Goal: Task Accomplishment & Management: Use online tool/utility

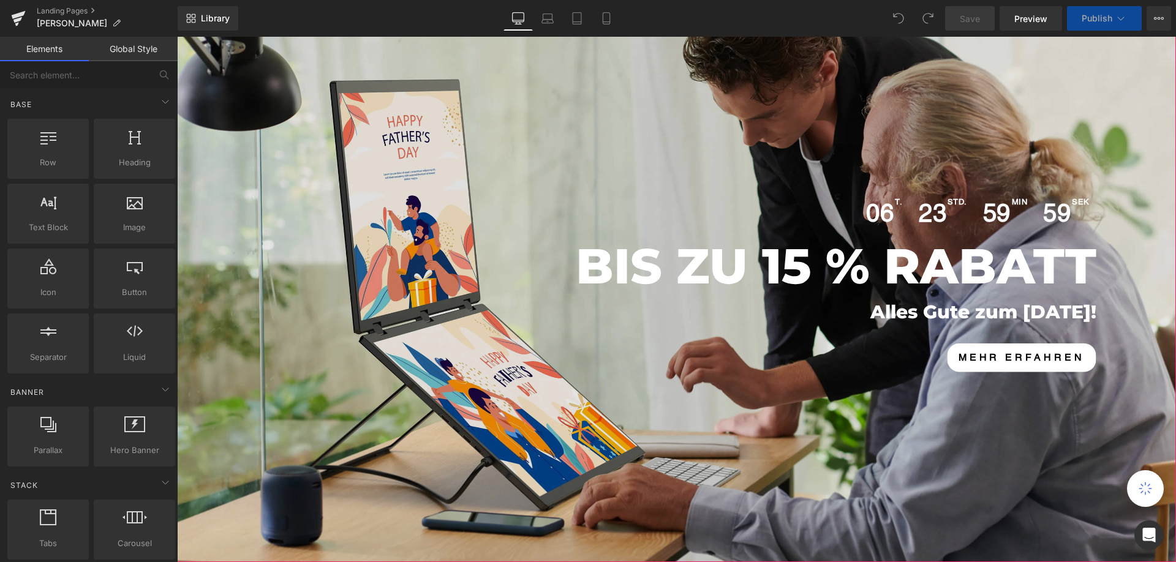
scroll to position [123, 0]
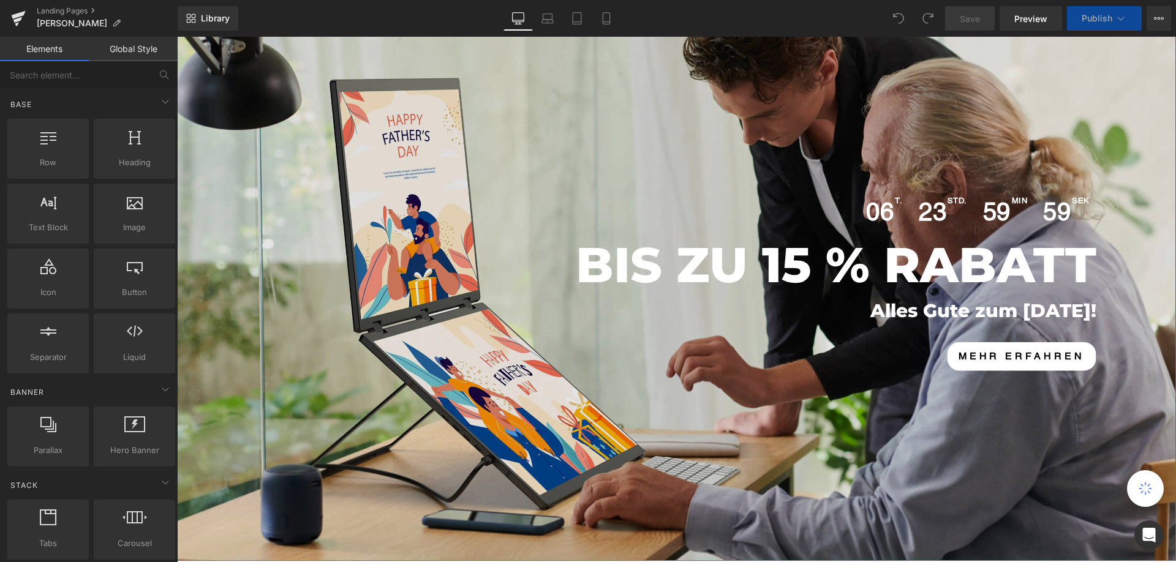
click at [529, 184] on div "06 T. [STREET_ADDRESS] 59 min 59 sek Countdown Timer BIS ZU 15 % RABATT Heading…" at bounding box center [676, 280] width 999 height 562
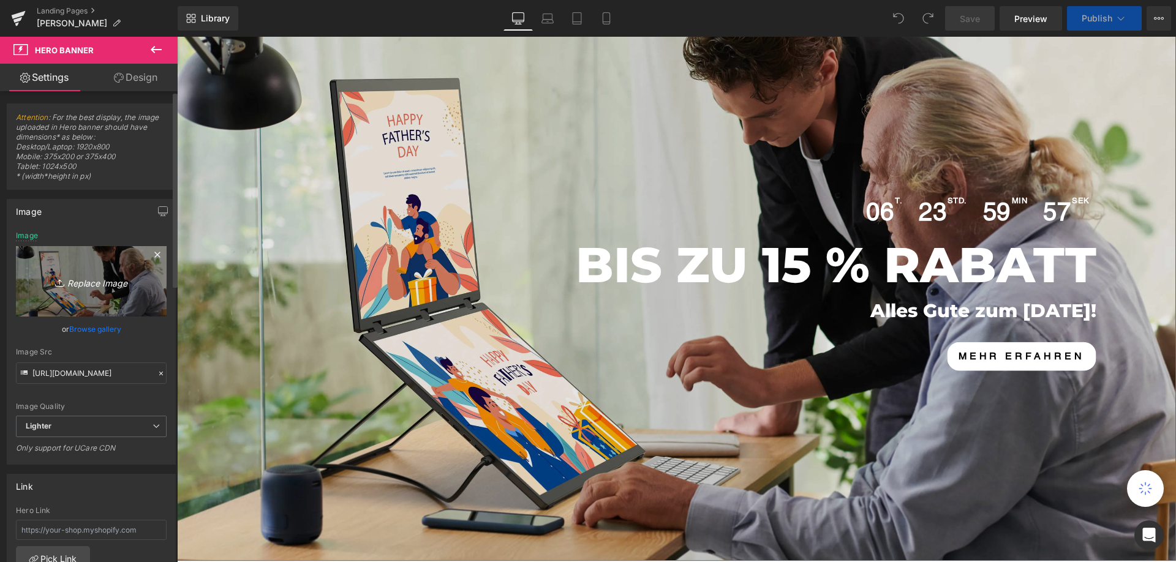
click at [80, 285] on icon "Replace Image" at bounding box center [91, 281] width 98 height 15
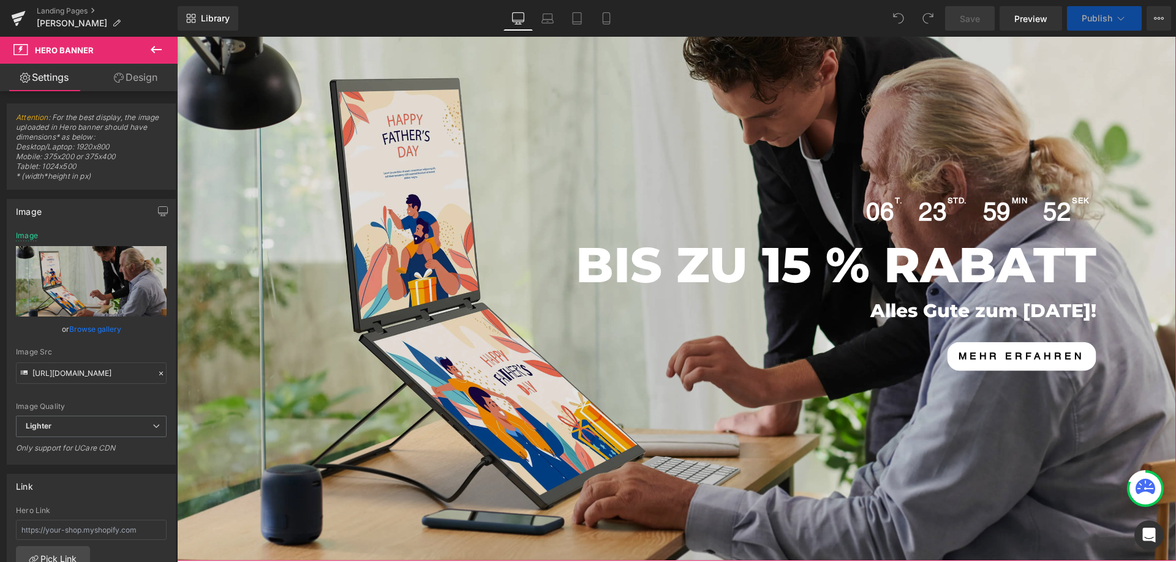
type input "C:\fakepath\学习.webp"
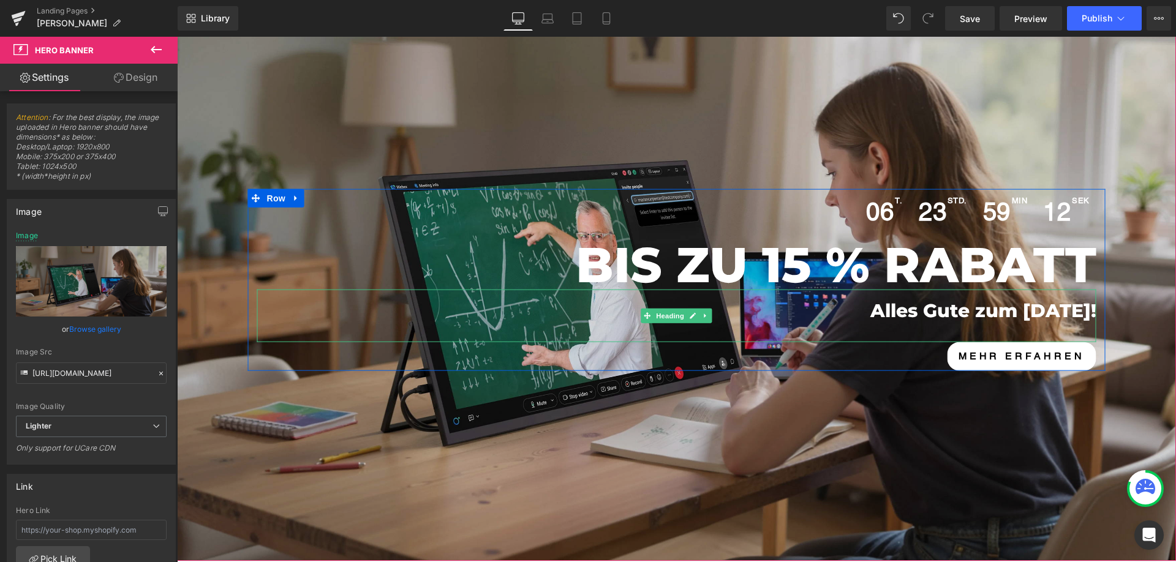
click at [899, 309] on h1 "Alles Gute zum [DATE]!" at bounding box center [679, 311] width 833 height 24
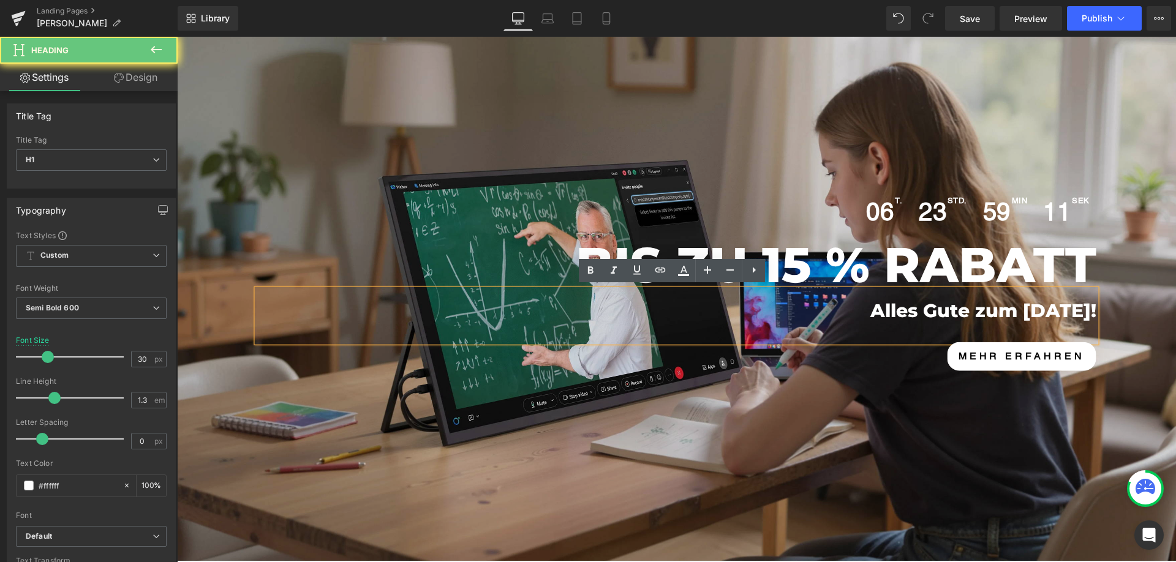
click at [899, 309] on h1 "Alles Gute zum [DATE]!" at bounding box center [679, 311] width 833 height 24
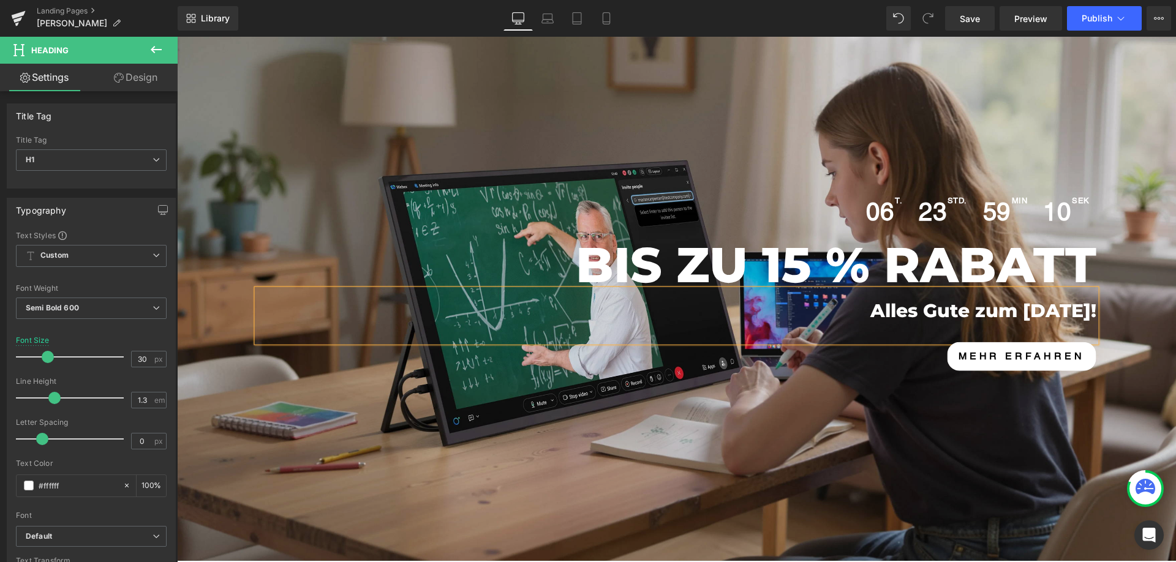
paste div
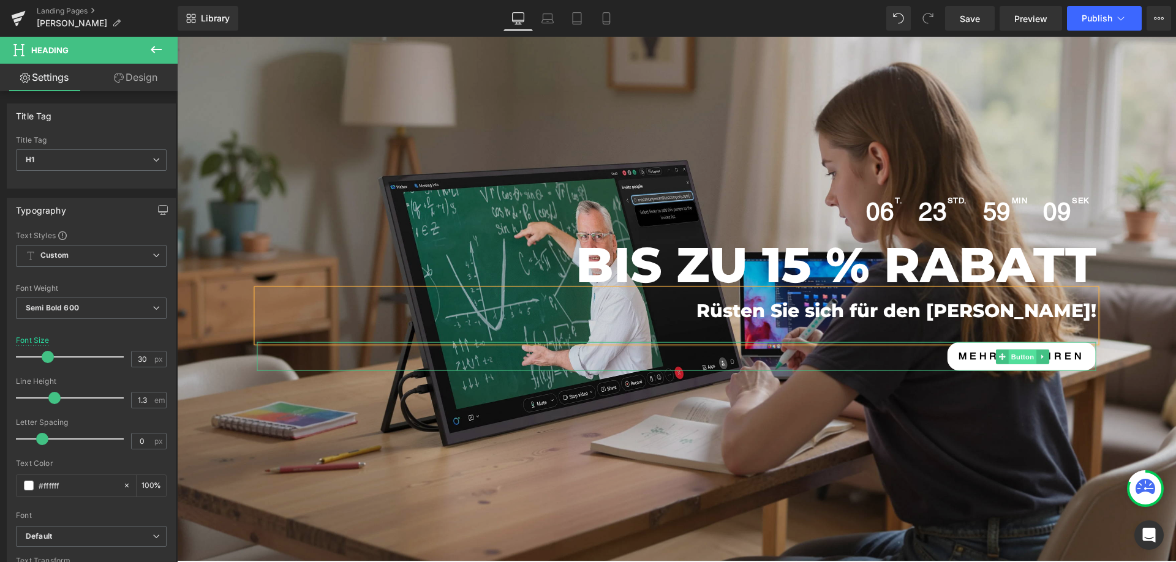
click at [1017, 356] on span "Button" at bounding box center [1023, 357] width 28 height 15
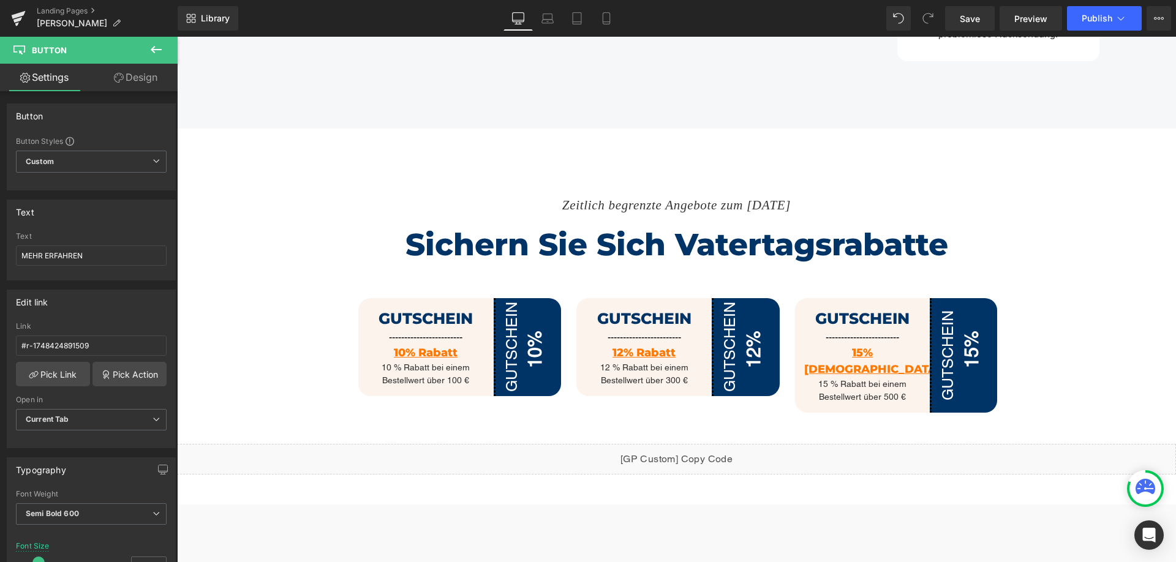
scroll to position [919, 0]
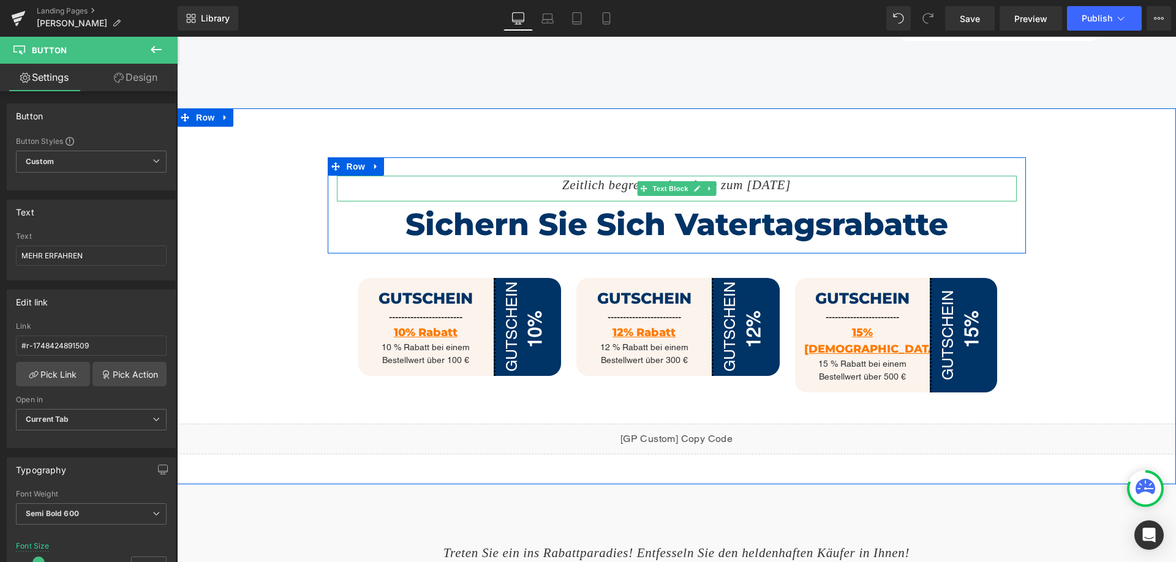
click at [592, 179] on icon "Zeitlich begrenzte Angebote zum [DATE]" at bounding box center [676, 185] width 228 height 15
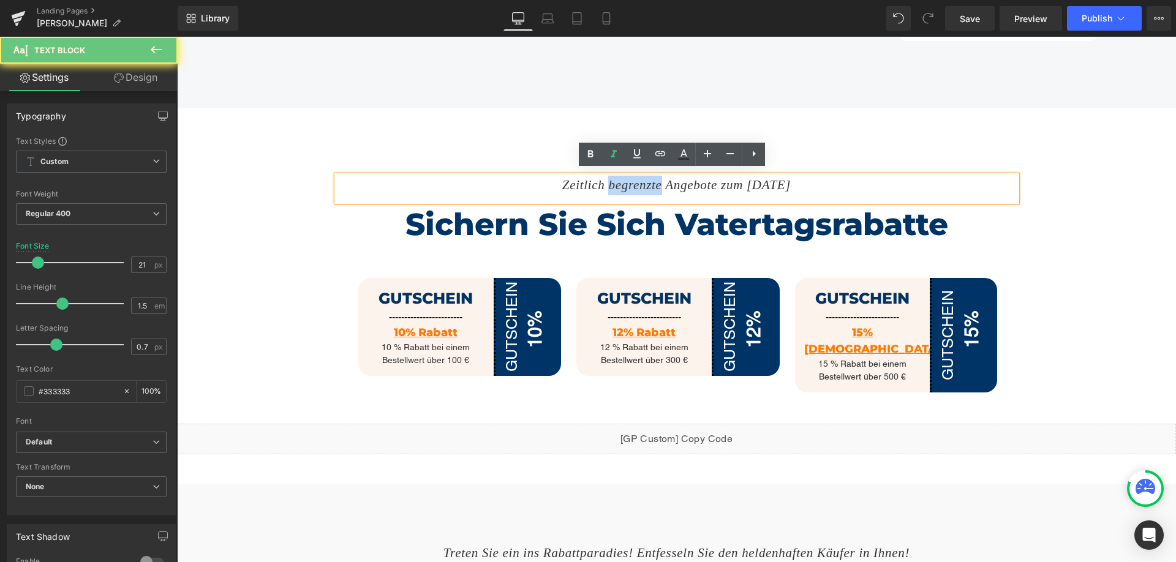
click at [592, 179] on icon "Zeitlich begrenzte Angebote zum [DATE]" at bounding box center [676, 185] width 228 height 15
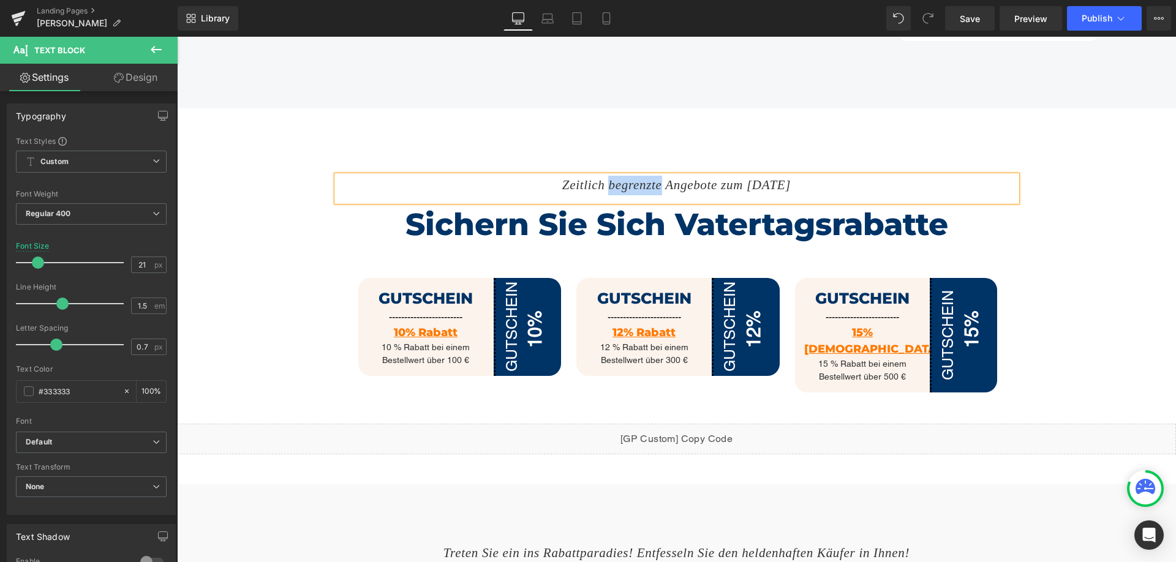
paste div
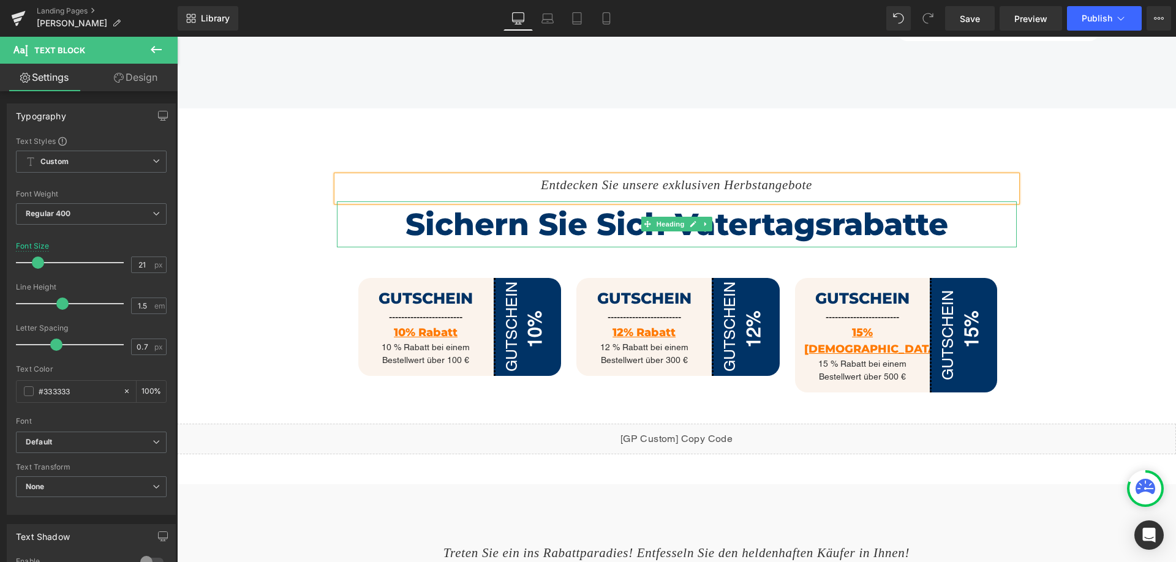
click at [537, 219] on h1 "Sichern Sie sich Vatertagsrabatte" at bounding box center [677, 225] width 680 height 46
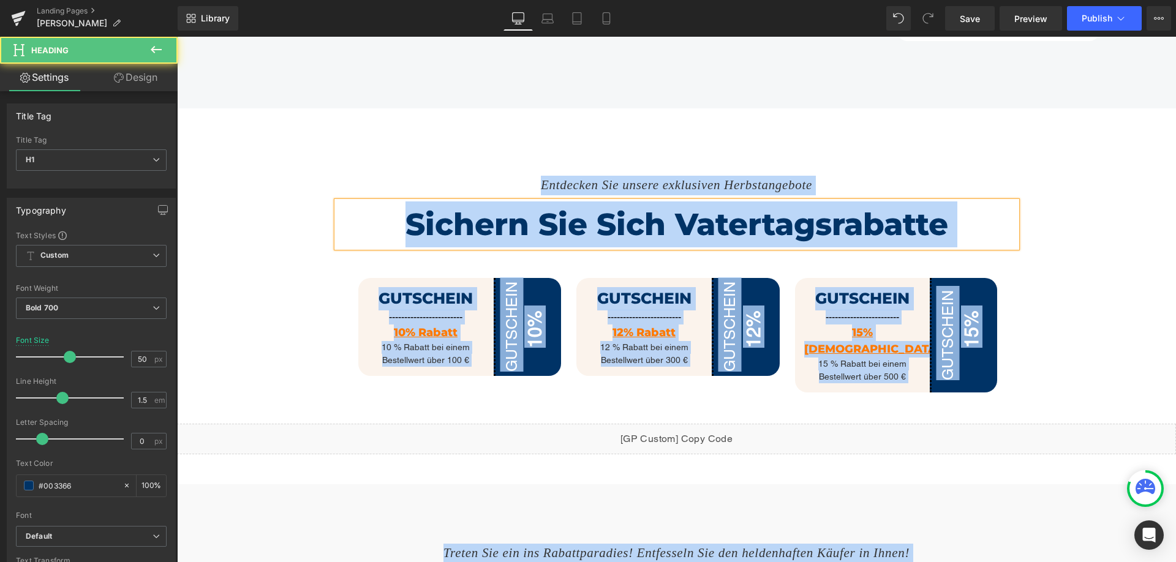
copy body "Loremi dol Sitame Conse Adipisc Elitsed doeiusmod Tempo Inci utl Etdolore! Magn…"
click at [583, 202] on h1 "Sichern Sie sich Vatertagsrabatte" at bounding box center [677, 225] width 680 height 46
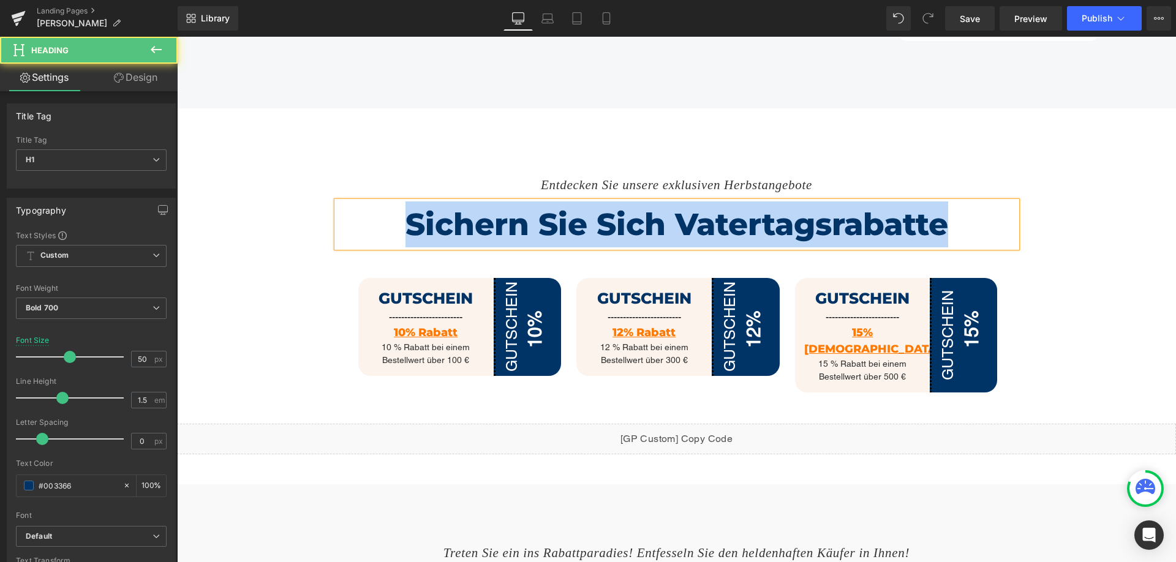
copy h1 "Sichern Sie sich Vatertagsrabatte"
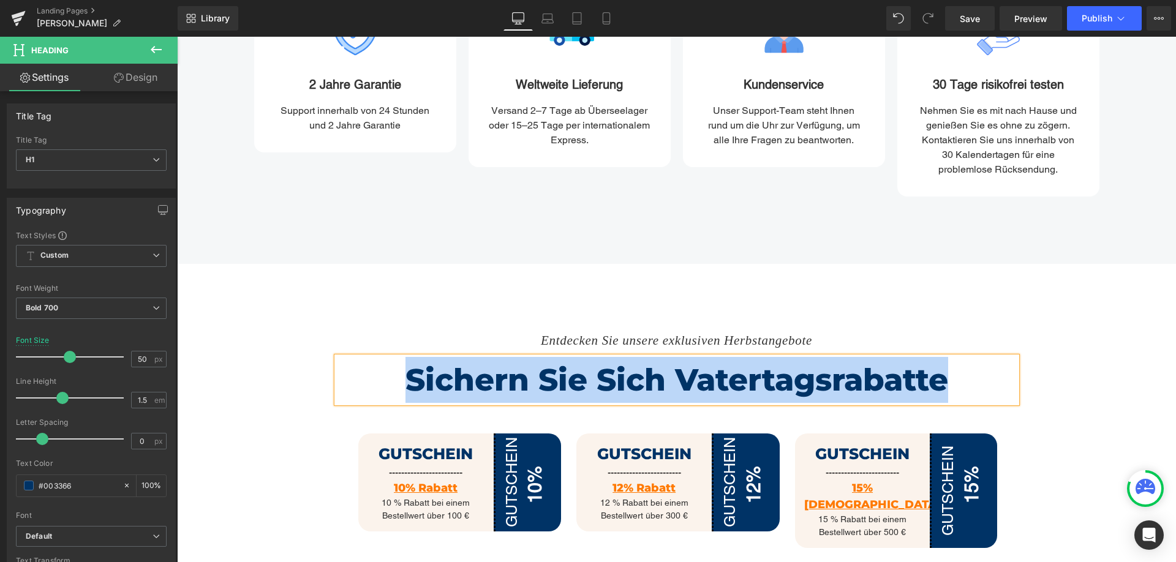
scroll to position [735, 0]
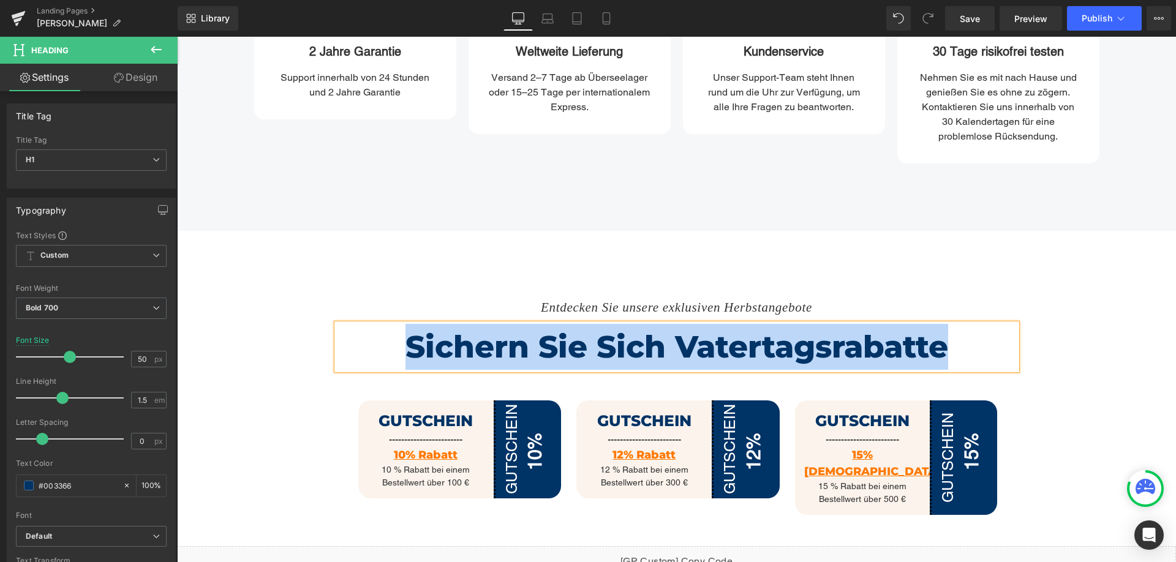
paste div
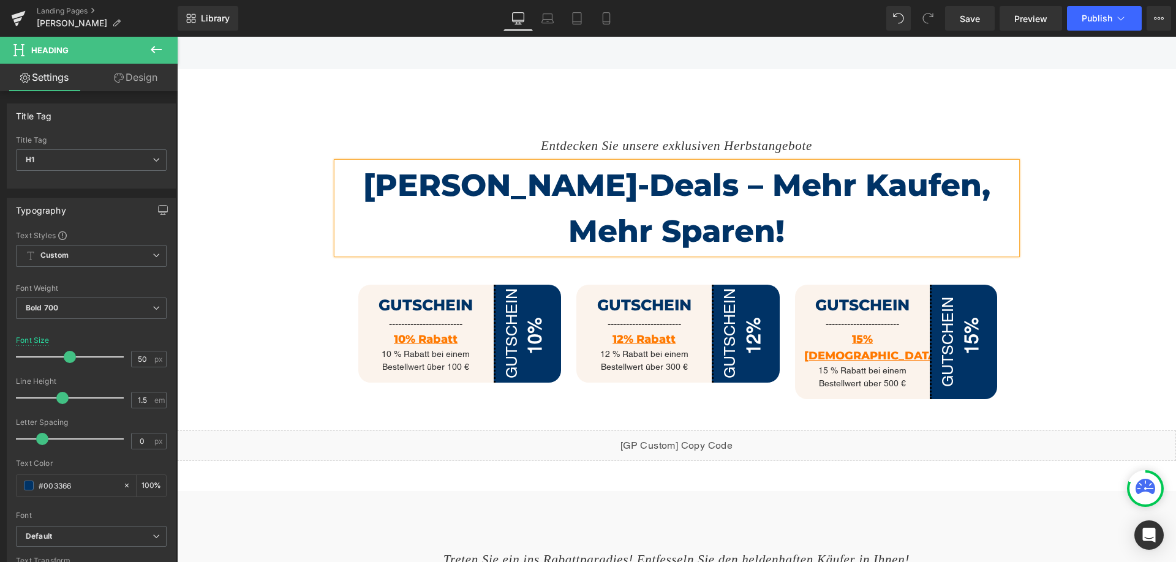
scroll to position [980, 0]
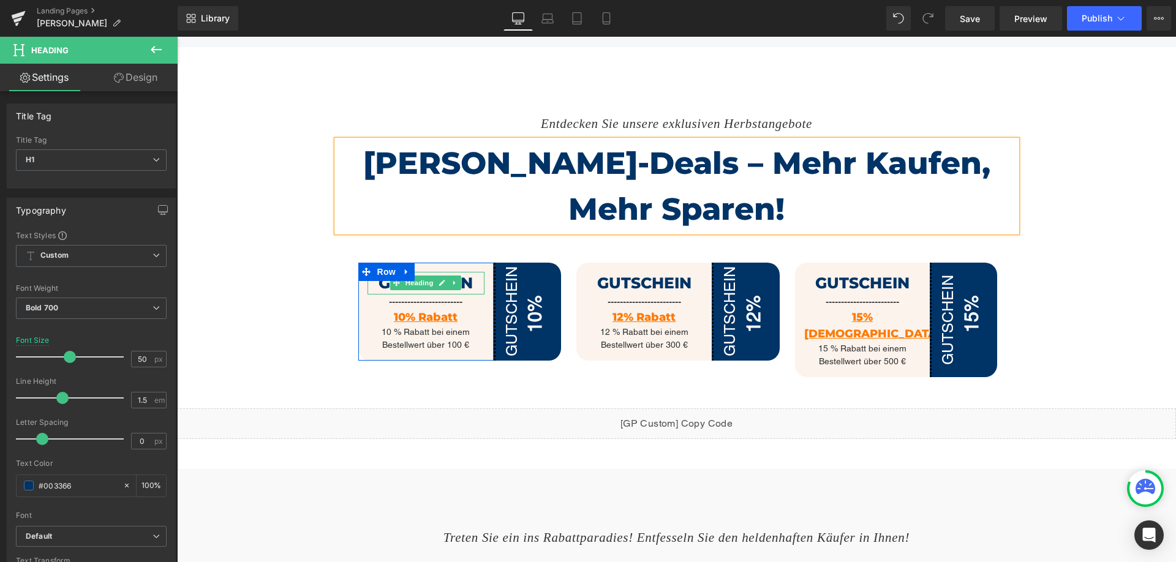
click at [471, 272] on h1 "GUTSCHEIN" at bounding box center [426, 283] width 117 height 23
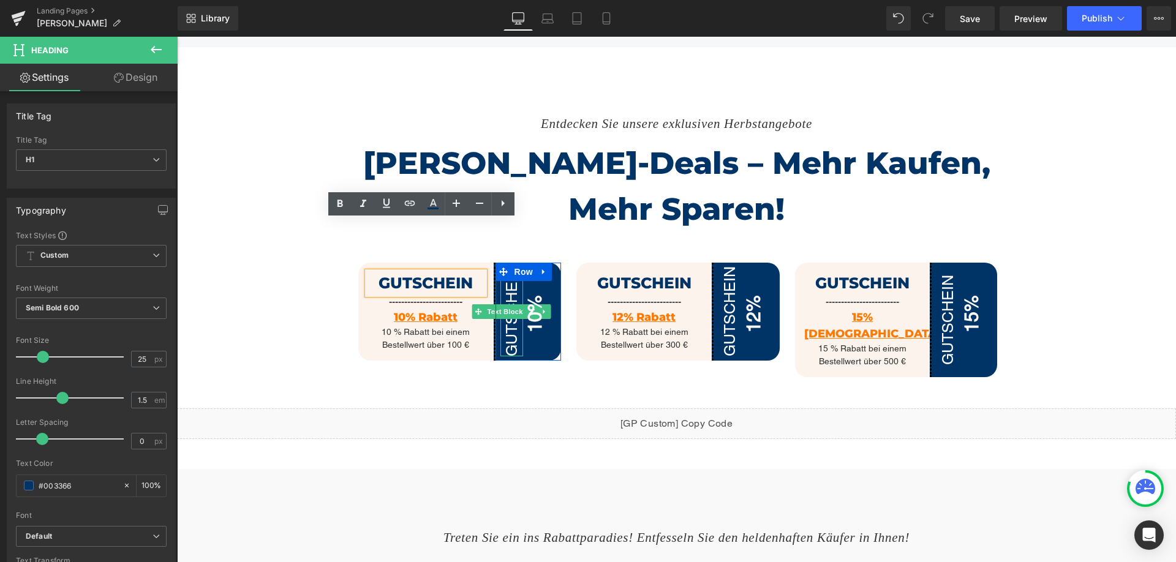
click at [507, 266] on p "GUTSCHEIN" at bounding box center [511, 311] width 23 height 90
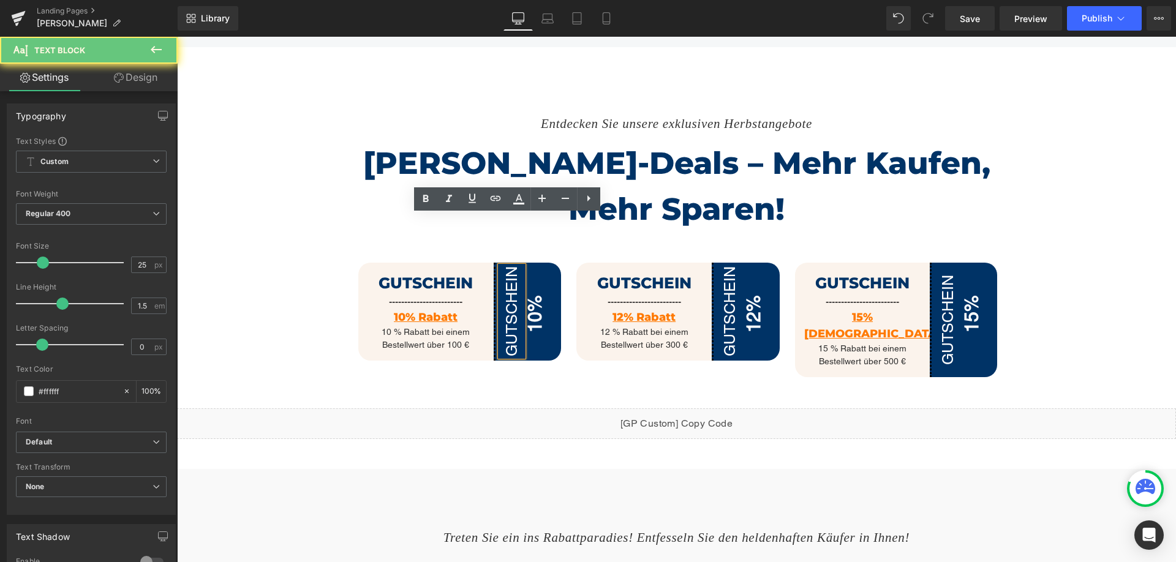
click at [507, 266] on p "GUTSCHEIN" at bounding box center [511, 311] width 23 height 90
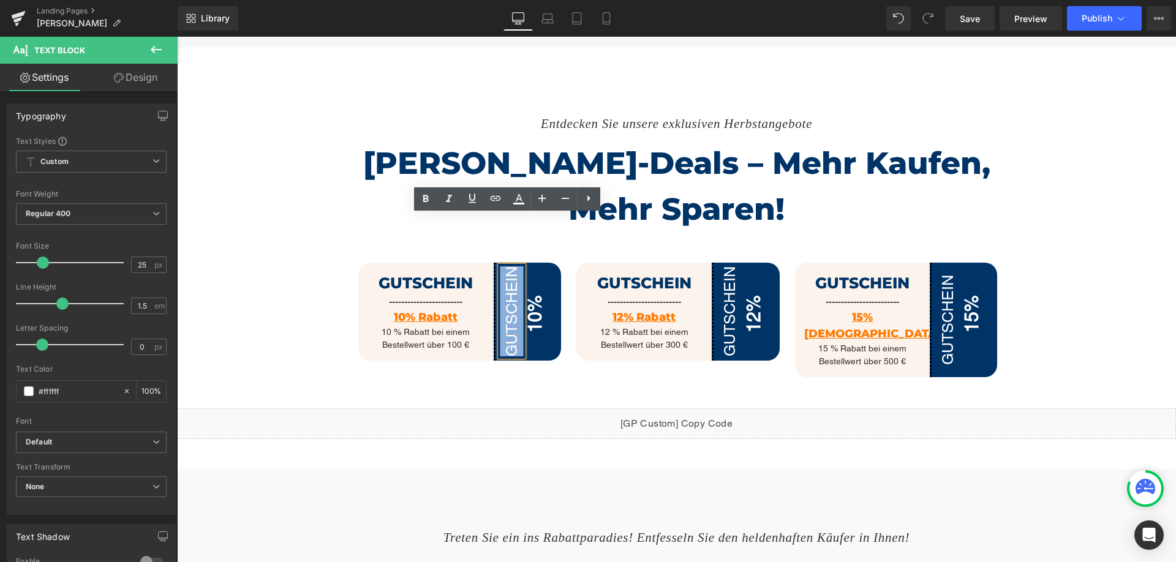
copy p "GUTSCHEIN"
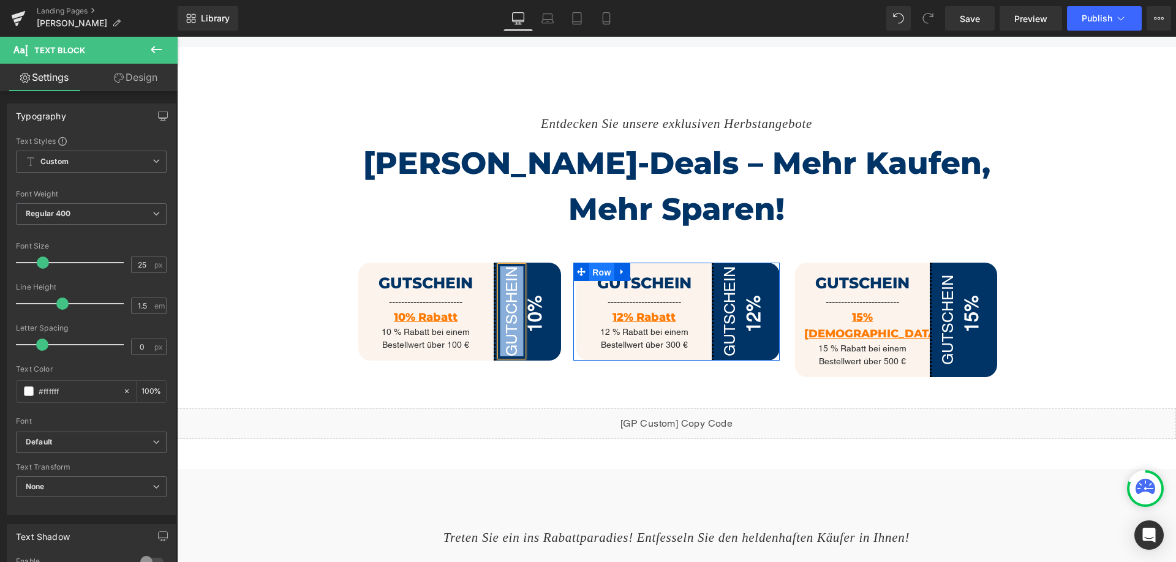
click at [600, 263] on span "Row" at bounding box center [601, 272] width 25 height 18
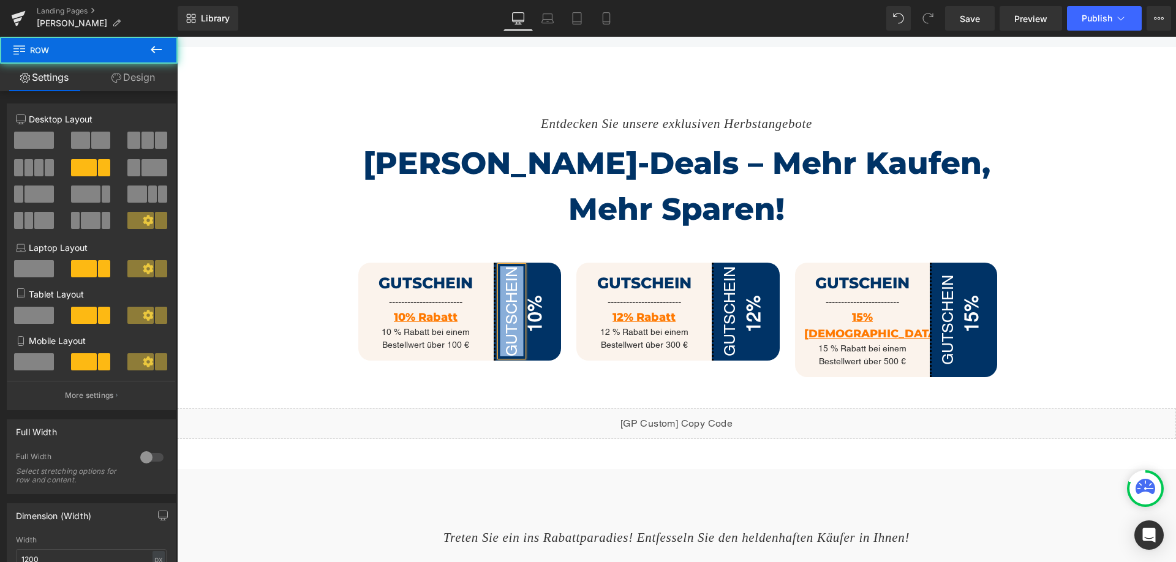
click at [350, 238] on div "GUTSCHEIN Heading ------------------------ Text Block 10% Rabatt Heading 10 % R…" at bounding box center [677, 311] width 717 height 146
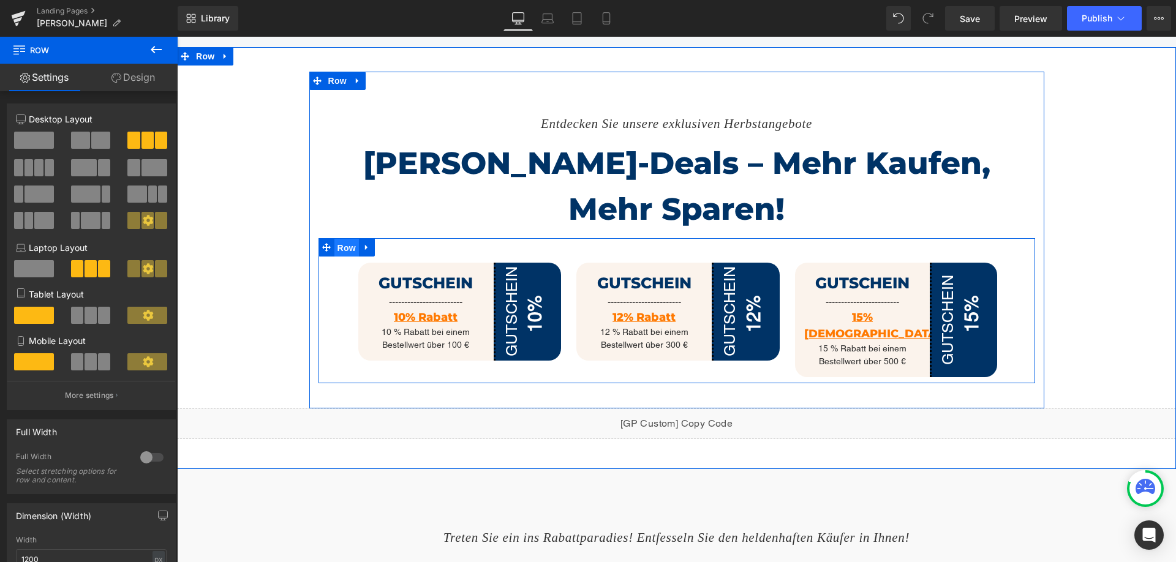
click at [338, 239] on span "Row" at bounding box center [346, 248] width 25 height 18
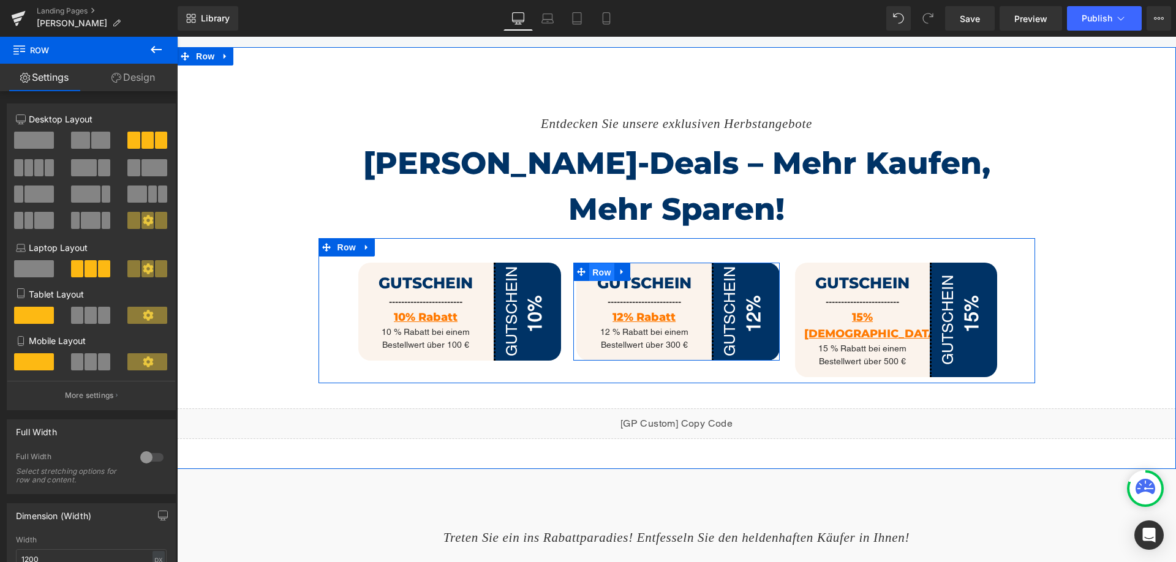
click at [598, 263] on span "Row" at bounding box center [601, 272] width 25 height 18
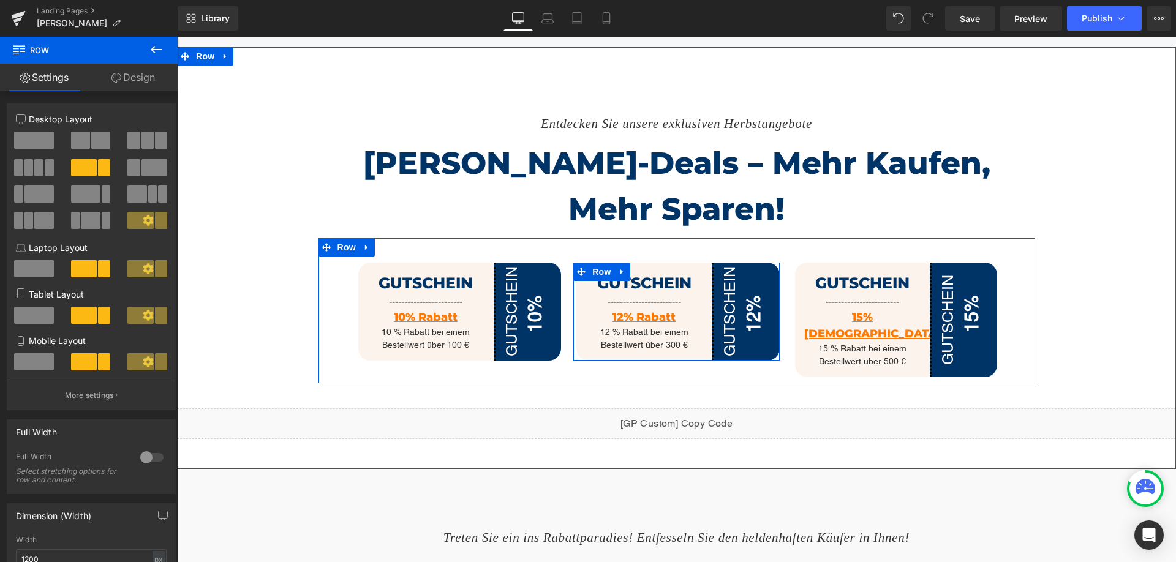
drag, startPoint x: 615, startPoint y: 220, endPoint x: 621, endPoint y: 223, distance: 6.8
click at [618, 267] on icon at bounding box center [622, 271] width 9 height 9
click at [654, 268] on icon at bounding box center [654, 272] width 9 height 9
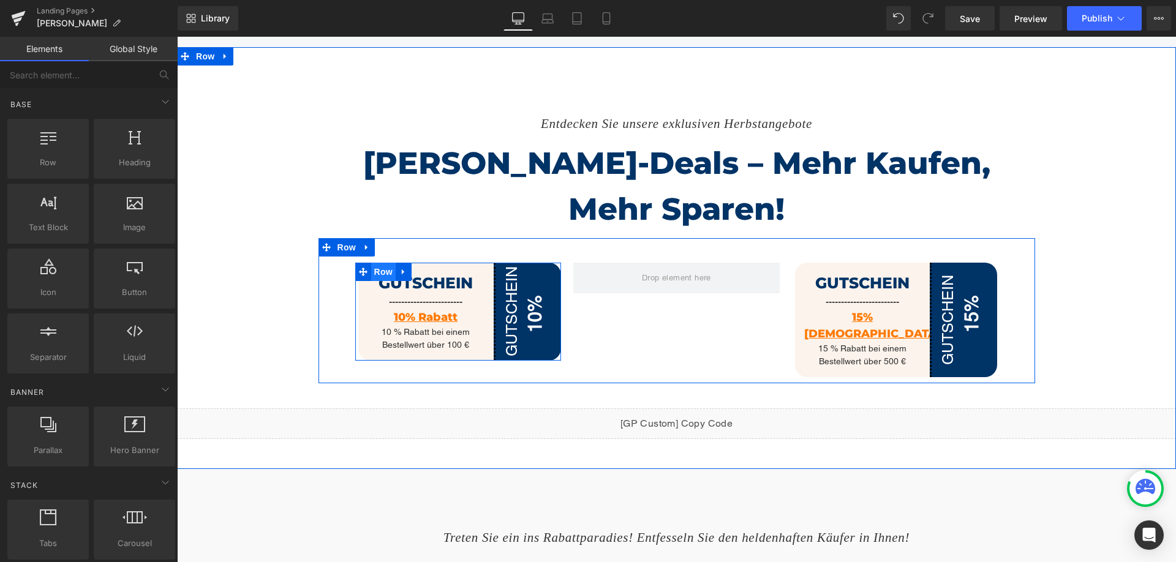
click at [374, 263] on span "Row" at bounding box center [383, 272] width 25 height 18
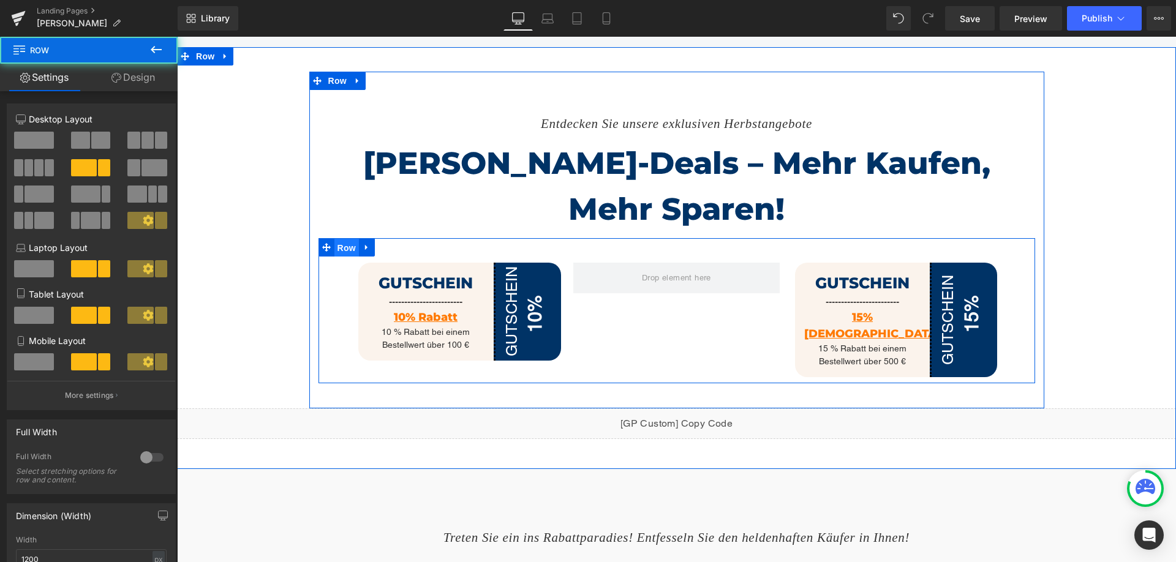
click at [345, 239] on span "Row" at bounding box center [346, 248] width 25 height 18
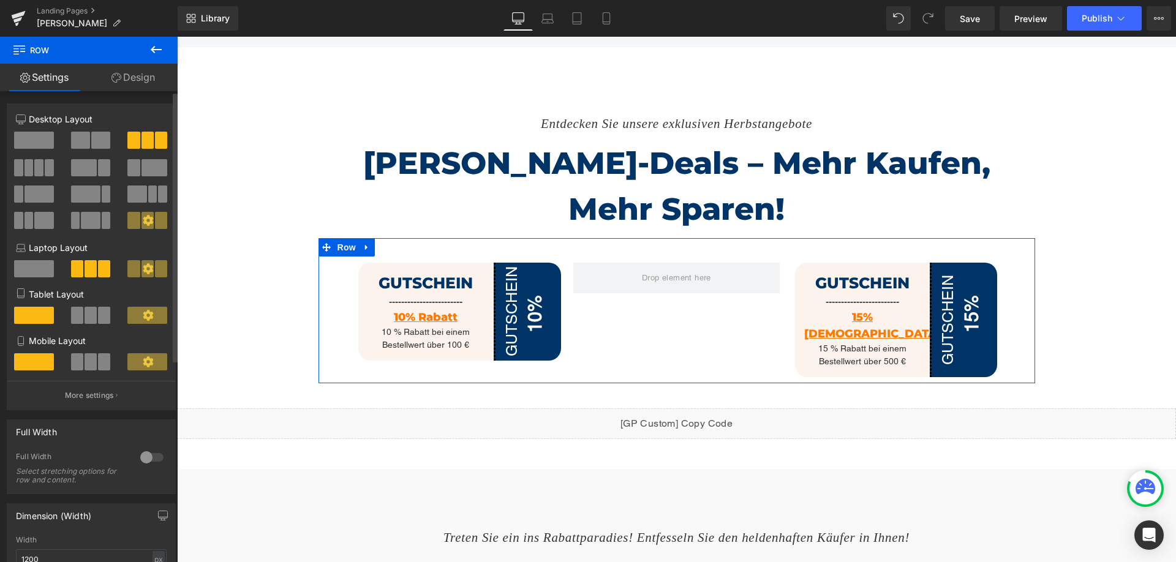
click at [96, 138] on span at bounding box center [100, 140] width 19 height 17
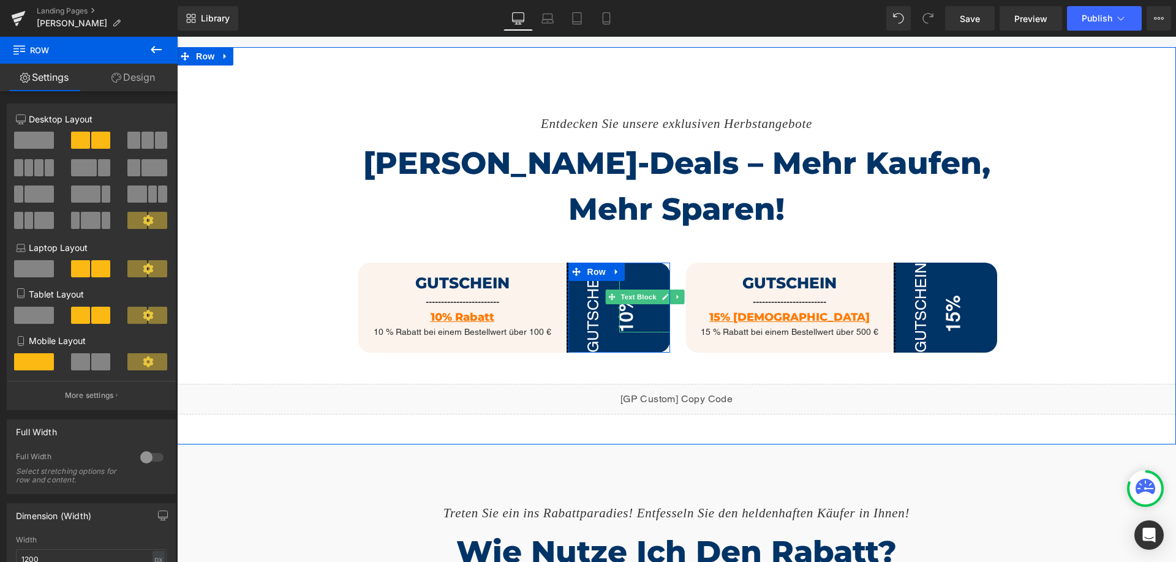
click at [622, 295] on span "10%" at bounding box center [626, 313] width 21 height 37
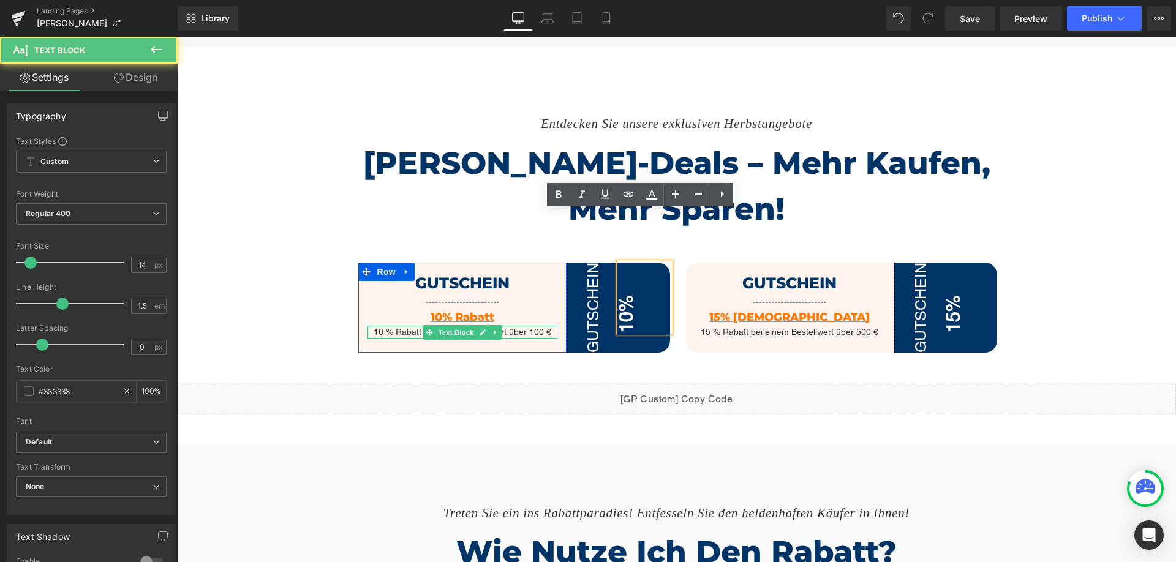
click at [397, 326] on p "10 % Rabatt bei einem Bestellwert über 100 €" at bounding box center [463, 332] width 190 height 13
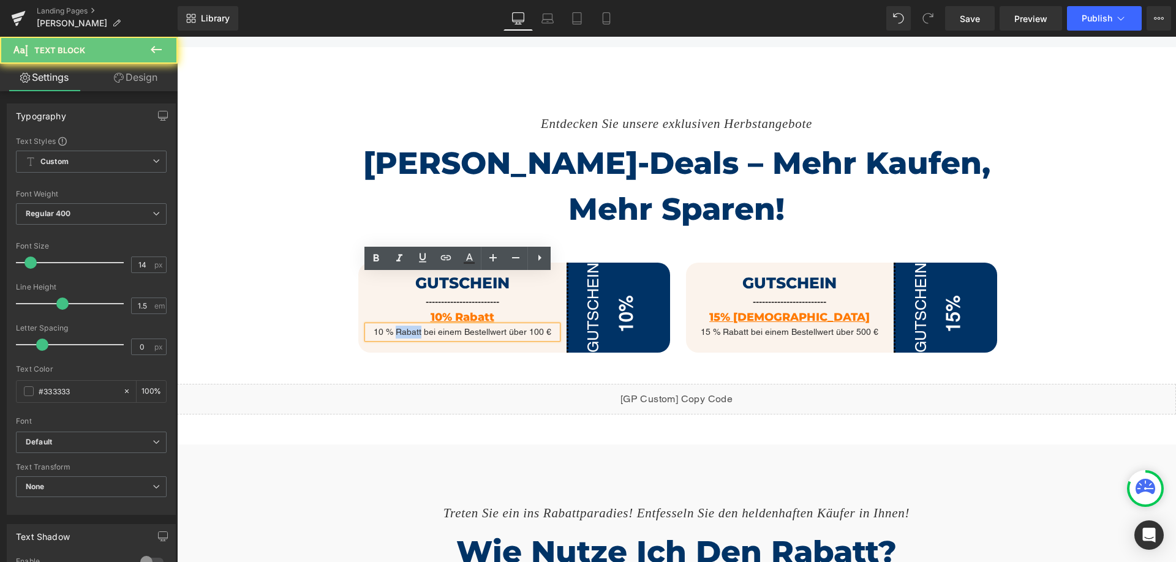
click at [398, 326] on p "10 % Rabatt bei einem Bestellwert über 100 €" at bounding box center [463, 332] width 190 height 13
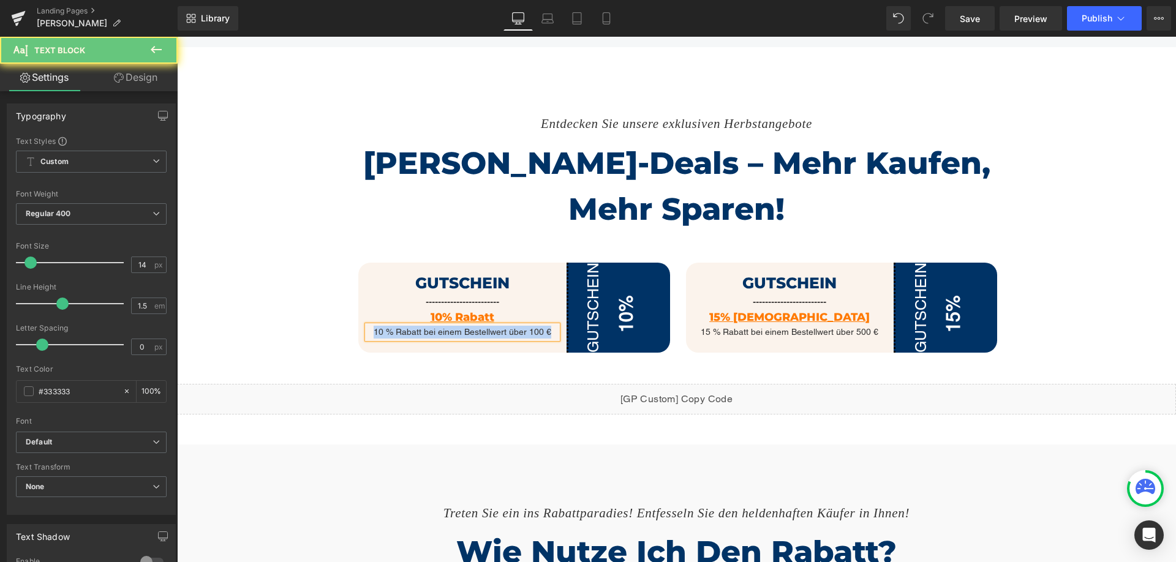
paste div
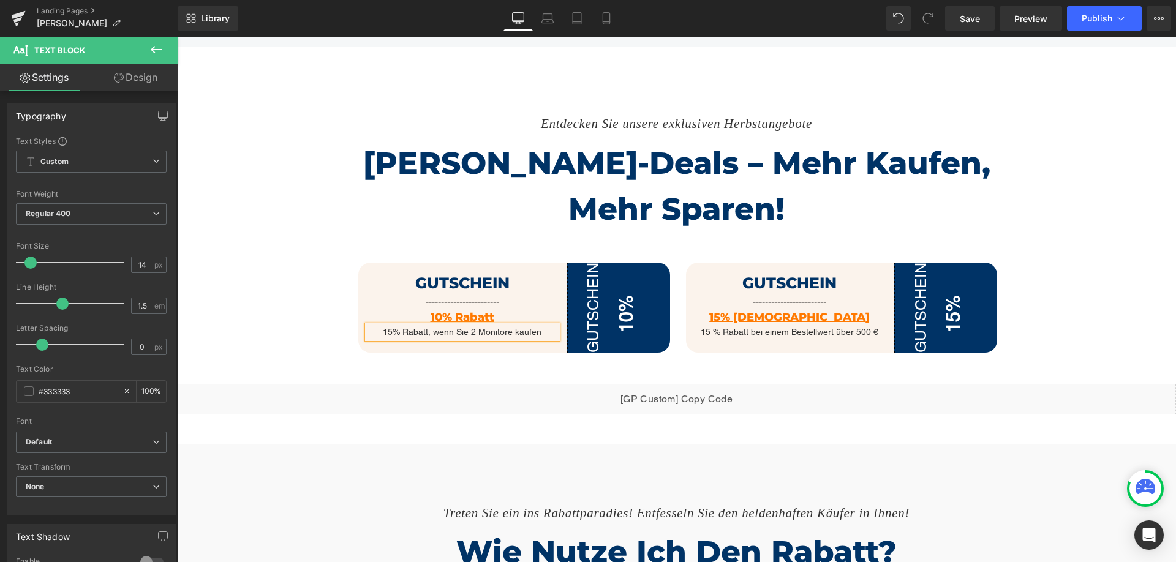
click at [1045, 233] on div "Entdecken Sie unsere exklusiven Herbstangebote Text Block [PERSON_NAME]-Deals –…" at bounding box center [676, 243] width 999 height 343
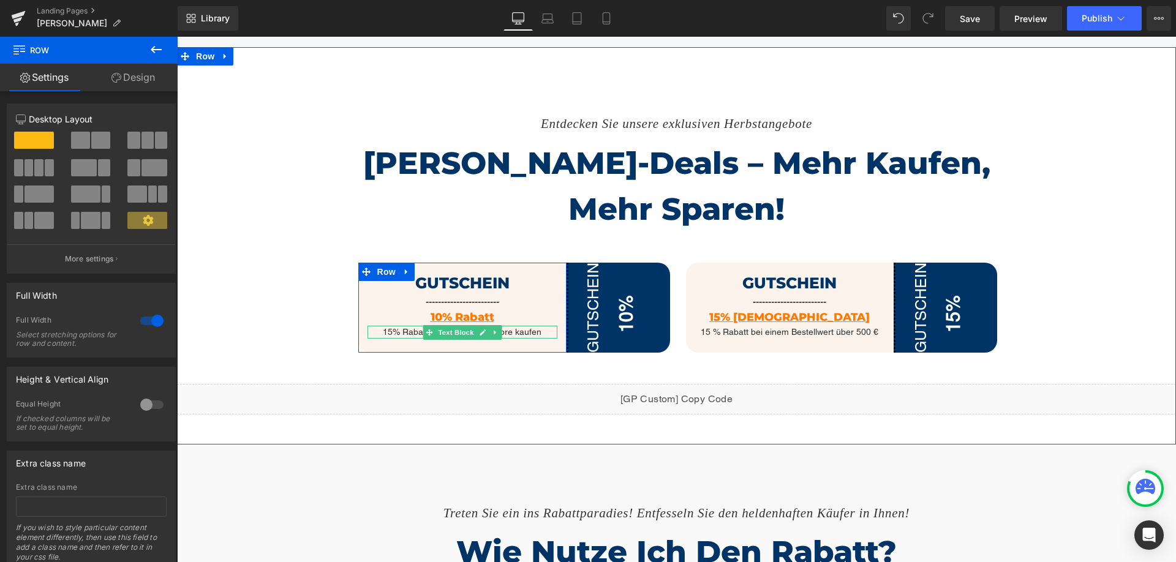
click at [399, 326] on p "15% Rabatt, wenn Sie 2 Monitore kaufen" at bounding box center [463, 332] width 190 height 13
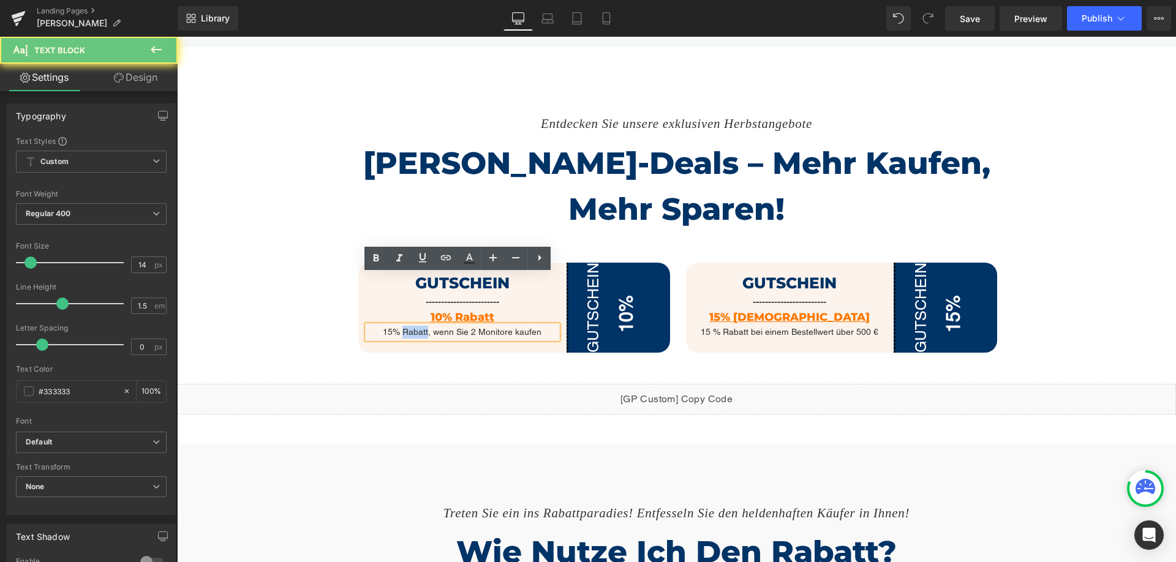
click at [399, 326] on p "15% Rabatt, wenn Sie 2 Monitore kaufen" at bounding box center [463, 332] width 190 height 13
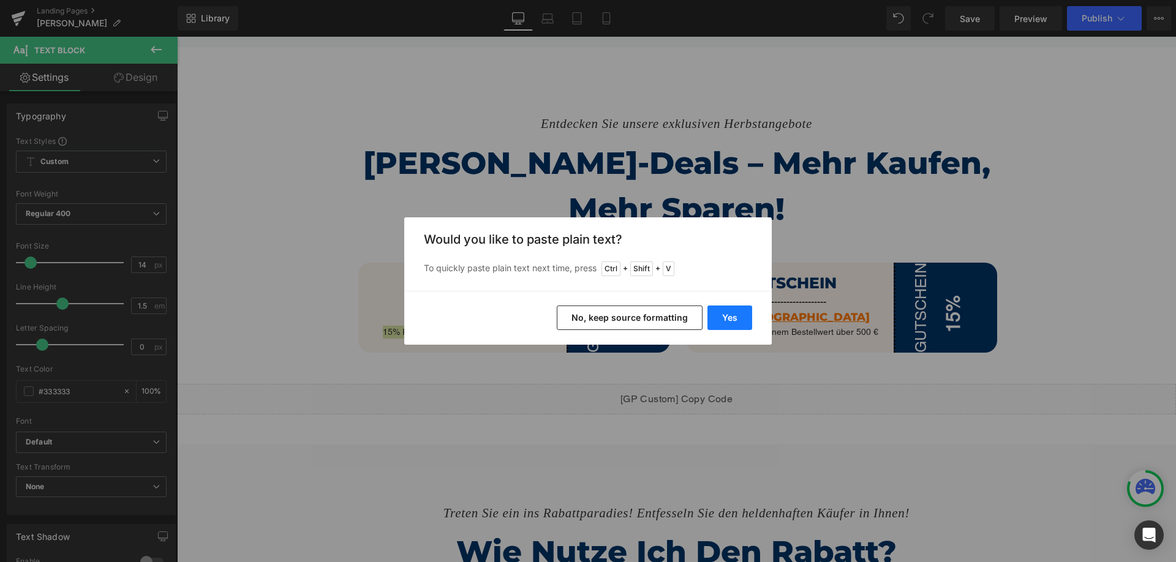
drag, startPoint x: 736, startPoint y: 314, endPoint x: 526, endPoint y: 278, distance: 213.7
click at [736, 314] on button "Yes" at bounding box center [729, 318] width 45 height 25
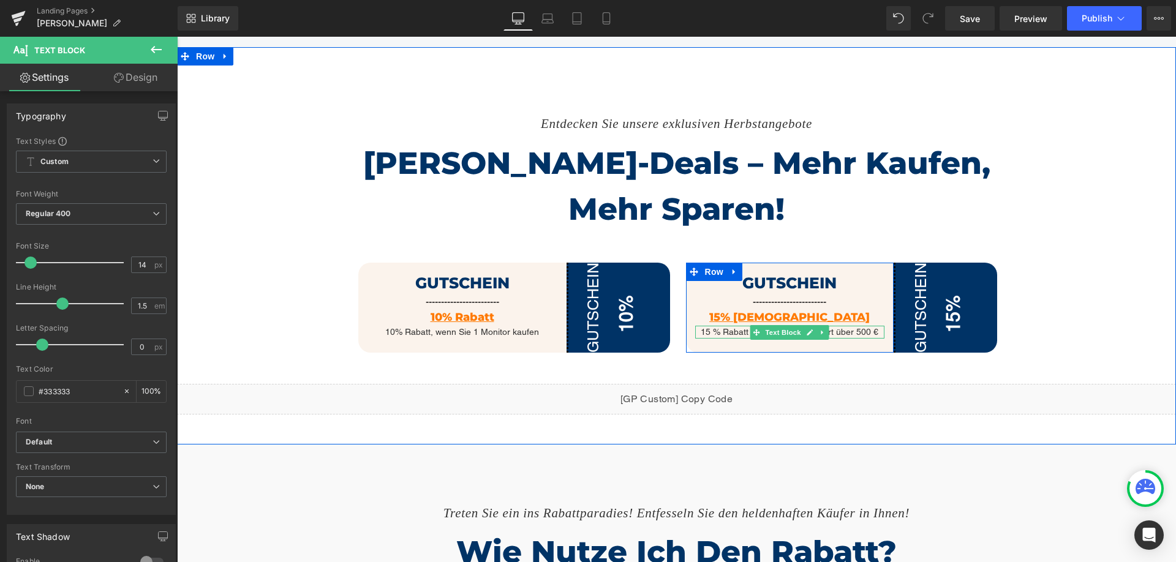
click at [721, 326] on p "15 % Rabatt bei einem Bestellwert über 500 €" at bounding box center [789, 332] width 189 height 13
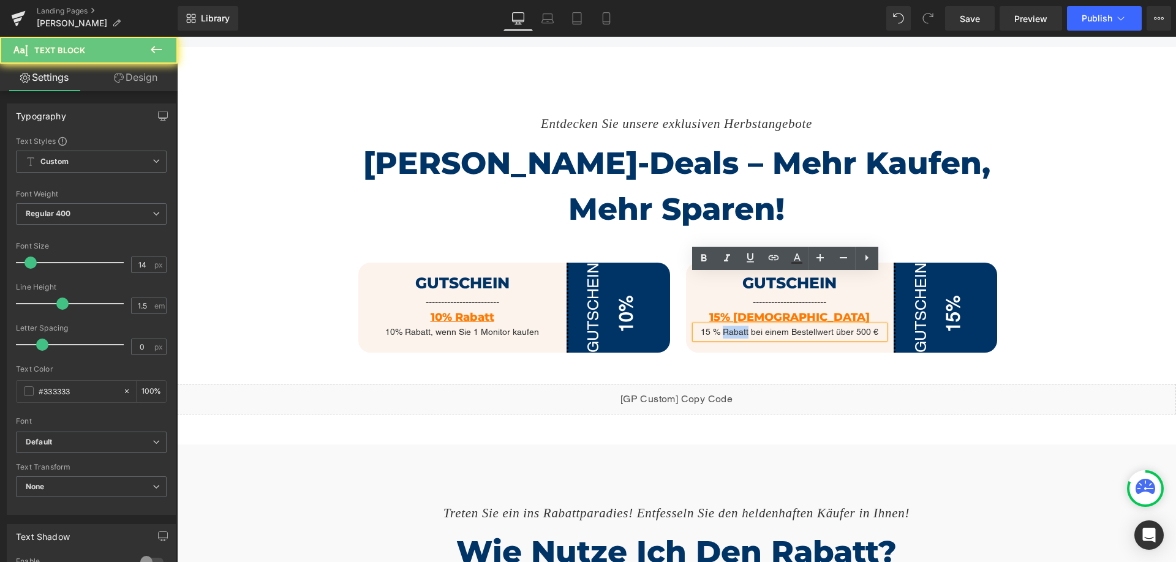
click at [721, 326] on p "15 % Rabatt bei einem Bestellwert über 500 €" at bounding box center [789, 332] width 189 height 13
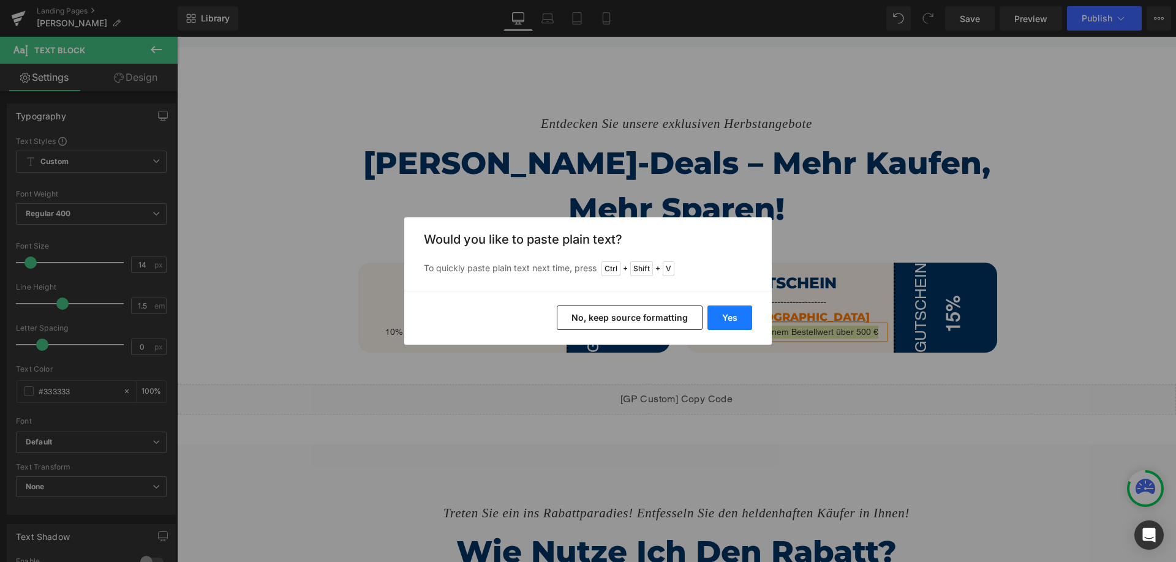
drag, startPoint x: 554, startPoint y: 278, endPoint x: 727, endPoint y: 317, distance: 177.1
click at [727, 317] on button "Yes" at bounding box center [729, 318] width 45 height 25
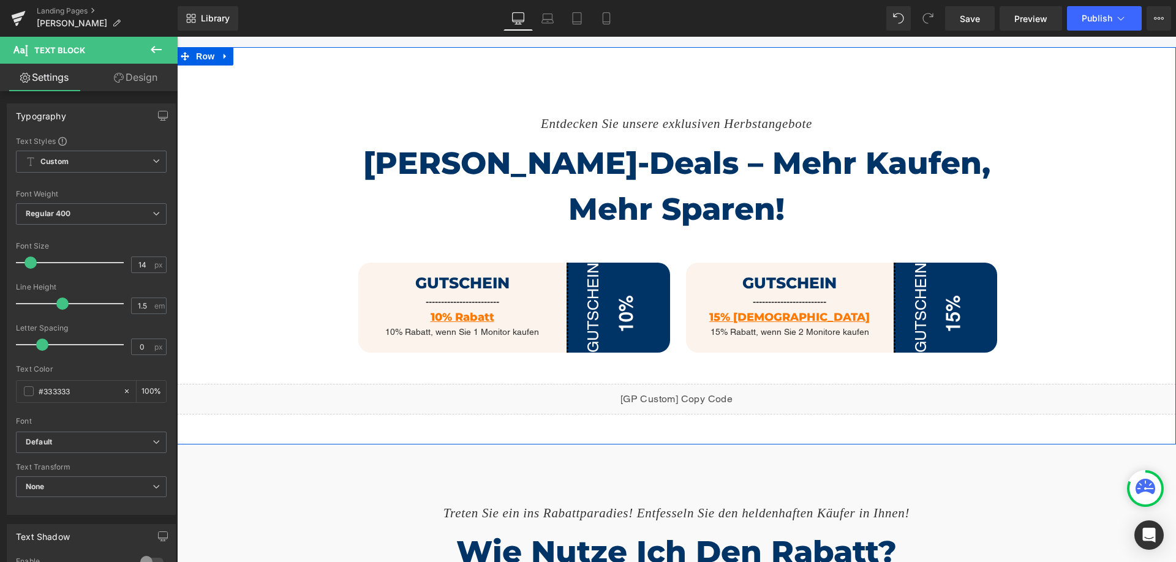
click at [1075, 265] on div "Entdecken Sie unsere exklusiven Herbstangebote Text Block [PERSON_NAME]-Deals –…" at bounding box center [676, 243] width 999 height 343
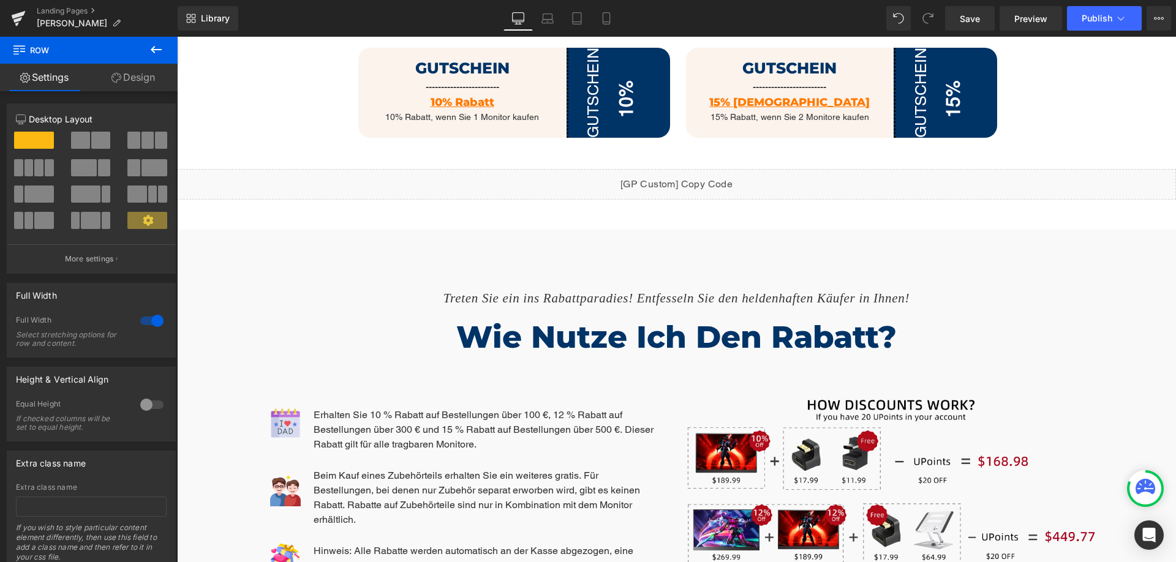
scroll to position [1225, 0]
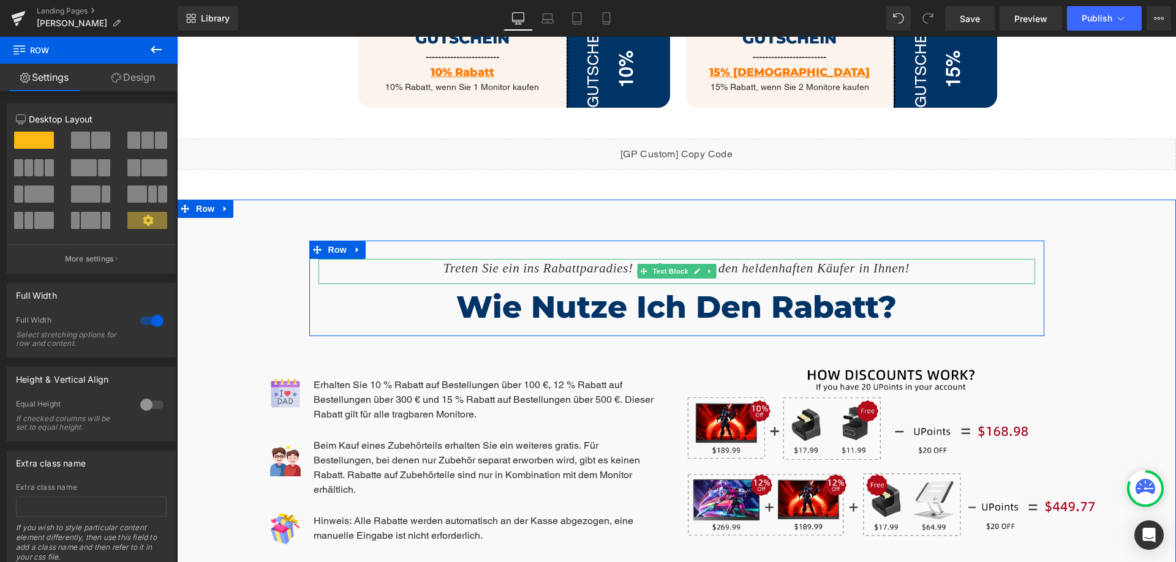
click at [516, 261] on icon "Treten Sie ein ins Rabattparadies! Entfesseln Sie den heldenhaften Käufer in Ih…" at bounding box center [676, 268] width 466 height 15
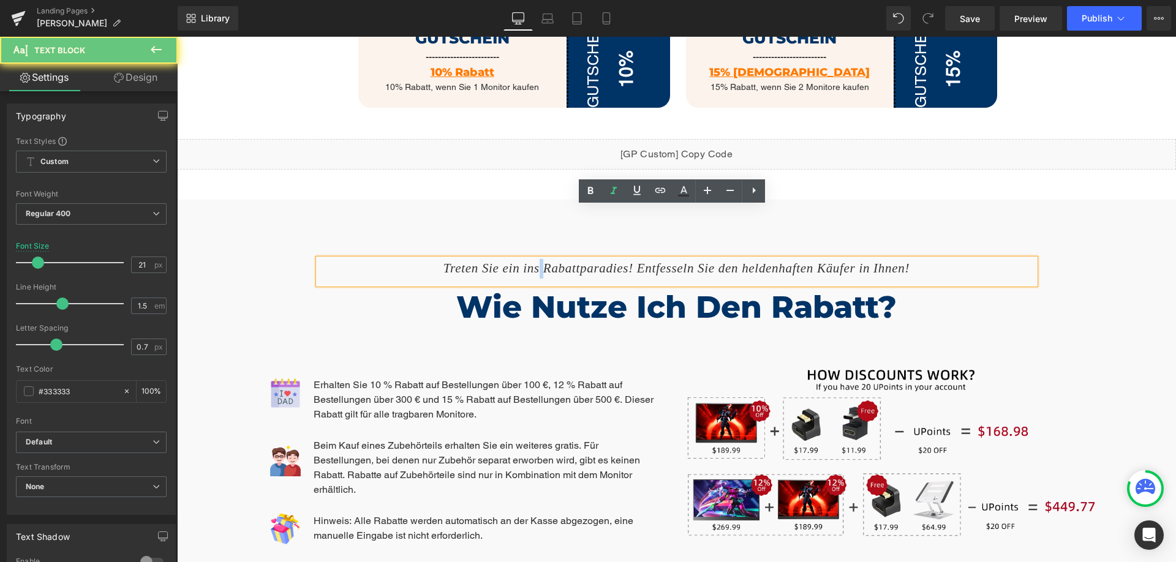
click at [516, 261] on icon "Treten Sie ein ins Rabattparadies! Entfesseln Sie den heldenhaften Käufer in Ih…" at bounding box center [676, 268] width 466 height 15
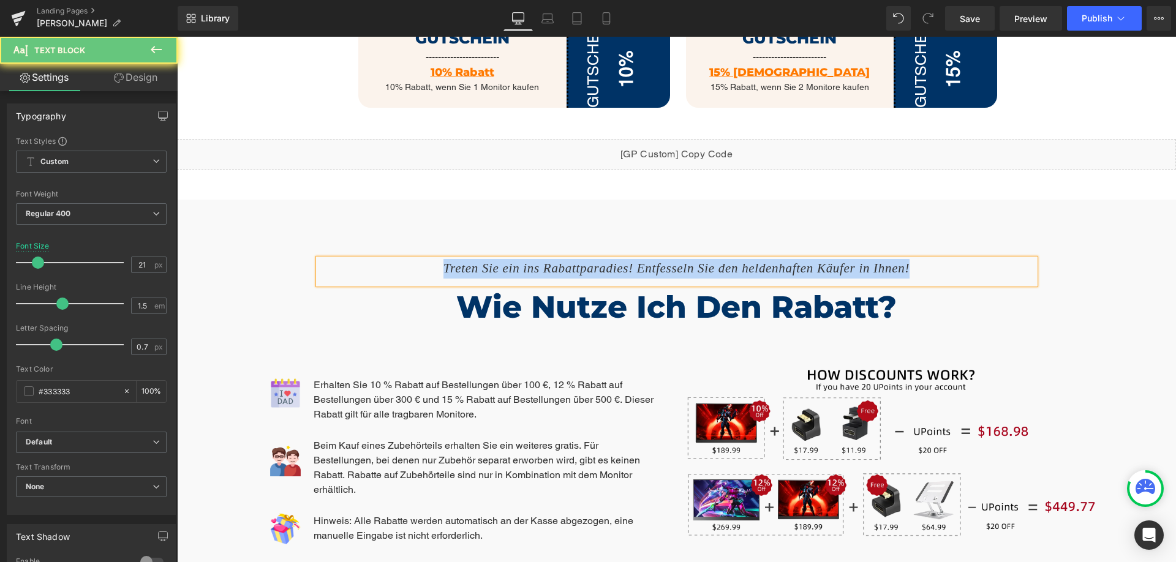
copy icon "Treten Sie ein ins Rabattparadies! Entfesseln Sie den heldenhaften Käufer in Ih…"
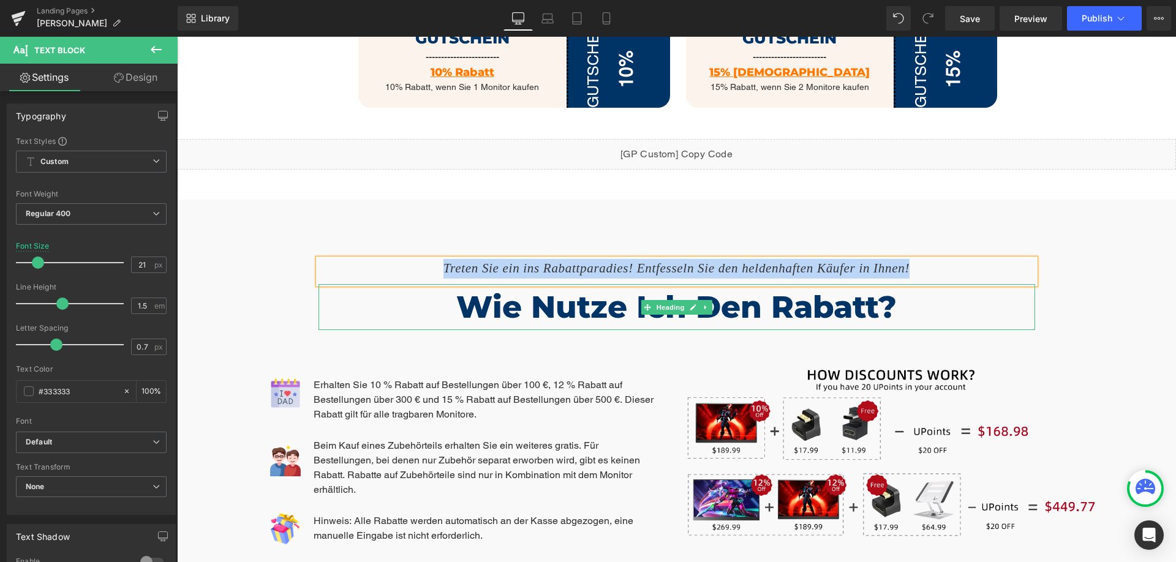
click at [522, 284] on h1 "Wie nutze ich den Rabatt?" at bounding box center [677, 307] width 717 height 46
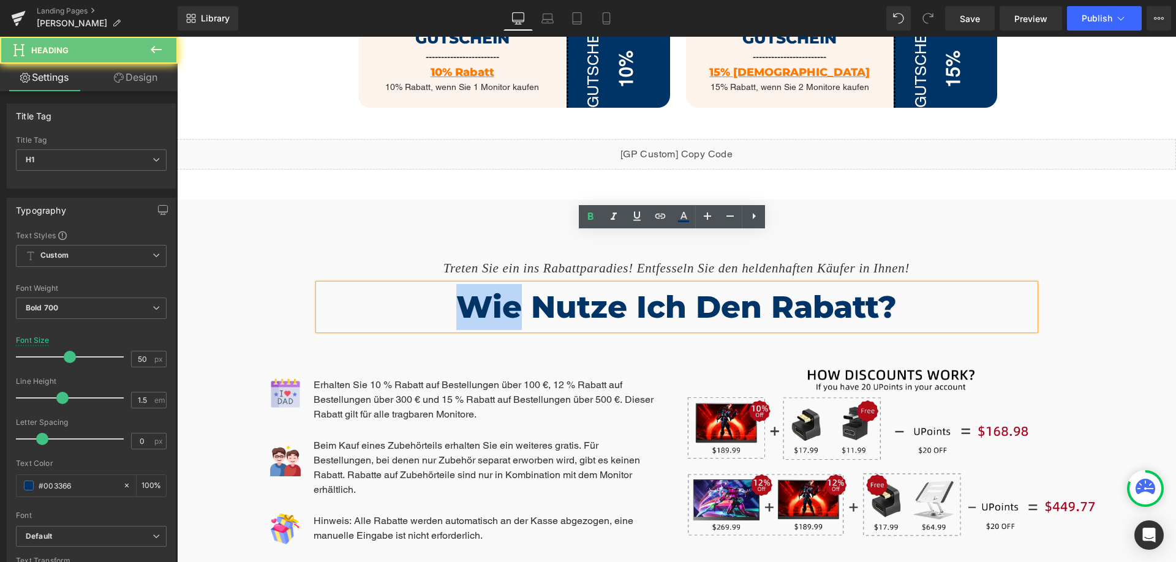
click at [522, 284] on h1 "Wie nutze ich den Rabatt?" at bounding box center [677, 307] width 717 height 46
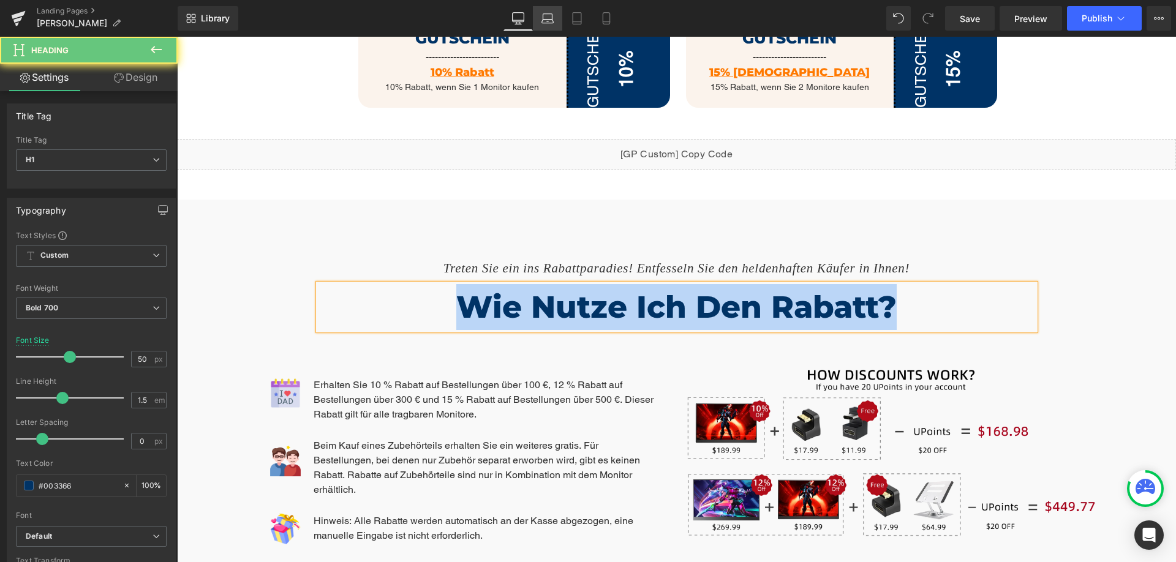
copy h1 "Wie nutze ich den Rabatt?"
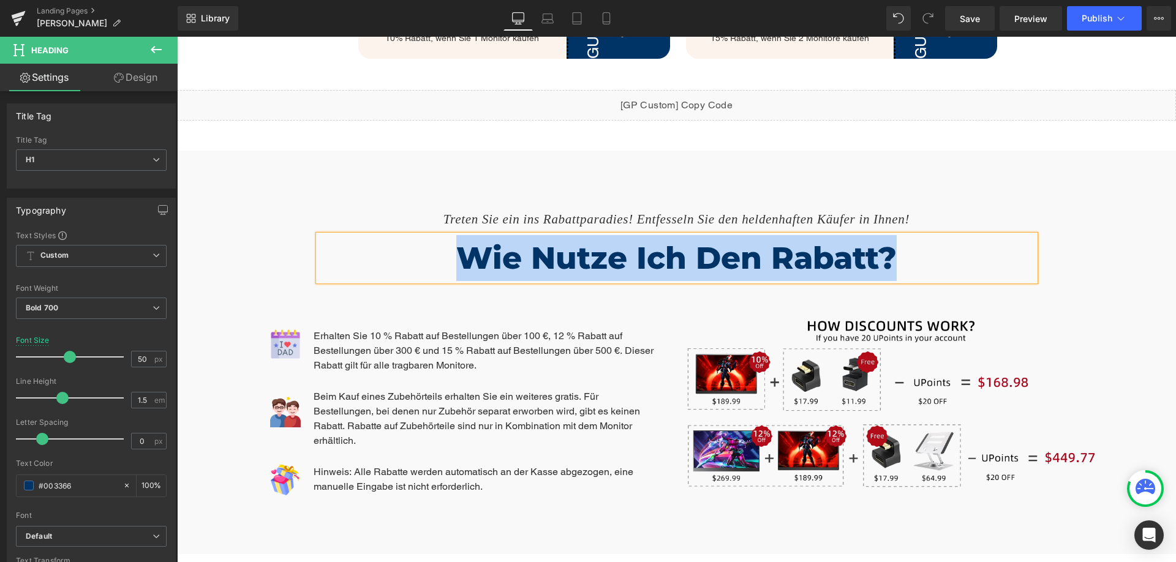
scroll to position [1348, 0]
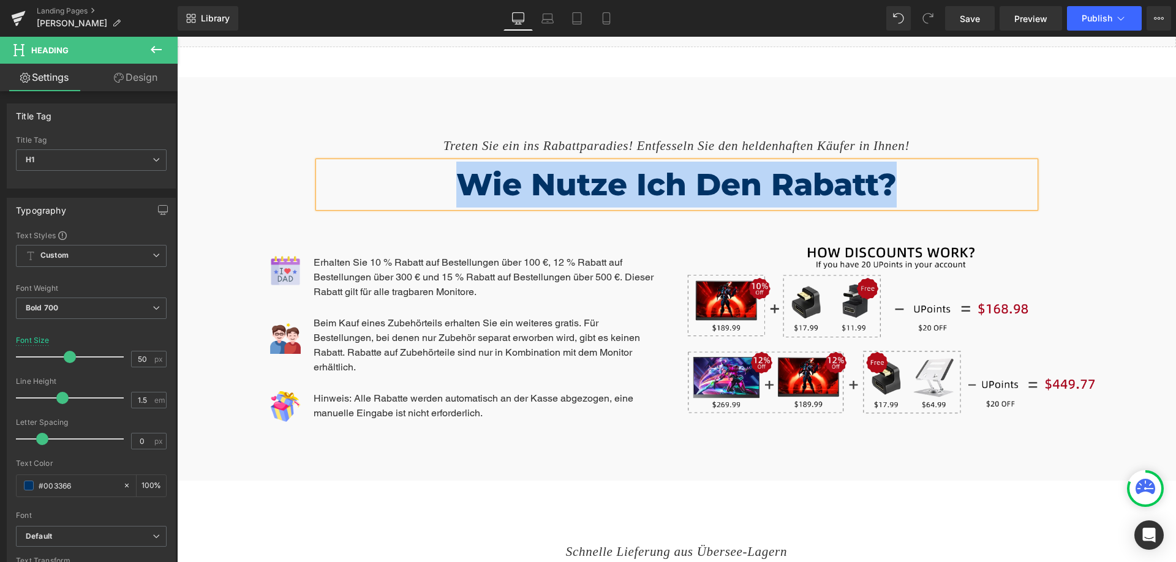
click at [405, 255] on p "Erhalten Sie 10 % Rabatt auf Bestellungen über 100 €, 12 % Rabatt auf Bestellun…" at bounding box center [486, 277] width 344 height 44
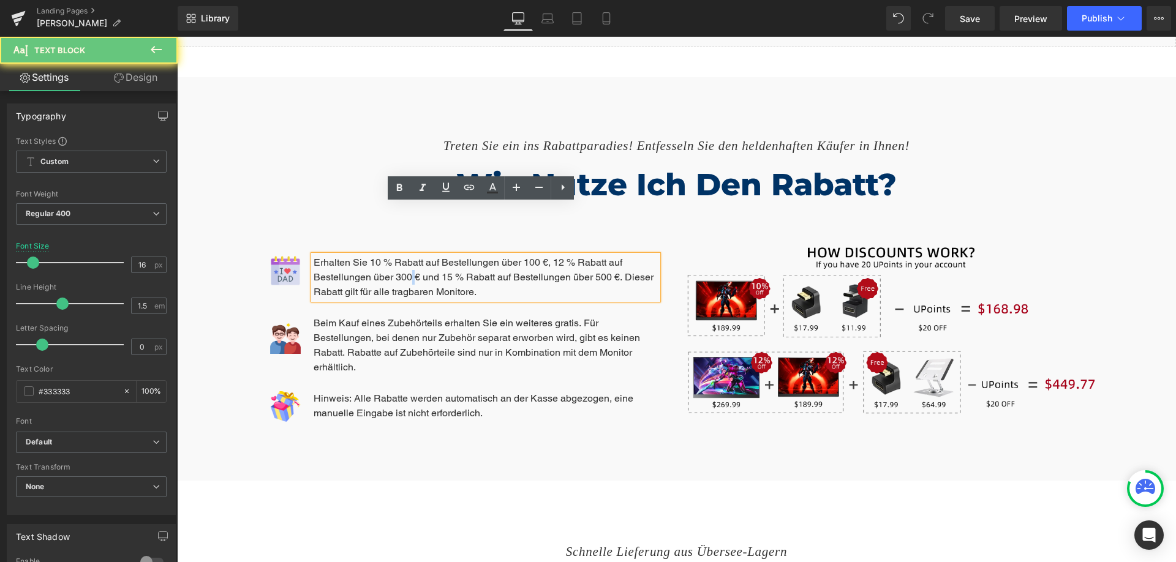
click at [405, 255] on p "Erhalten Sie 10 % Rabatt auf Bestellungen über 100 €, 12 % Rabatt auf Bestellun…" at bounding box center [486, 277] width 344 height 44
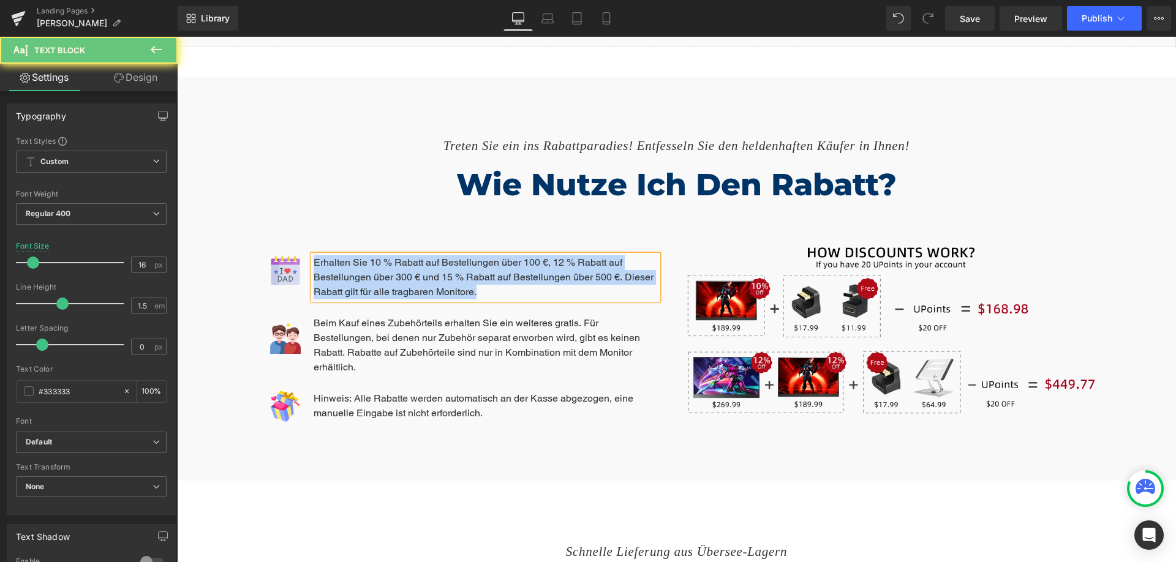
copy p "Erhalten Sie 10 % Rabatt auf Bestellungen über 100 €, 12 % Rabatt auf Bestellun…"
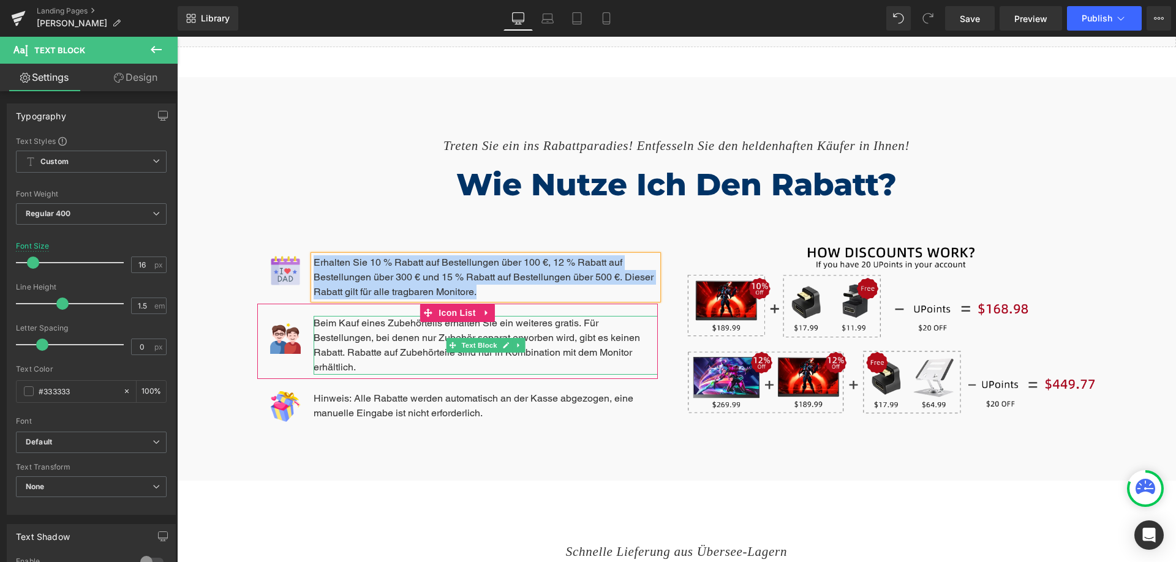
click at [407, 316] on p "Beim Kauf eines Zubehörteils erhalten Sie ein weiteres gratis. Für Bestellungen…" at bounding box center [486, 345] width 344 height 59
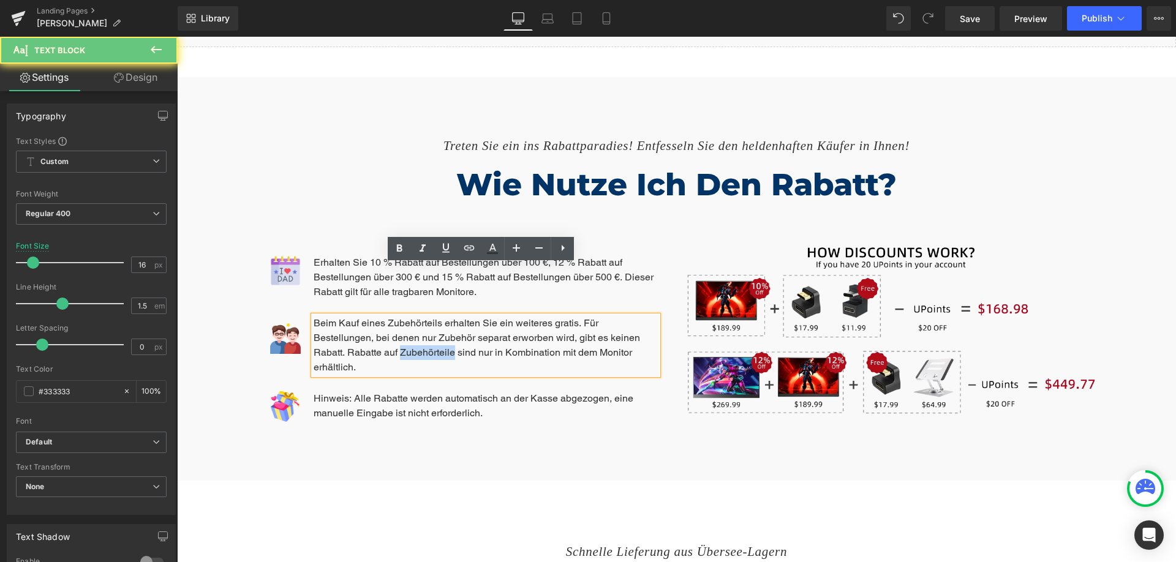
click at [407, 316] on p "Beim Kauf eines Zubehörteils erhalten Sie ein weiteres gratis. Für Bestellungen…" at bounding box center [486, 345] width 344 height 59
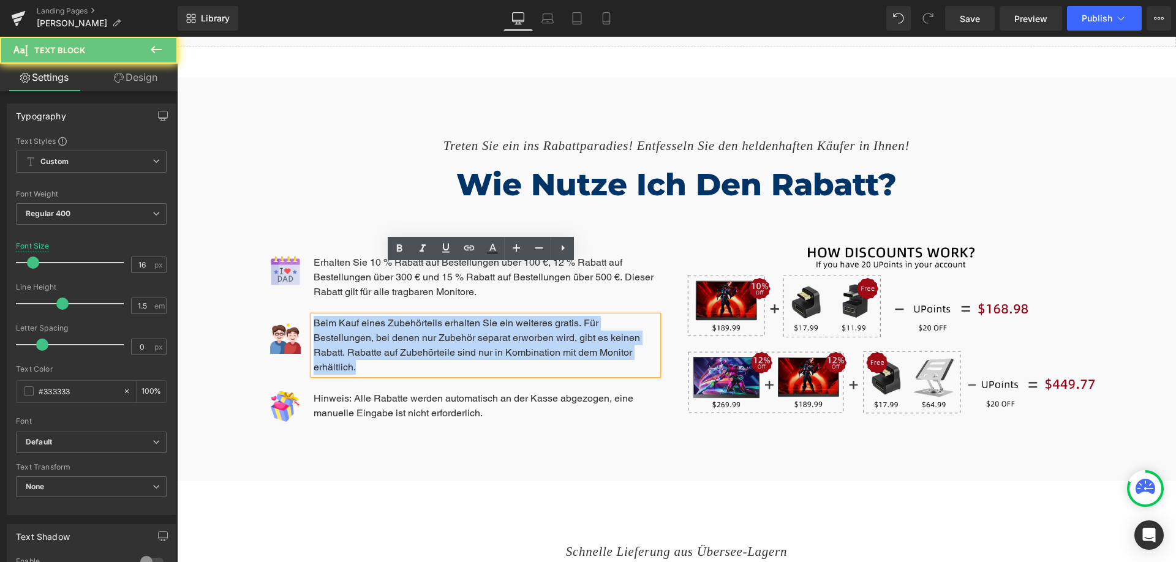
copy p "Beim Kauf eines Zubehörteils erhalten Sie ein weiteres gratis. Für Bestellungen…"
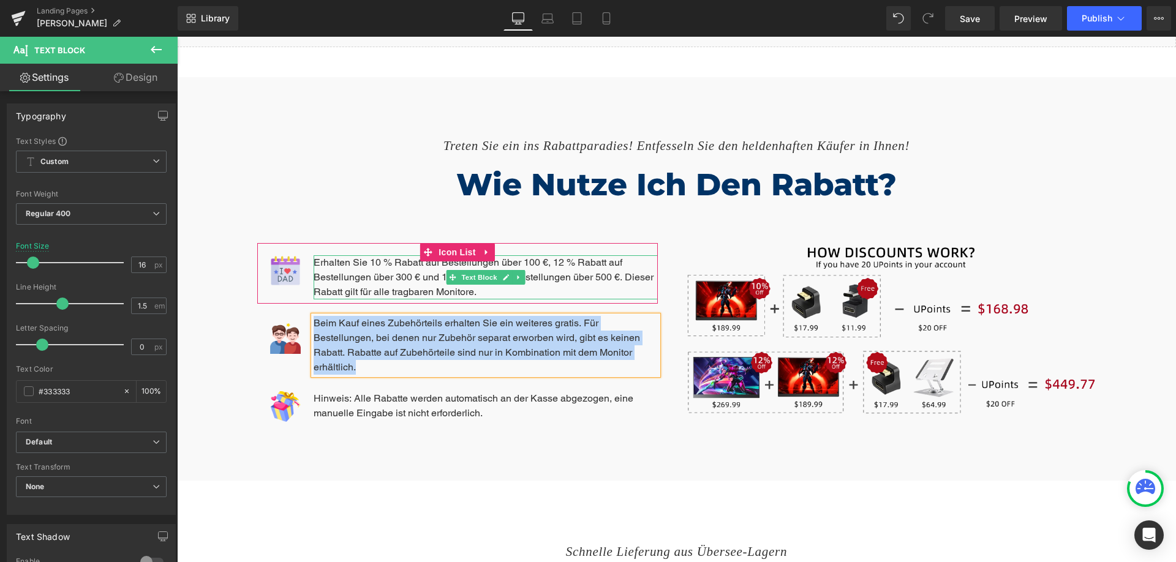
click at [393, 255] on p "Erhalten Sie 10 % Rabatt auf Bestellungen über 100 €, 12 % Rabatt auf Bestellun…" at bounding box center [486, 277] width 344 height 44
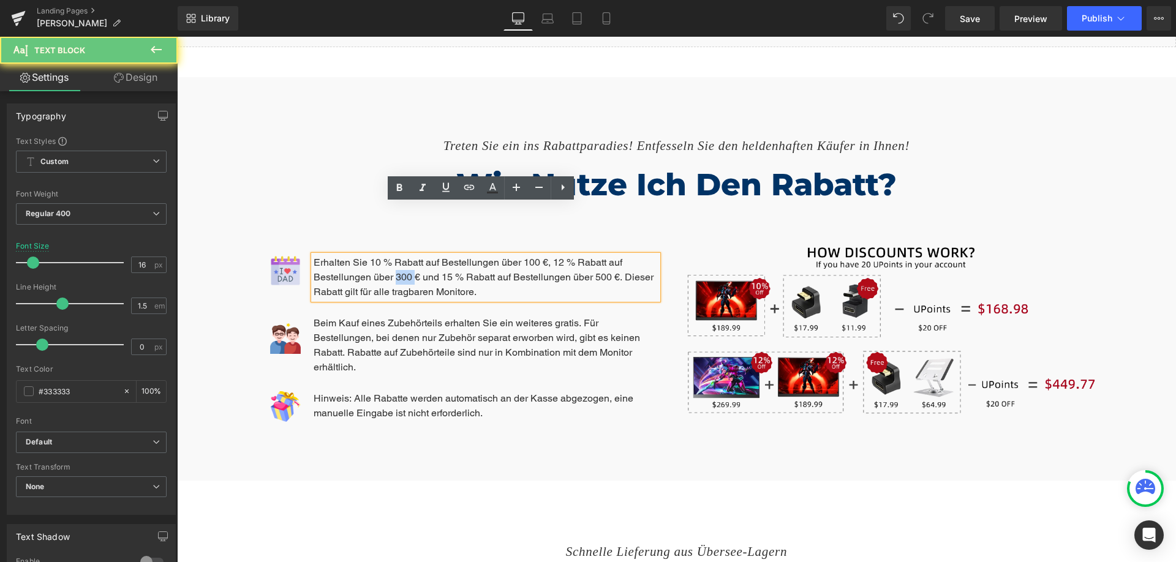
click at [393, 255] on p "Erhalten Sie 10 % Rabatt auf Bestellungen über 100 €, 12 % Rabatt auf Bestellun…" at bounding box center [486, 277] width 344 height 44
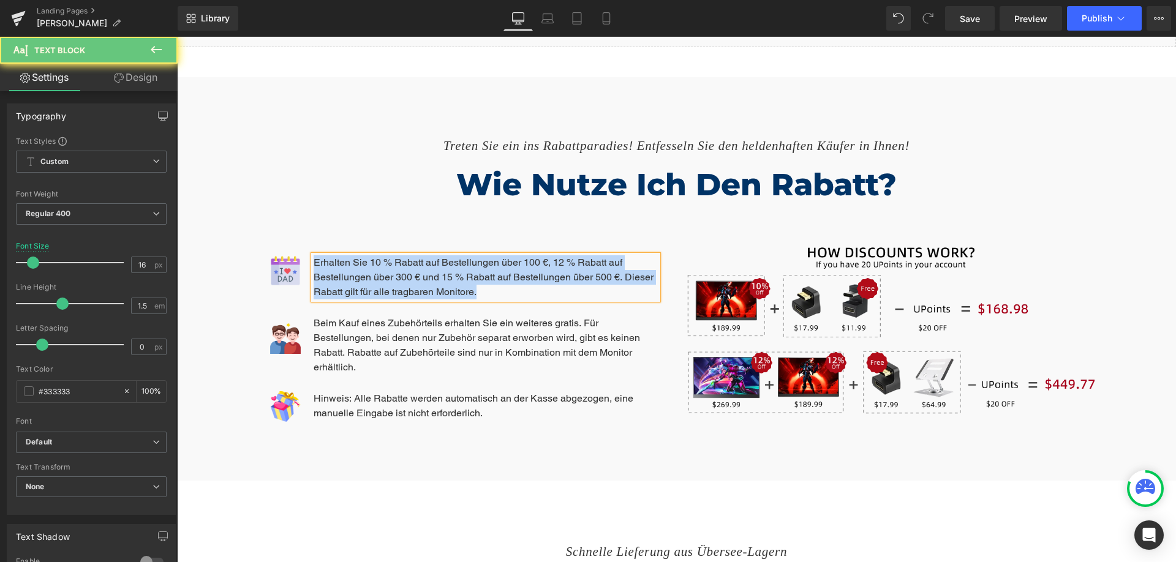
copy p "Erhalten Sie 10 % Rabatt auf Bestellungen über 100 €, 12 % Rabatt auf Bestellun…"
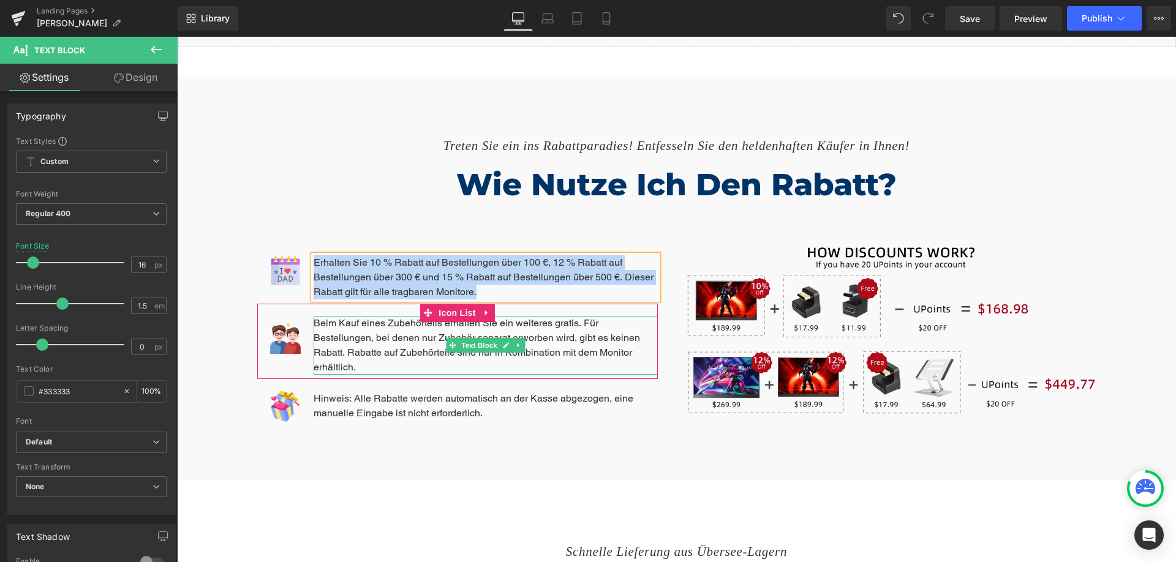
click at [414, 316] on p "Beim Kauf eines Zubehörteils erhalten Sie ein weiteres gratis. Für Bestellungen…" at bounding box center [486, 345] width 344 height 59
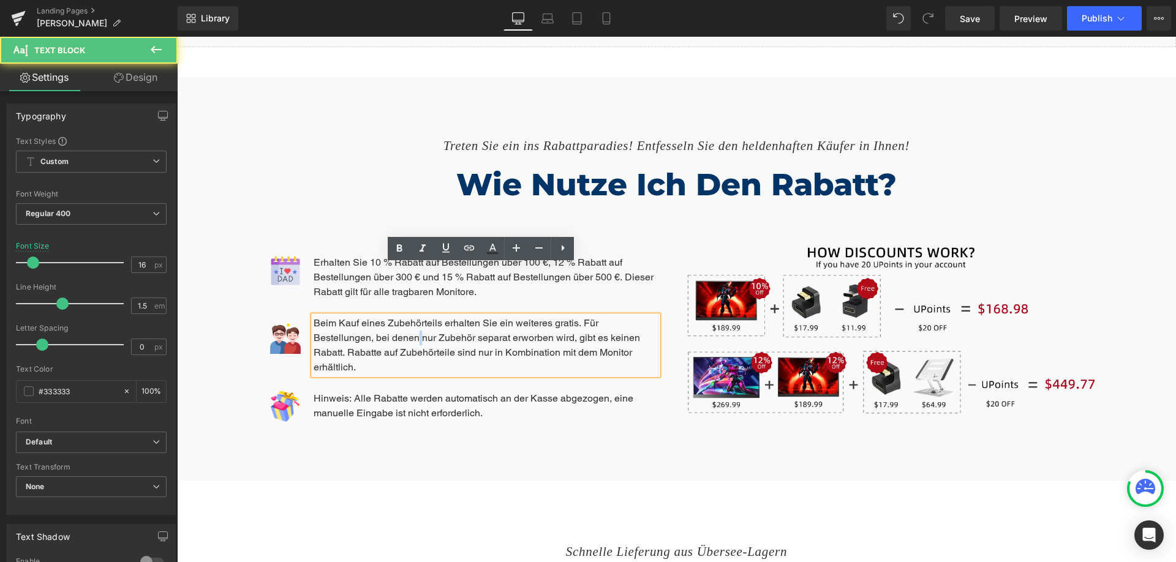
click at [414, 316] on p "Beim Kauf eines Zubehörteils erhalten Sie ein weiteres gratis. Für Bestellungen…" at bounding box center [486, 345] width 344 height 59
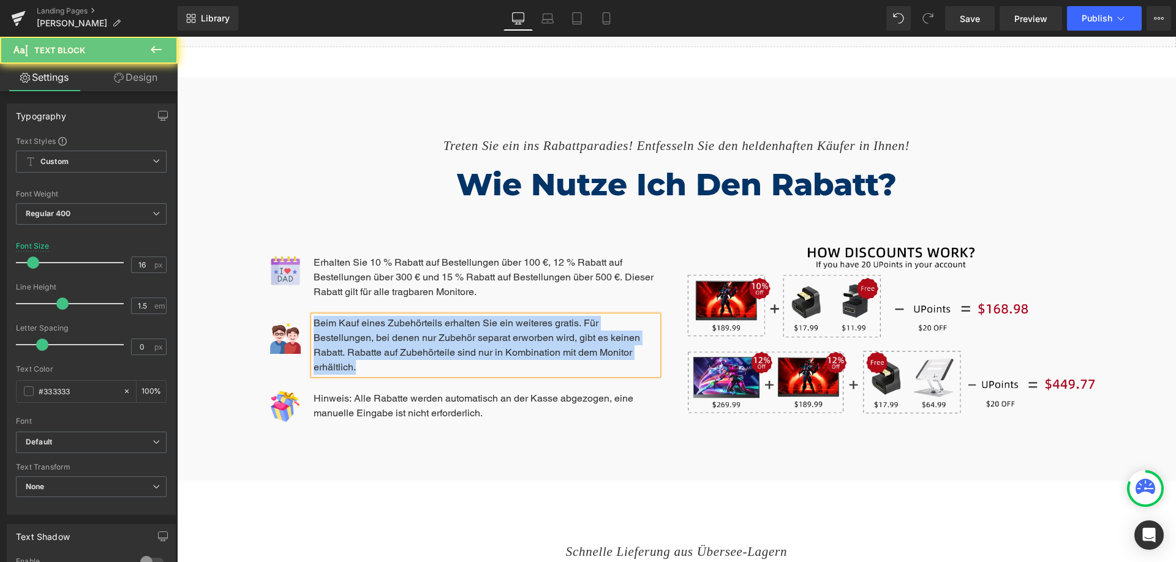
copy p "Beim Kauf eines Zubehörteils erhalten Sie ein weiteres gratis. Für Bestellungen…"
paste div
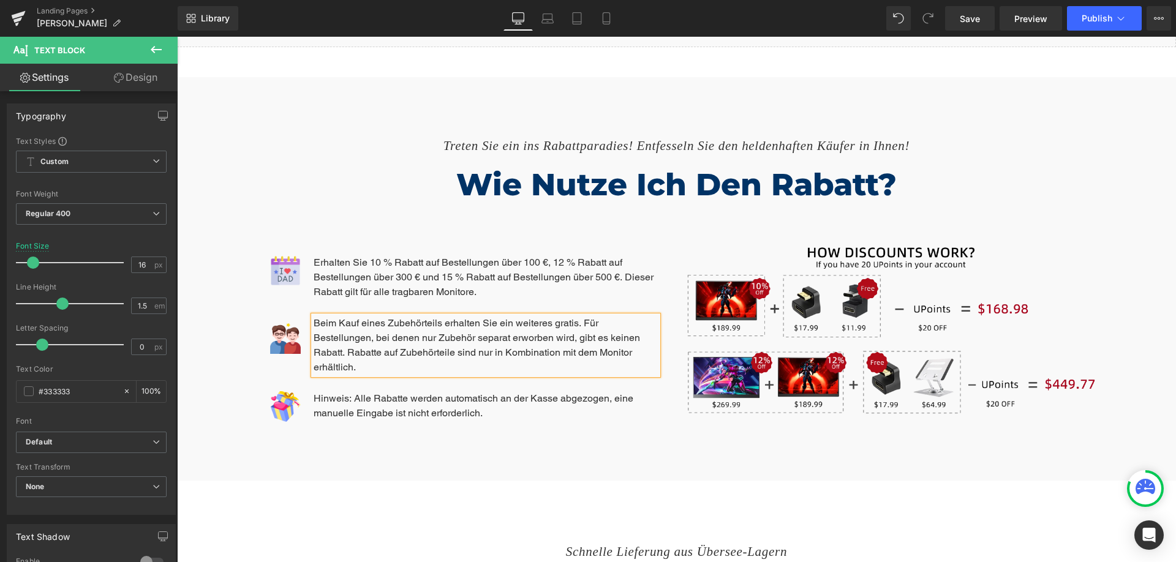
scroll to position [1364, 0]
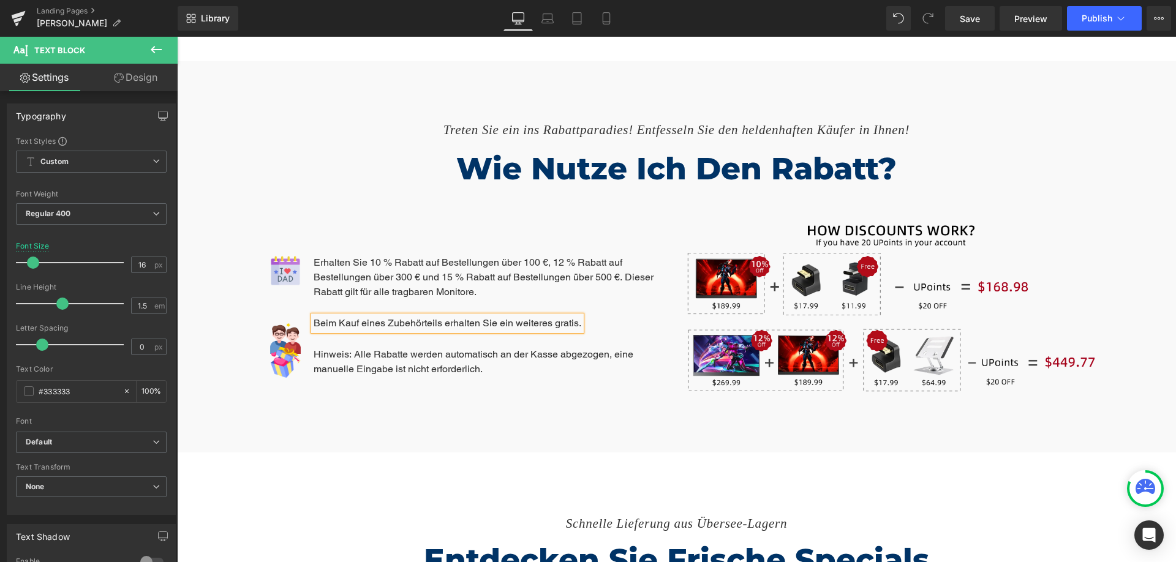
click at [501, 368] on div "Treten Sie ein ins Rabattparadies! Entfesseln Sie den heldenhaften Käufer in Ih…" at bounding box center [676, 257] width 999 height 392
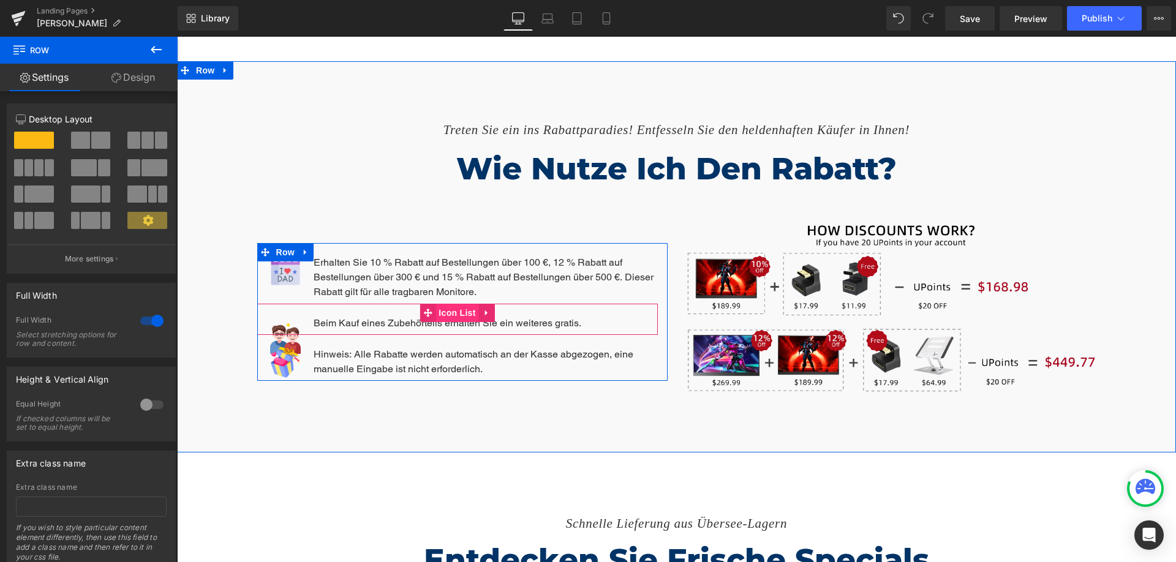
click at [455, 304] on span "Icon List" at bounding box center [457, 313] width 43 height 18
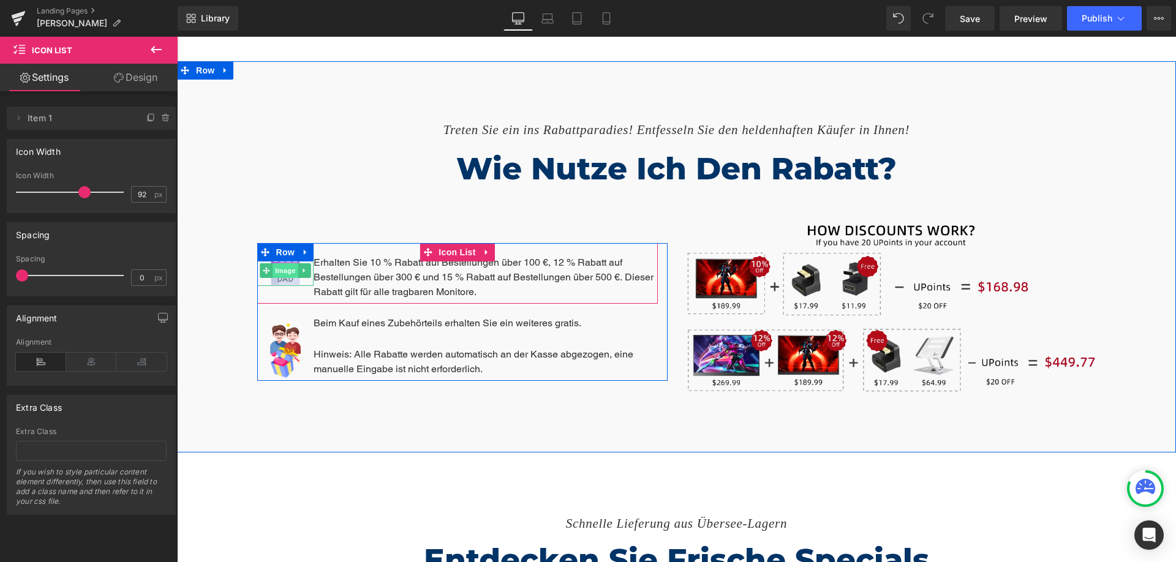
click at [285, 263] on span "Image" at bounding box center [286, 270] width 26 height 15
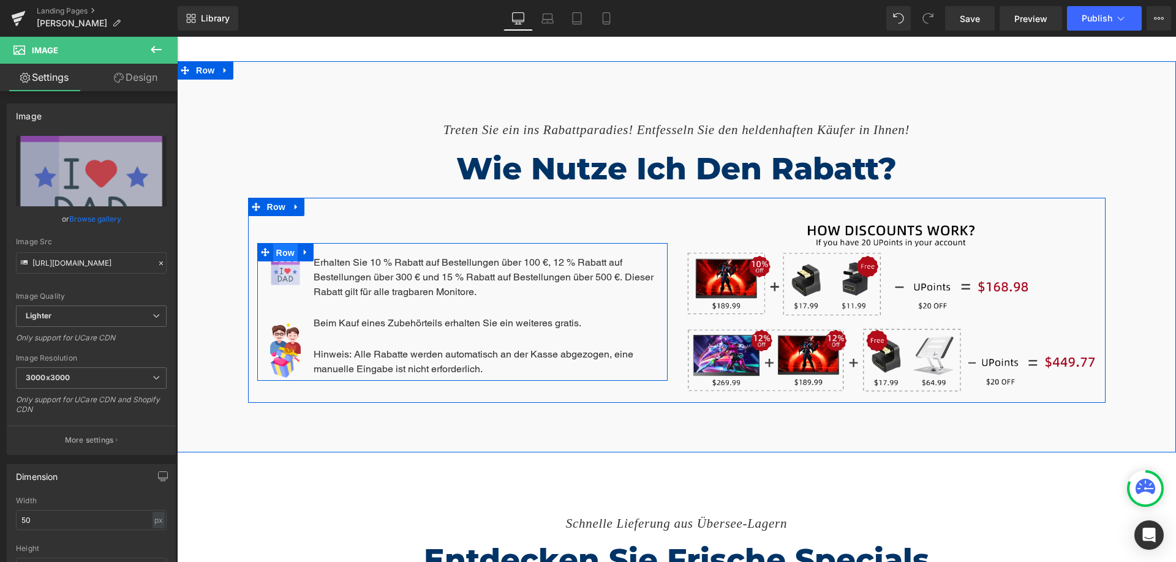
click at [281, 244] on span "Row" at bounding box center [285, 253] width 25 height 18
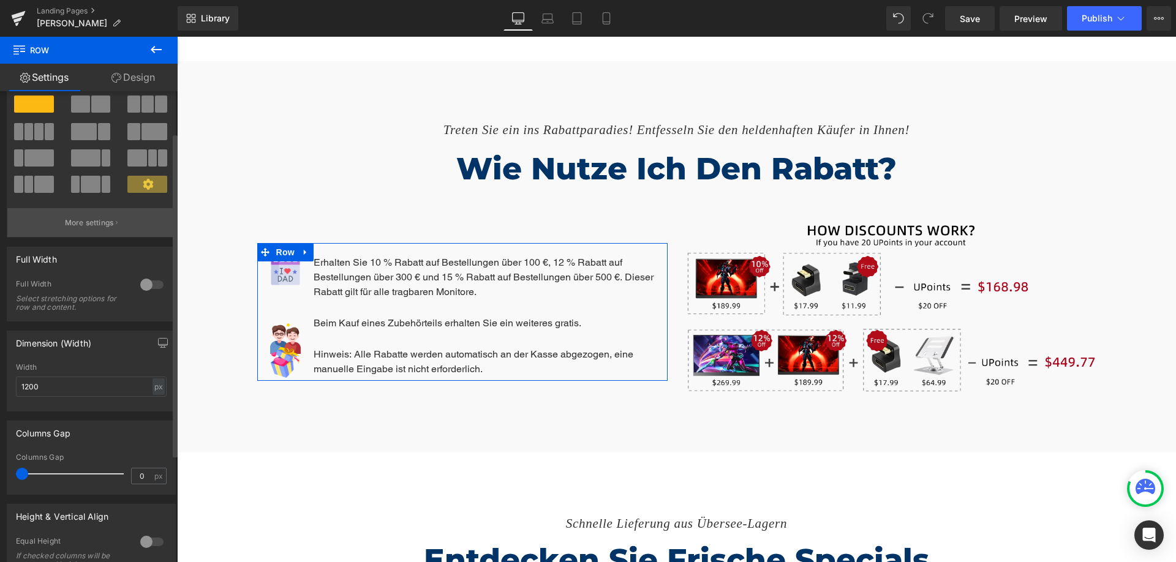
scroll to position [61, 0]
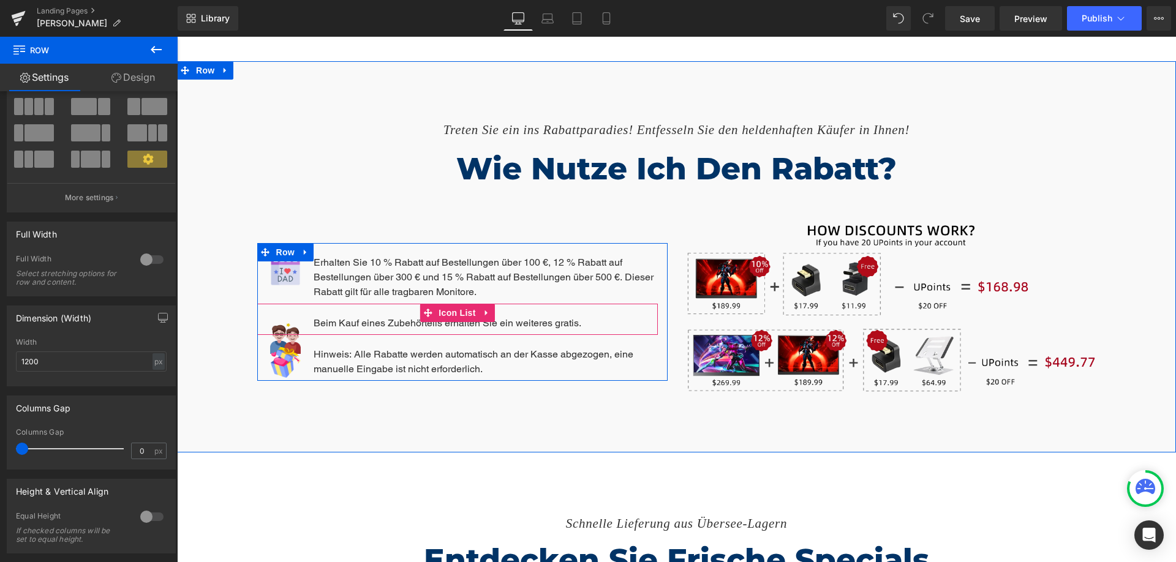
click at [276, 328] on span "Image" at bounding box center [286, 335] width 26 height 15
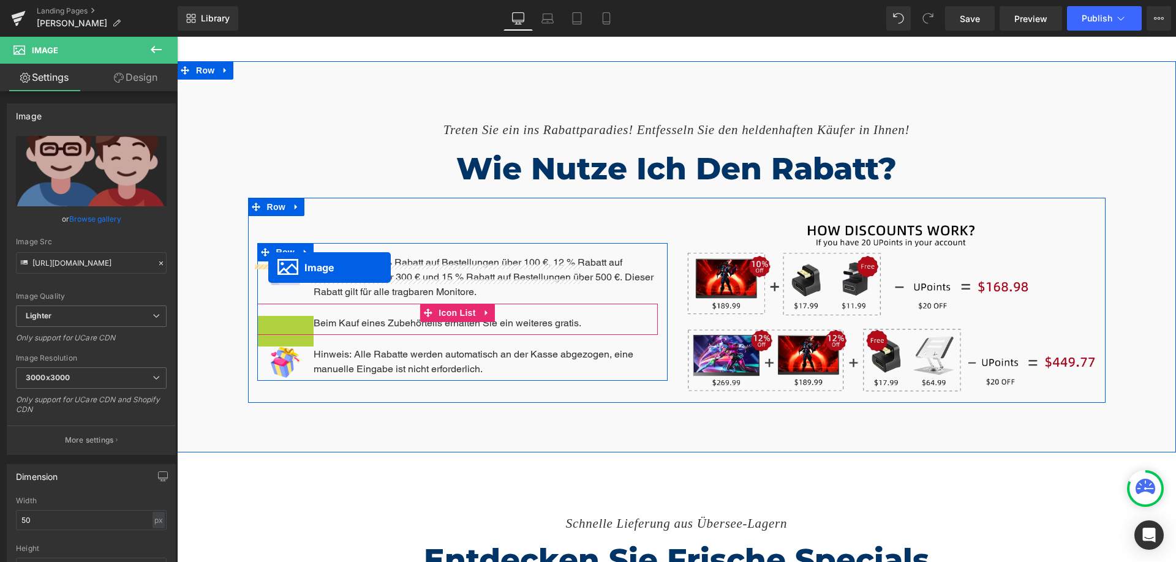
drag, startPoint x: 275, startPoint y: 279, endPoint x: 268, endPoint y: 268, distance: 13.4
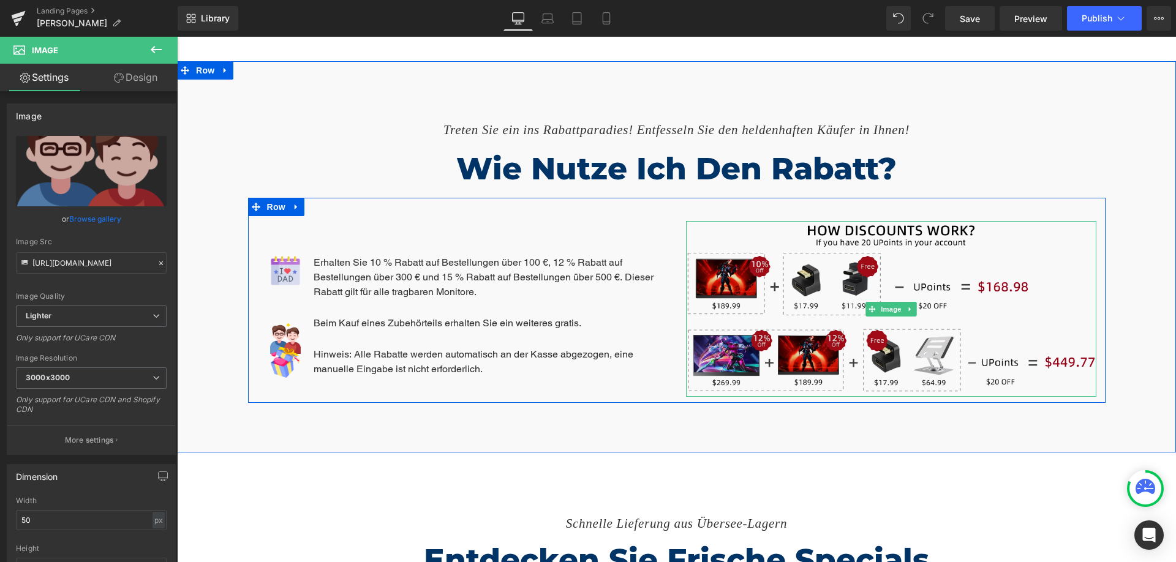
click at [800, 266] on img at bounding box center [891, 309] width 410 height 176
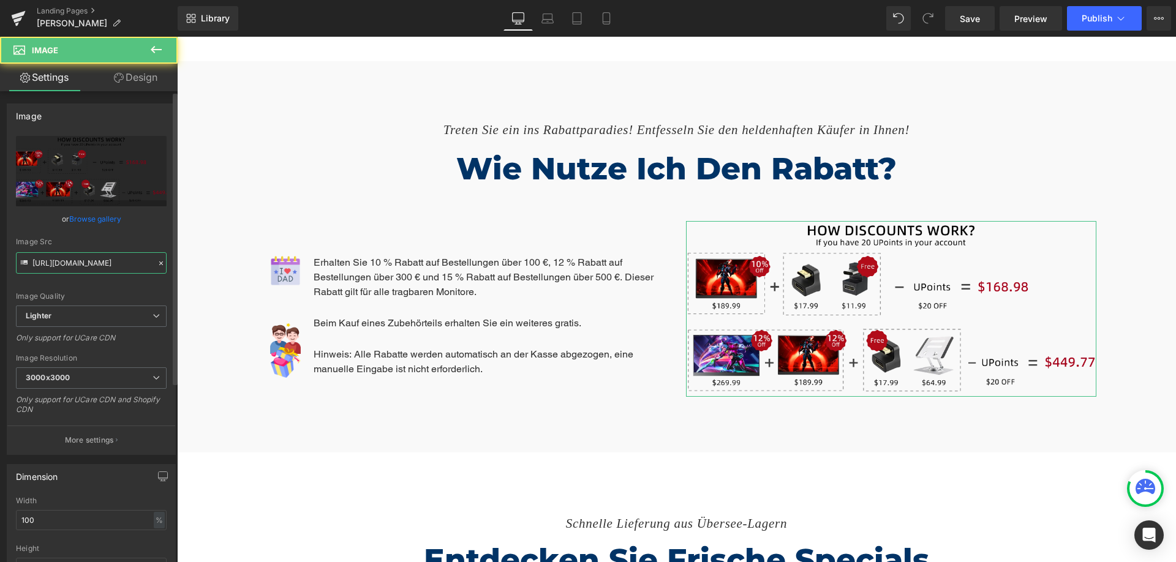
click at [105, 265] on input "[URL][DOMAIN_NAME]" at bounding box center [91, 262] width 151 height 21
paste input "590b90bf-18d4-4ac3-817f-a58aa1ee2dad"
type input "[URL][DOMAIN_NAME]"
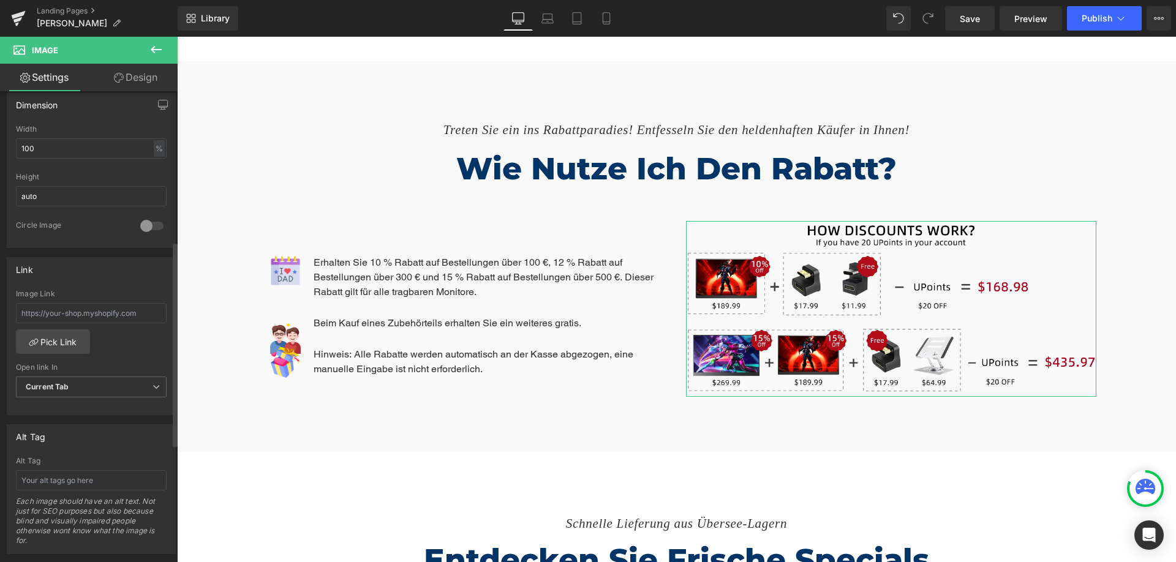
scroll to position [127, 0]
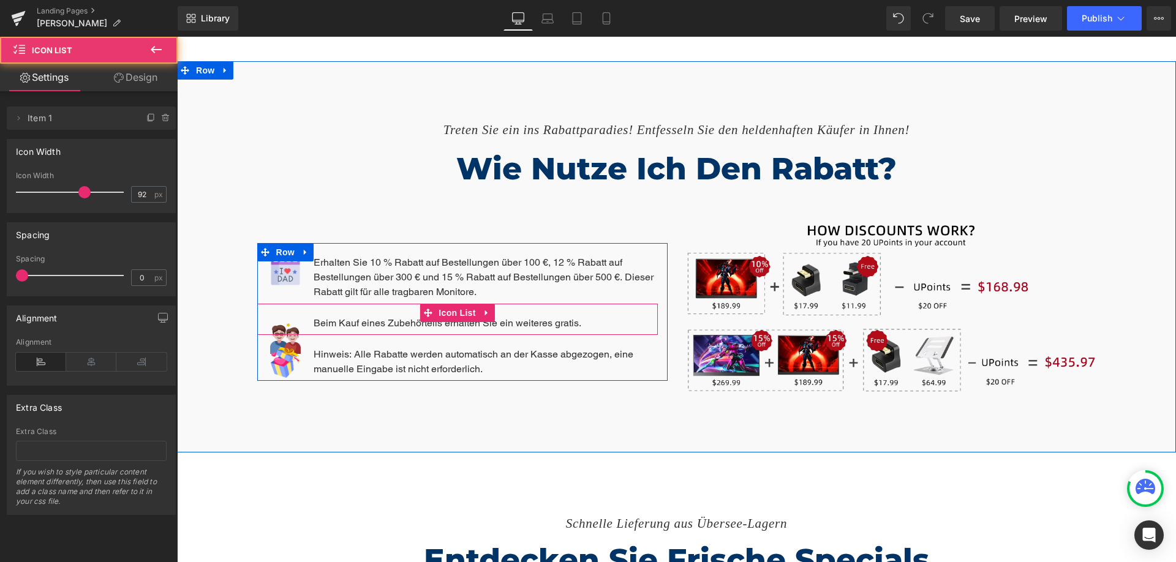
click at [276, 304] on div "Image Beim Kauf eines Zubehörteils erhalten Sie ein weiteres gratis. Text Block…" at bounding box center [457, 319] width 401 height 31
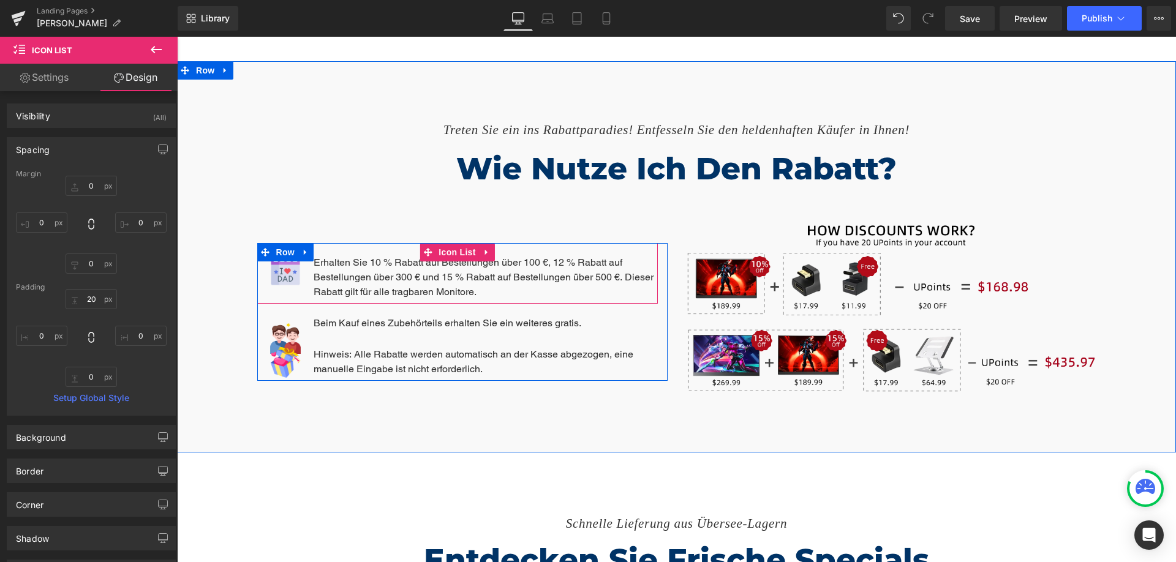
click at [375, 243] on div "Image Erhalten Sie 10 % Rabatt auf Bestellungen über 100 €, 12 % Rabatt auf Bes…" at bounding box center [457, 273] width 401 height 61
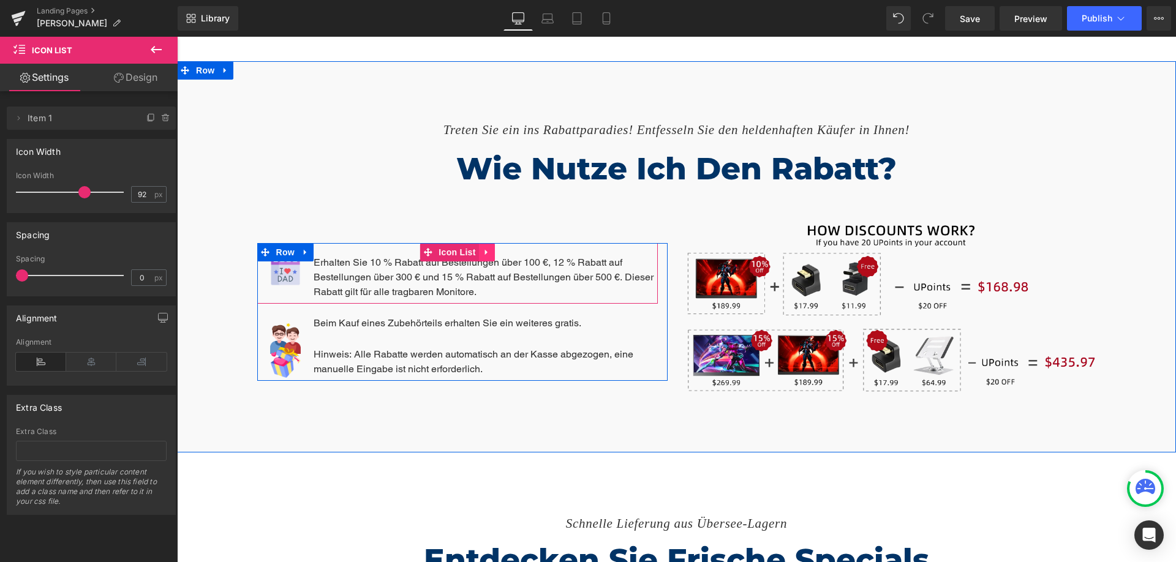
click at [483, 248] on icon at bounding box center [487, 252] width 9 height 9
click at [475, 248] on icon at bounding box center [479, 252] width 9 height 9
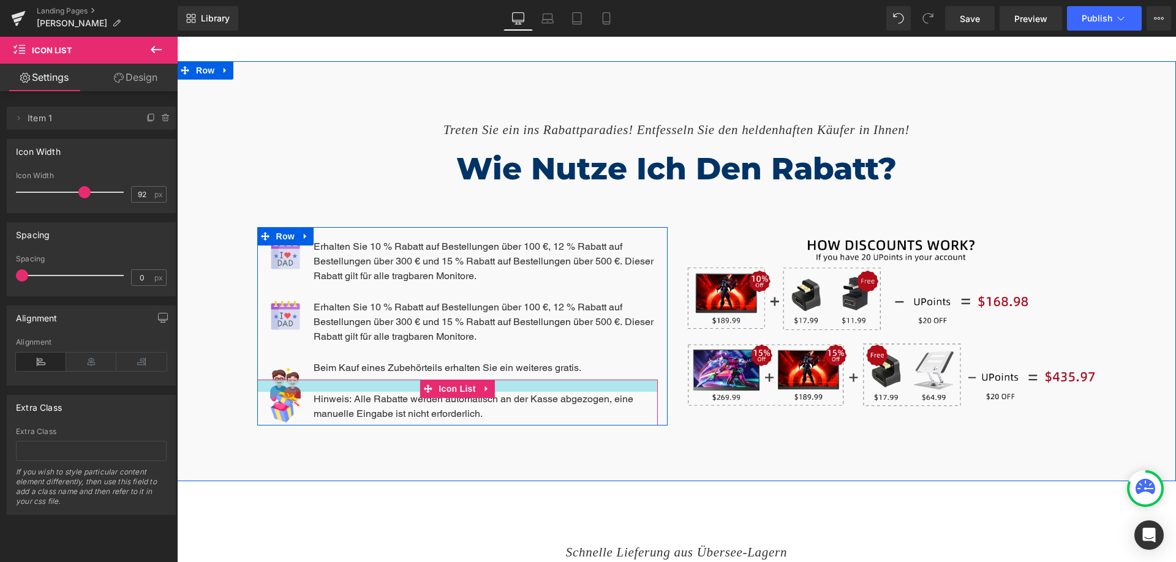
click at [278, 380] on div at bounding box center [457, 386] width 401 height 12
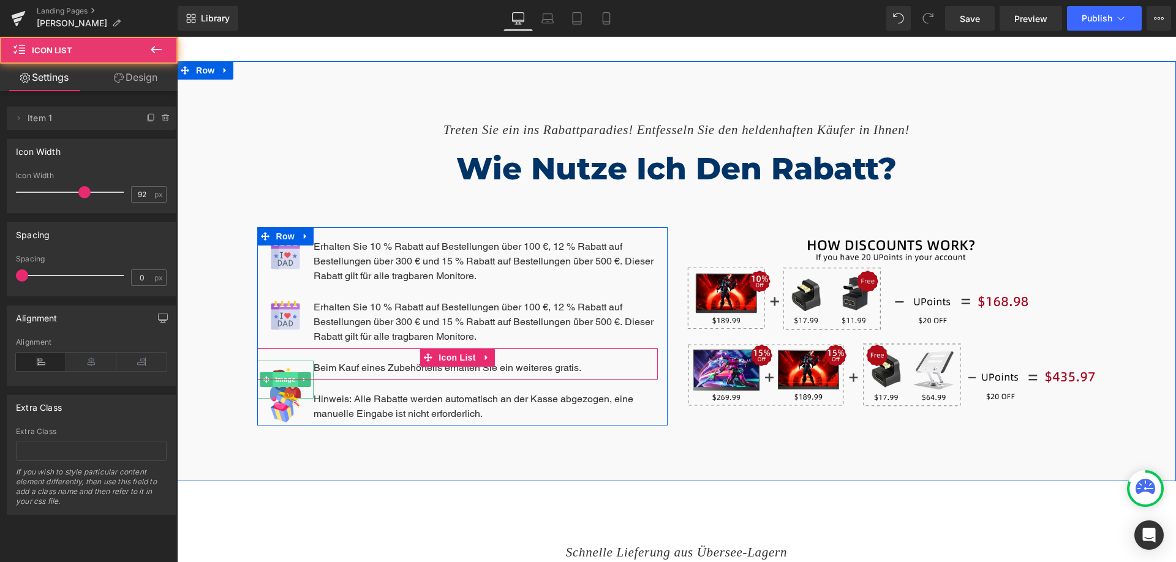
click at [279, 372] on span "Image" at bounding box center [286, 379] width 26 height 15
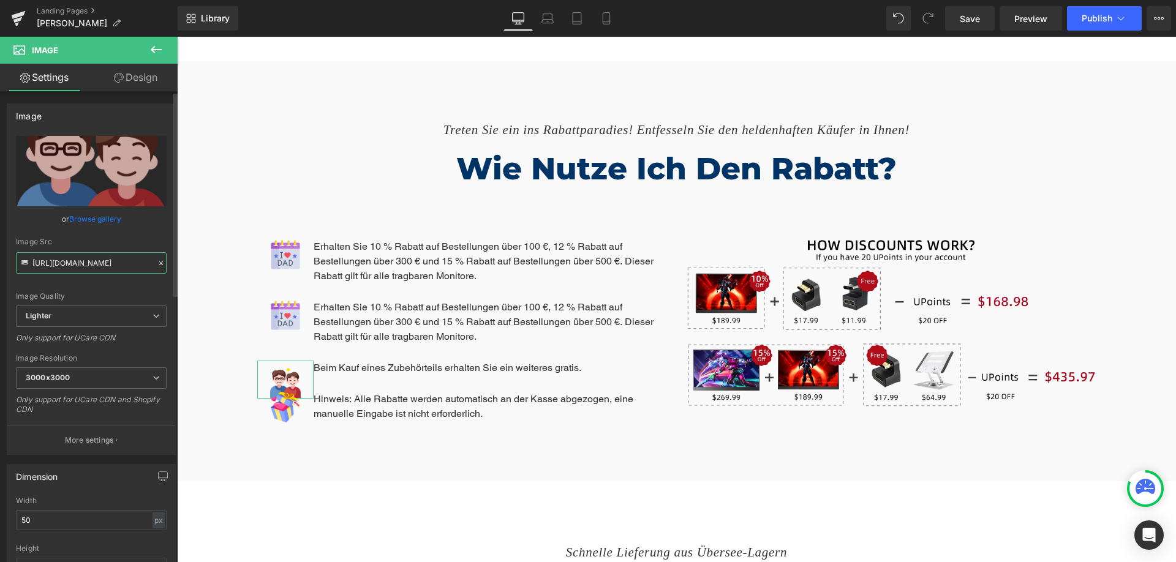
click at [112, 266] on input "[URL][DOMAIN_NAME]" at bounding box center [91, 262] width 151 height 21
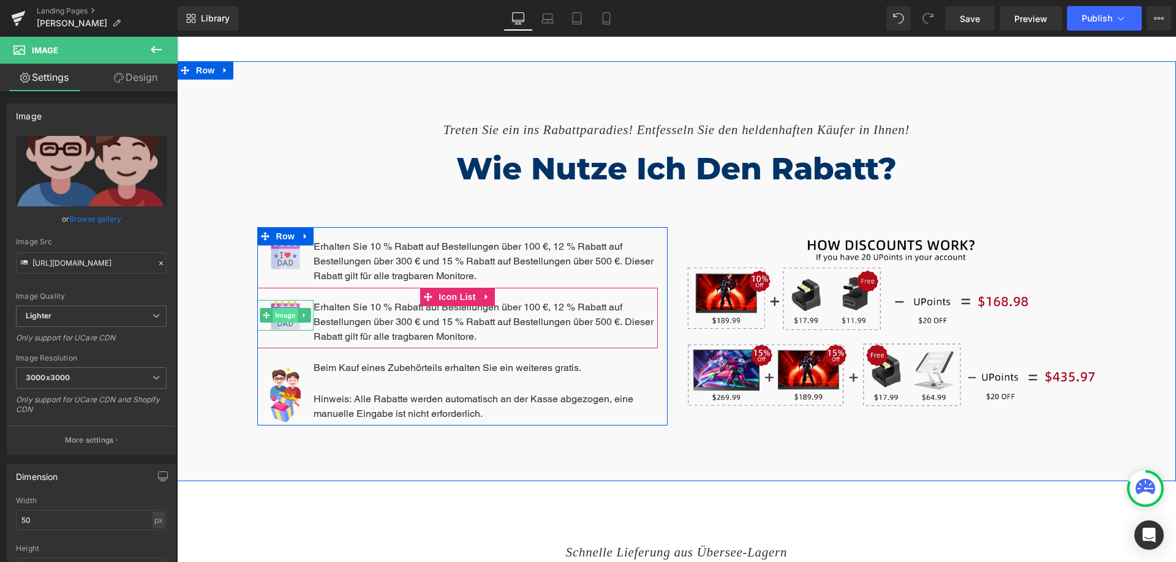
click at [279, 308] on span "Image" at bounding box center [286, 315] width 26 height 15
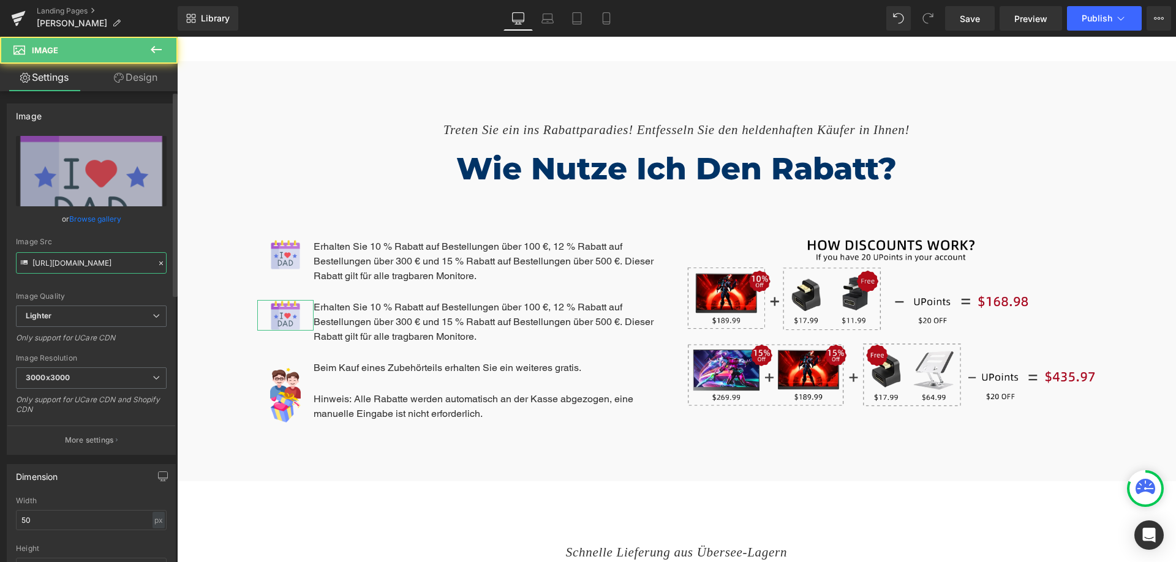
click at [83, 268] on input "[URL][DOMAIN_NAME]" at bounding box center [91, 262] width 151 height 21
paste input "7db74815-a90a-4eb9-af4b-549a4e775402/-/format/auto/-/preview/3000x3000/-/qualit…"
type input "[URL][DOMAIN_NAME]"
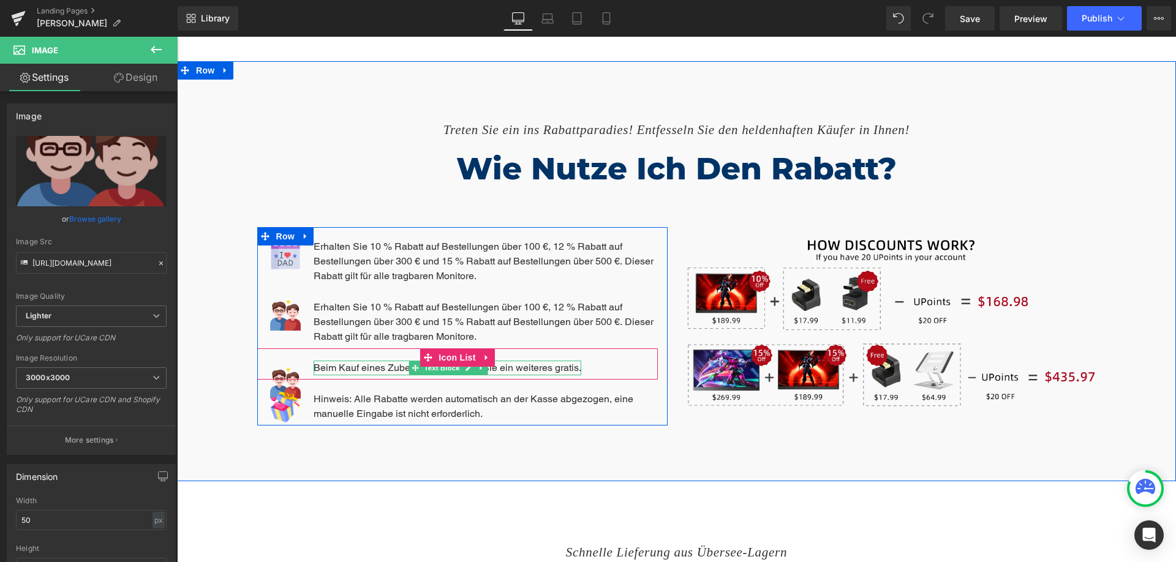
click at [394, 361] on p "Beim Kauf eines Zubehörteils erhalten Sie ein weiteres gratis." at bounding box center [448, 368] width 268 height 15
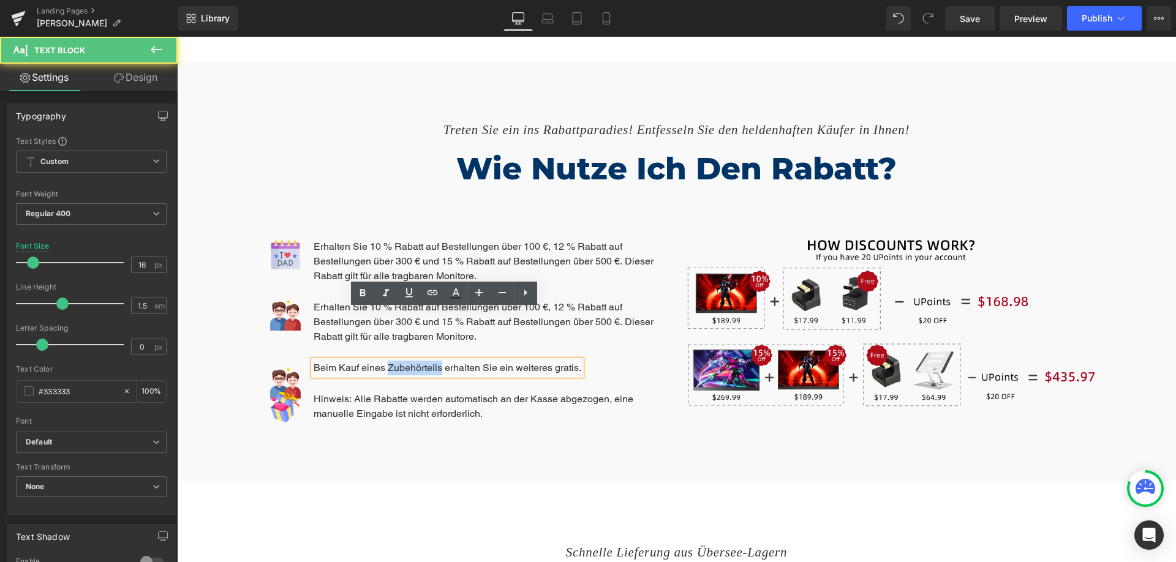
click at [394, 361] on p "Beim Kauf eines Zubehörteils erhalten Sie ein weiteres gratis." at bounding box center [448, 368] width 268 height 15
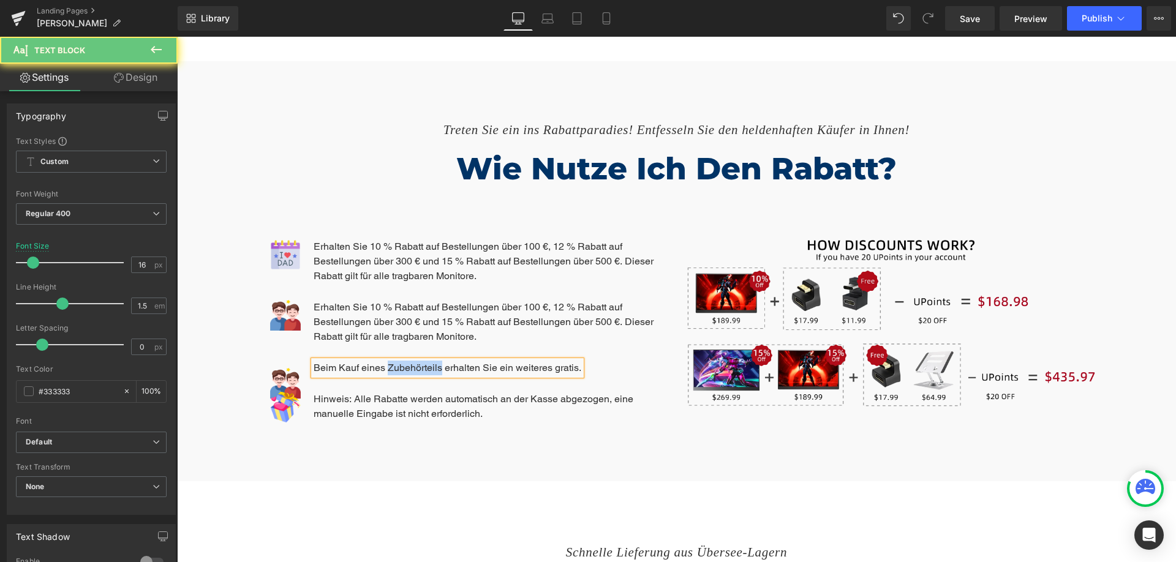
copy p "Beim Kauf eines Zubehörteils erhalten Sie ein weiteres gratis."
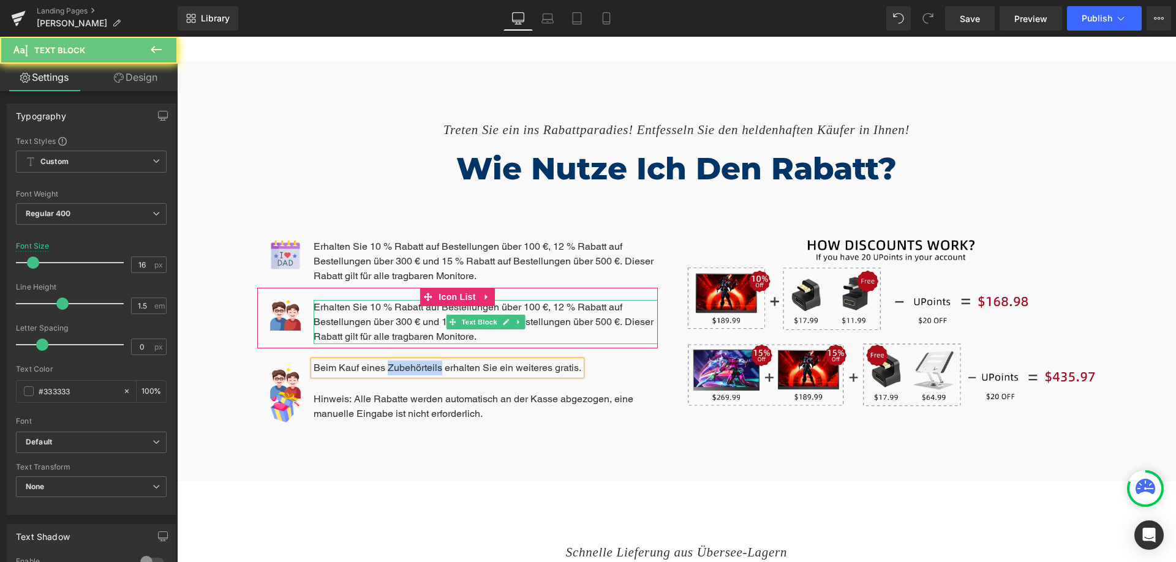
click at [341, 300] on p "Erhalten Sie 10 % Rabatt auf Bestellungen über 100 €, 12 % Rabatt auf Bestellun…" at bounding box center [486, 322] width 344 height 44
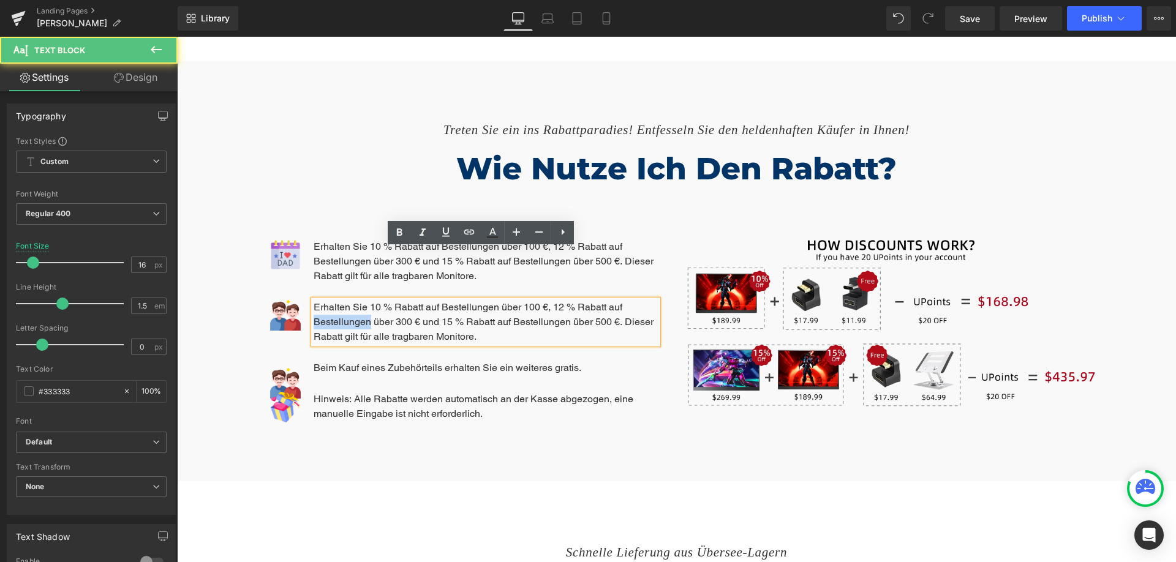
click at [341, 300] on p "Erhalten Sie 10 % Rabatt auf Bestellungen über 100 €, 12 % Rabatt auf Bestellun…" at bounding box center [486, 322] width 344 height 44
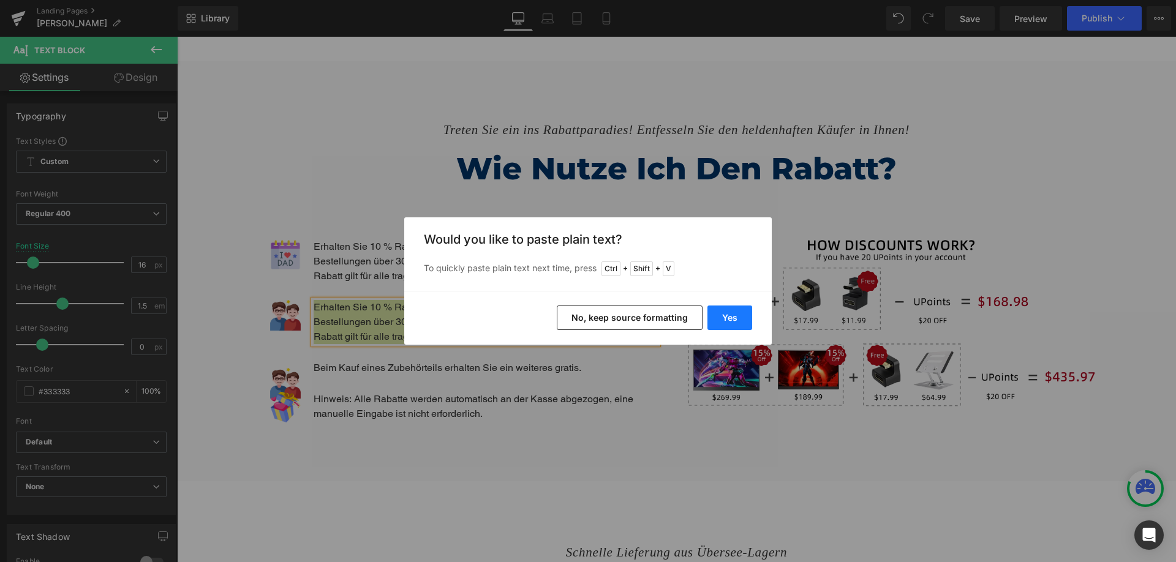
drag, startPoint x: 559, startPoint y: 282, endPoint x: 739, endPoint y: 320, distance: 183.4
click at [739, 320] on button "Yes" at bounding box center [729, 318] width 45 height 25
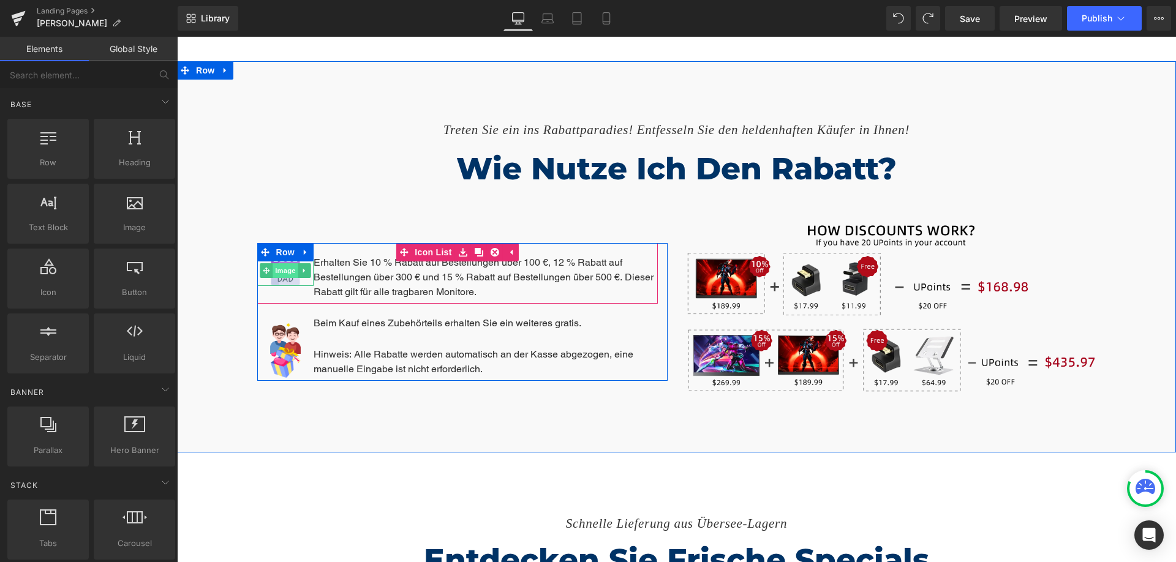
click at [284, 263] on span "Image" at bounding box center [286, 270] width 26 height 15
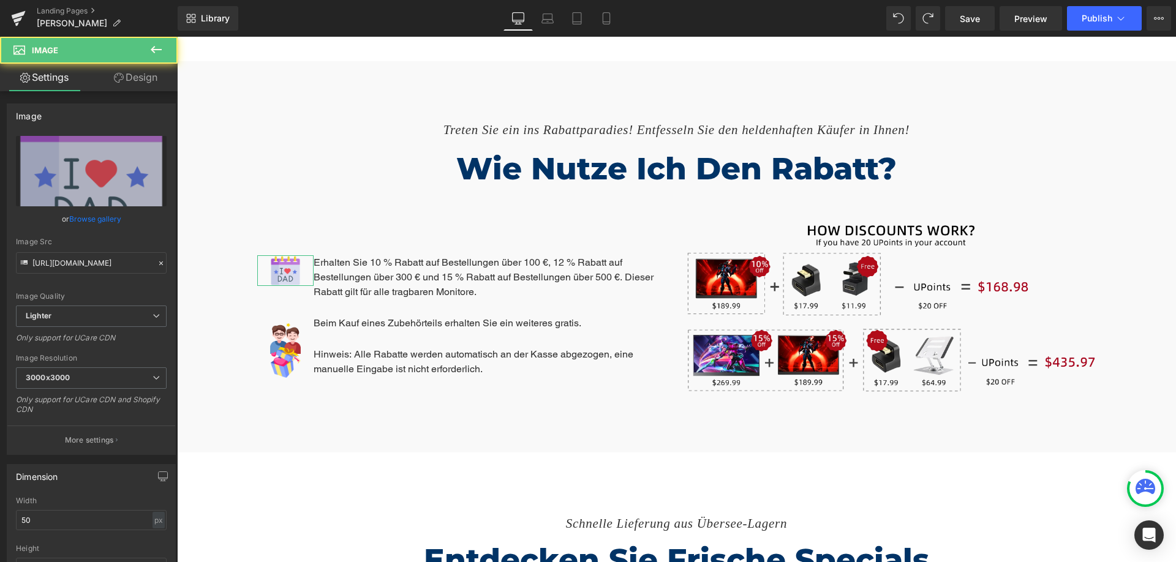
click at [141, 88] on link "Design" at bounding box center [135, 78] width 89 height 28
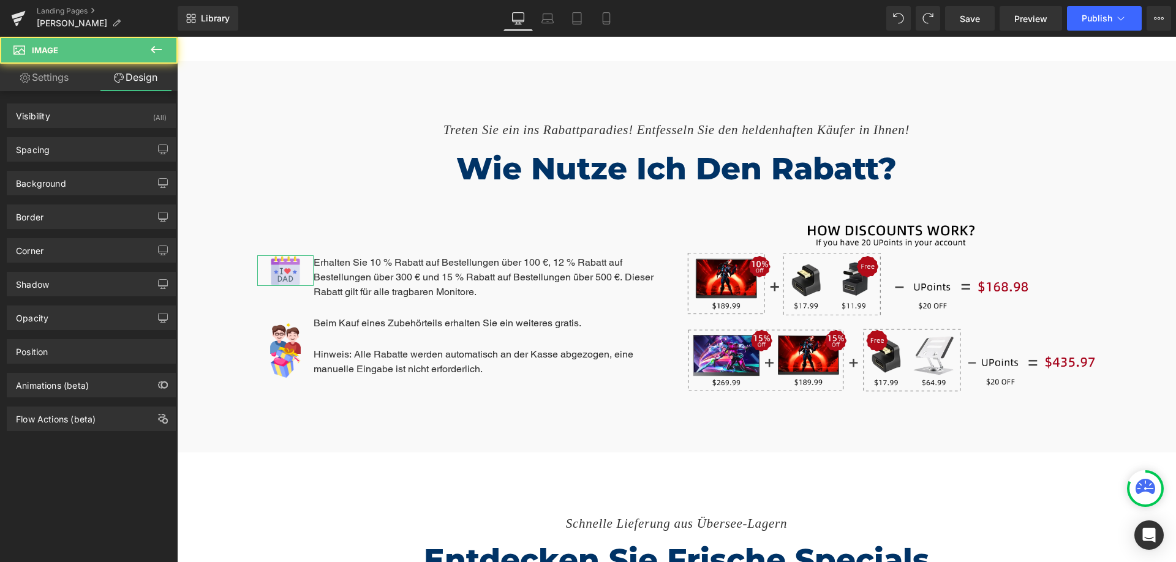
drag, startPoint x: 75, startPoint y: 147, endPoint x: 97, endPoint y: 161, distance: 26.2
click at [75, 147] on div "Spacing" at bounding box center [91, 149] width 168 height 23
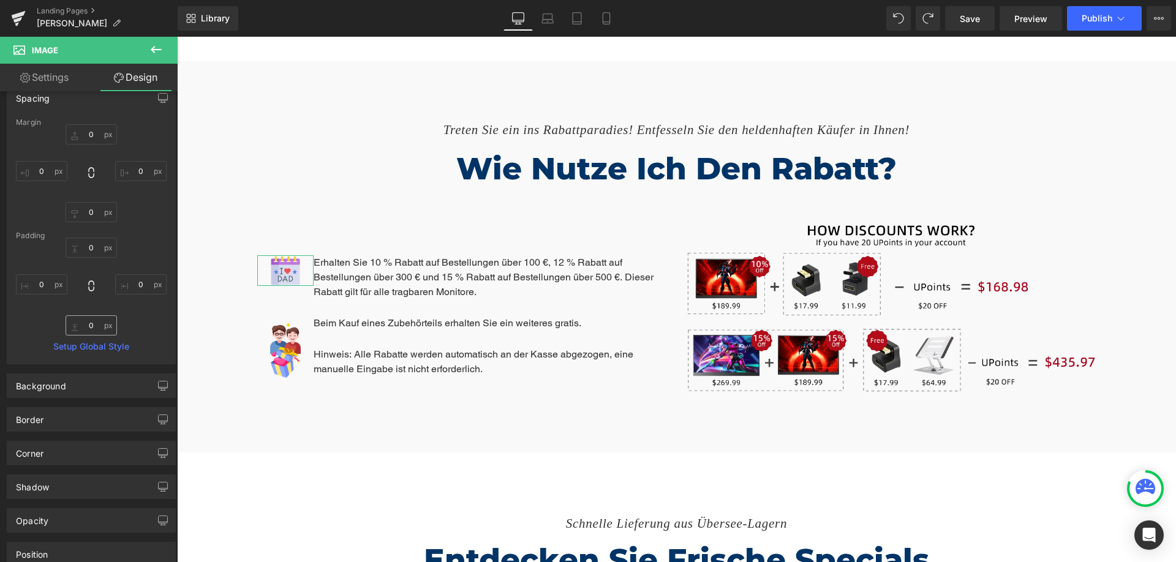
scroll to position [0, 0]
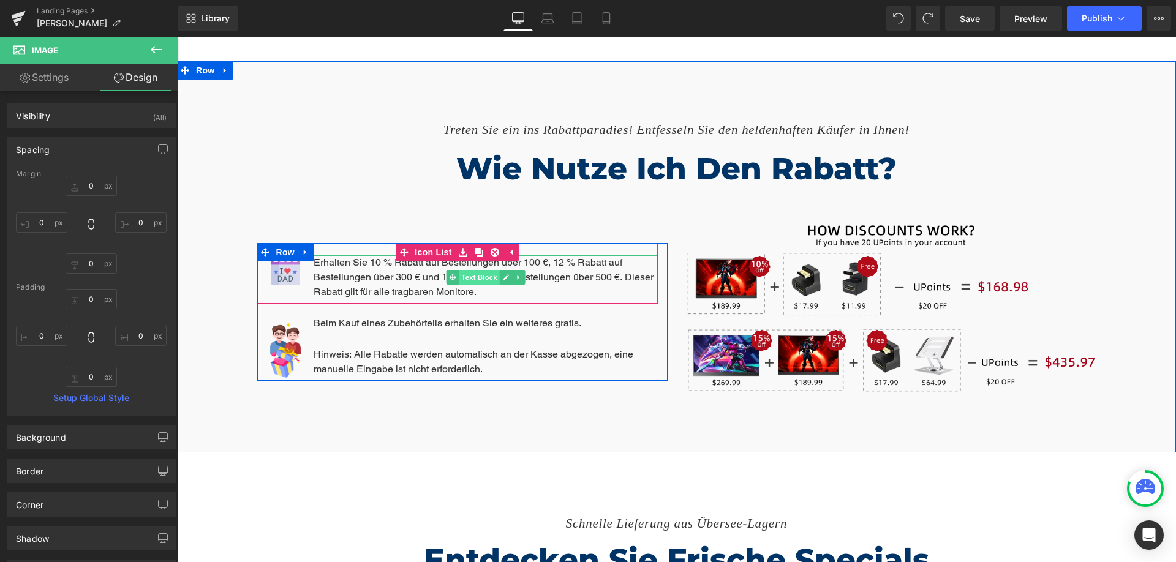
click at [474, 270] on span "Text Block" at bounding box center [479, 277] width 40 height 15
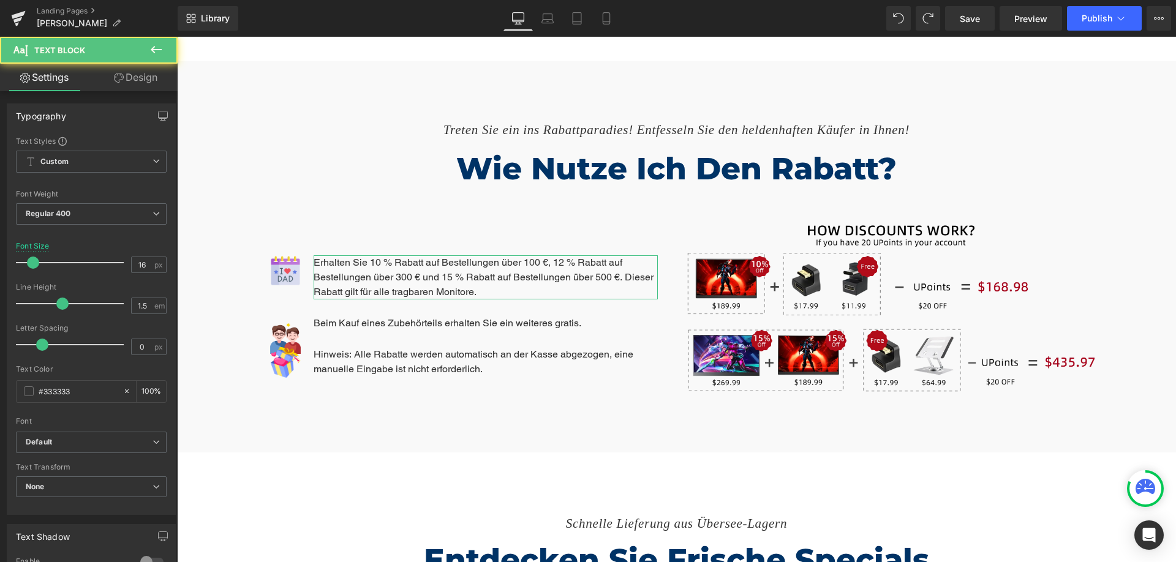
click at [147, 76] on link "Design" at bounding box center [135, 78] width 89 height 28
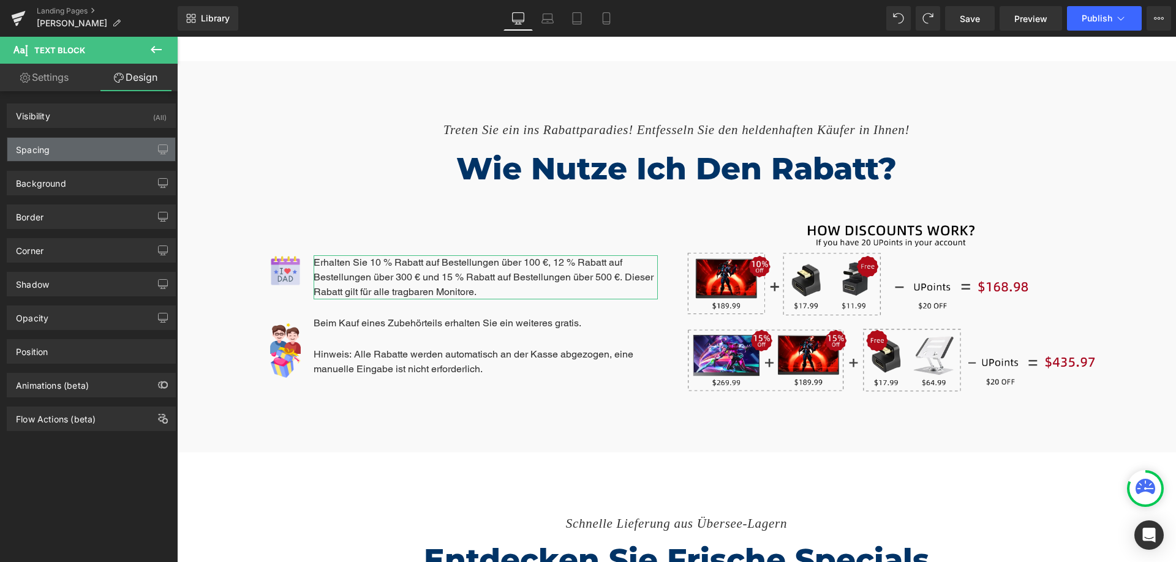
click at [87, 151] on div "Spacing" at bounding box center [91, 149] width 168 height 23
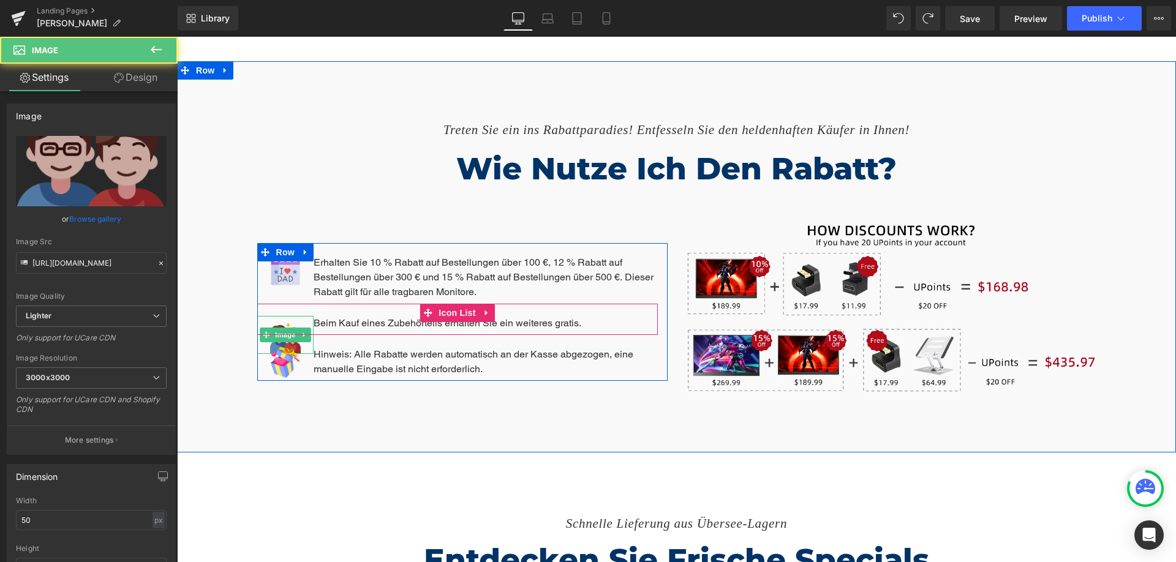
click at [276, 316] on img at bounding box center [285, 335] width 31 height 38
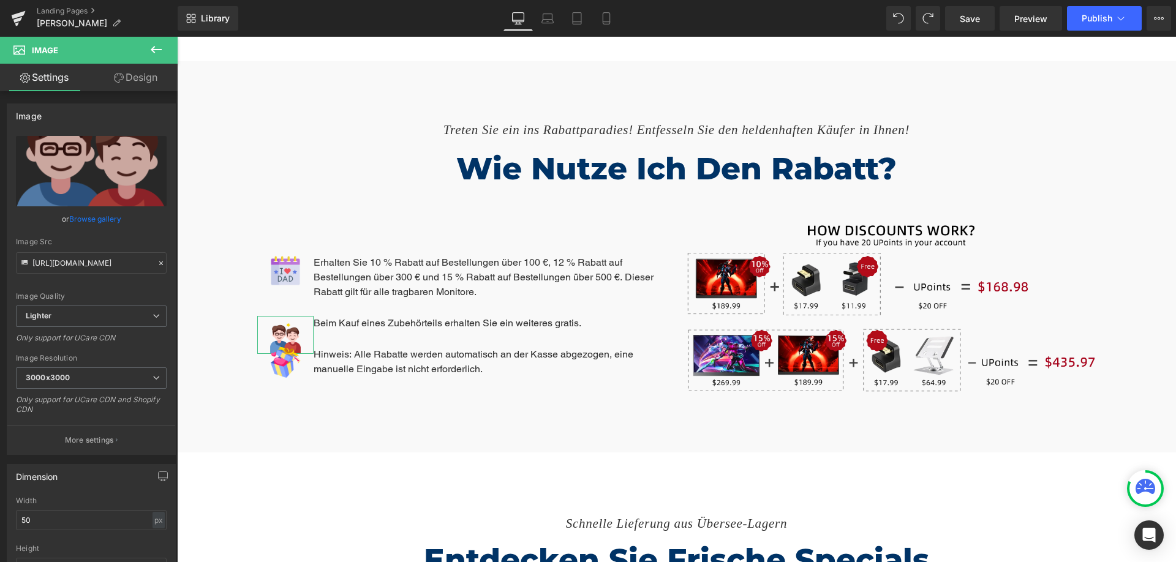
click at [129, 74] on link "Design" at bounding box center [135, 78] width 89 height 28
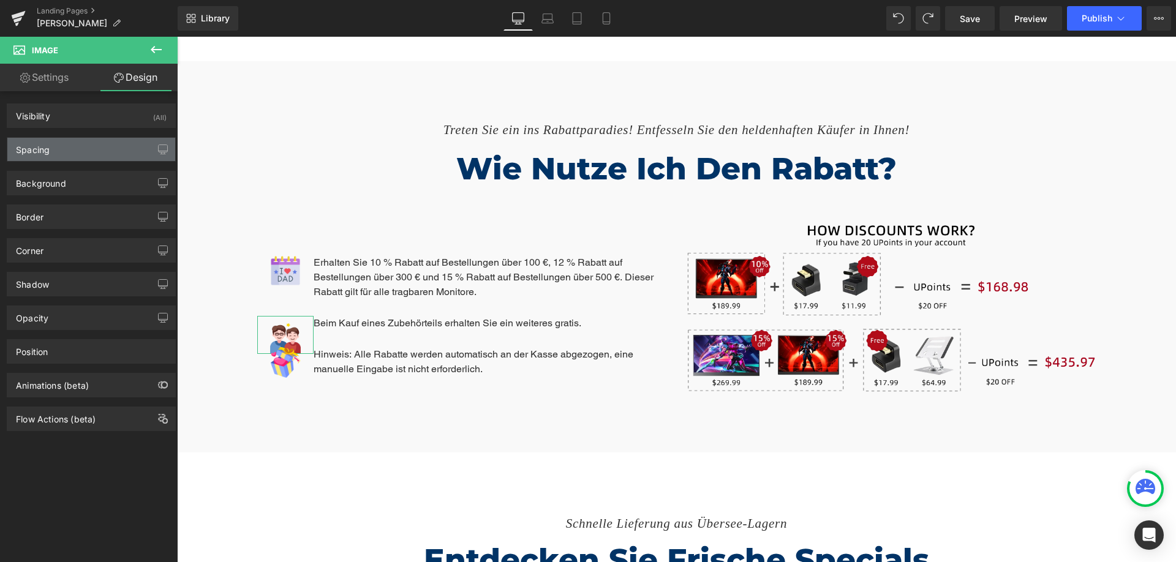
click at [89, 139] on div "Spacing" at bounding box center [91, 149] width 168 height 23
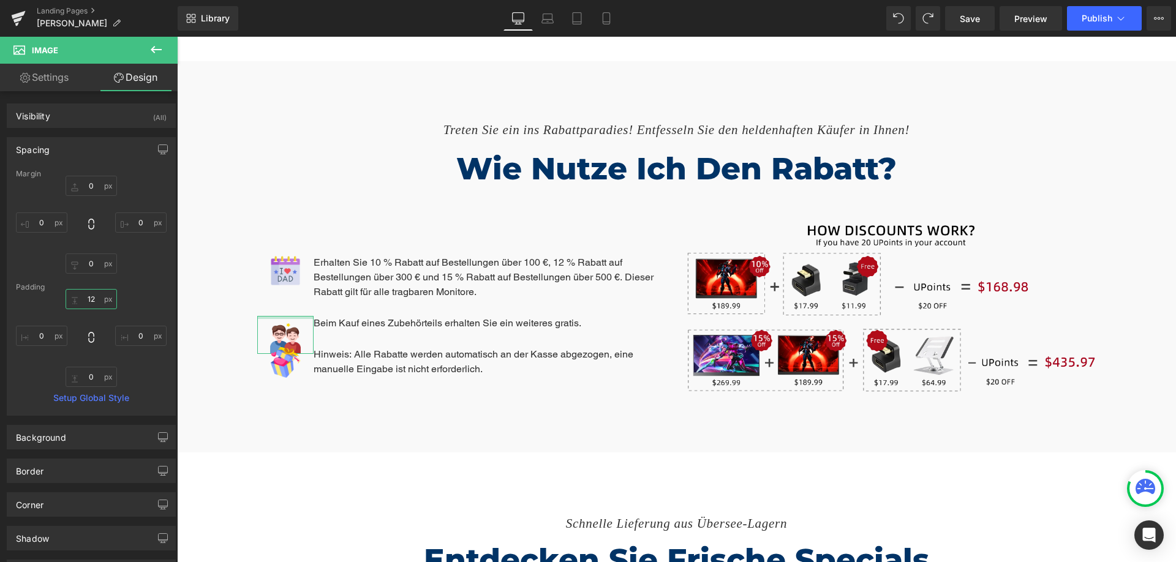
click at [94, 302] on input "12" at bounding box center [91, 299] width 51 height 20
click at [148, 298] on div "0 0 0" at bounding box center [91, 338] width 151 height 98
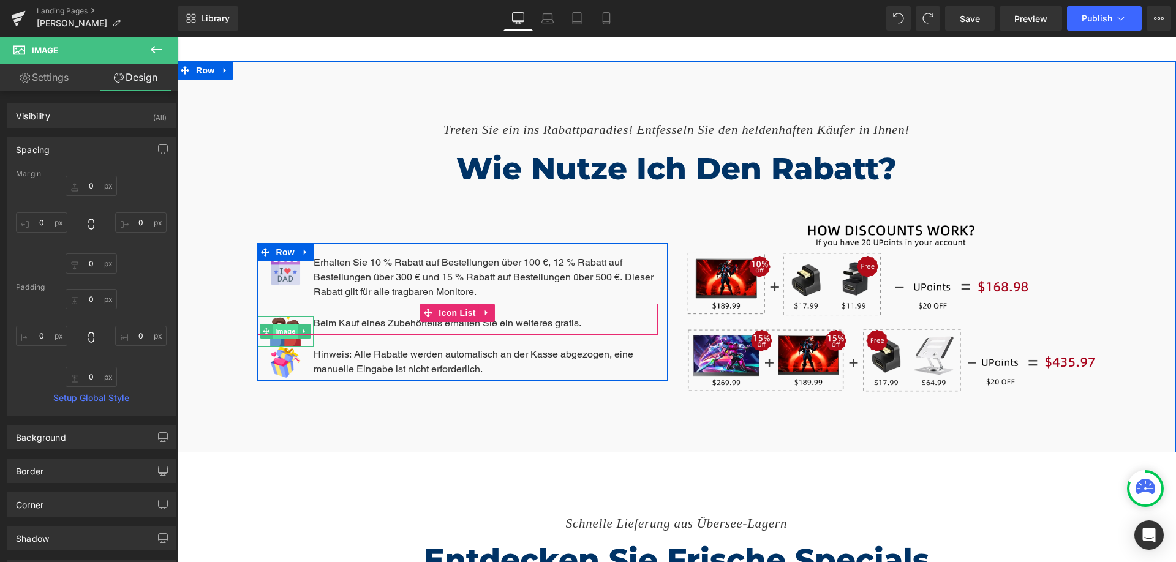
click at [281, 324] on span "Image" at bounding box center [286, 331] width 26 height 15
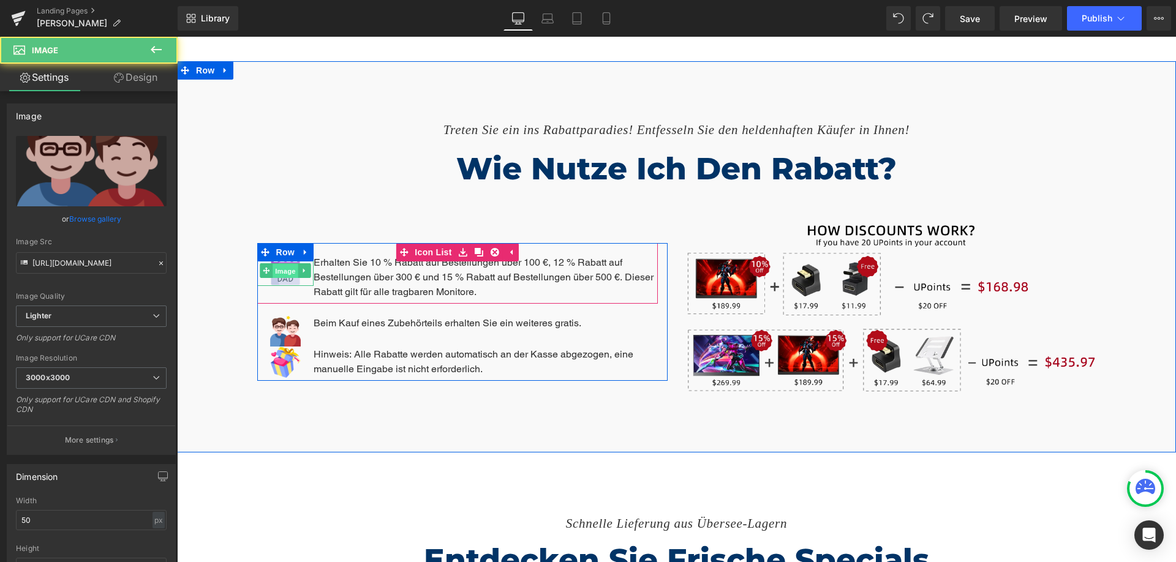
click at [278, 264] on span "Image" at bounding box center [286, 271] width 26 height 15
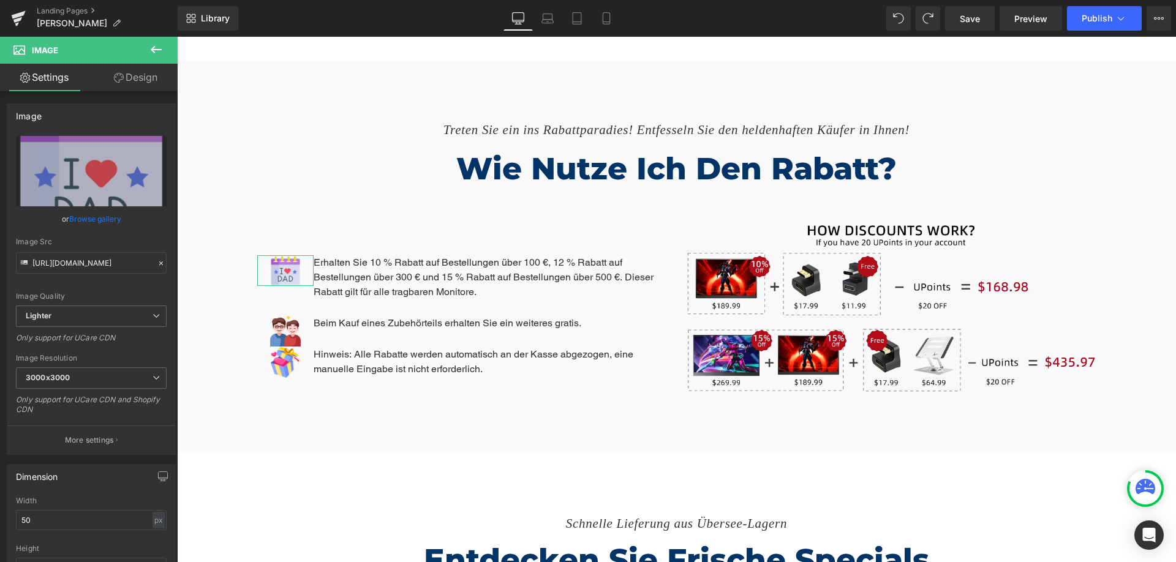
drag, startPoint x: 130, startPoint y: 81, endPoint x: 93, endPoint y: 165, distance: 91.3
click at [130, 81] on link "Design" at bounding box center [135, 78] width 89 height 28
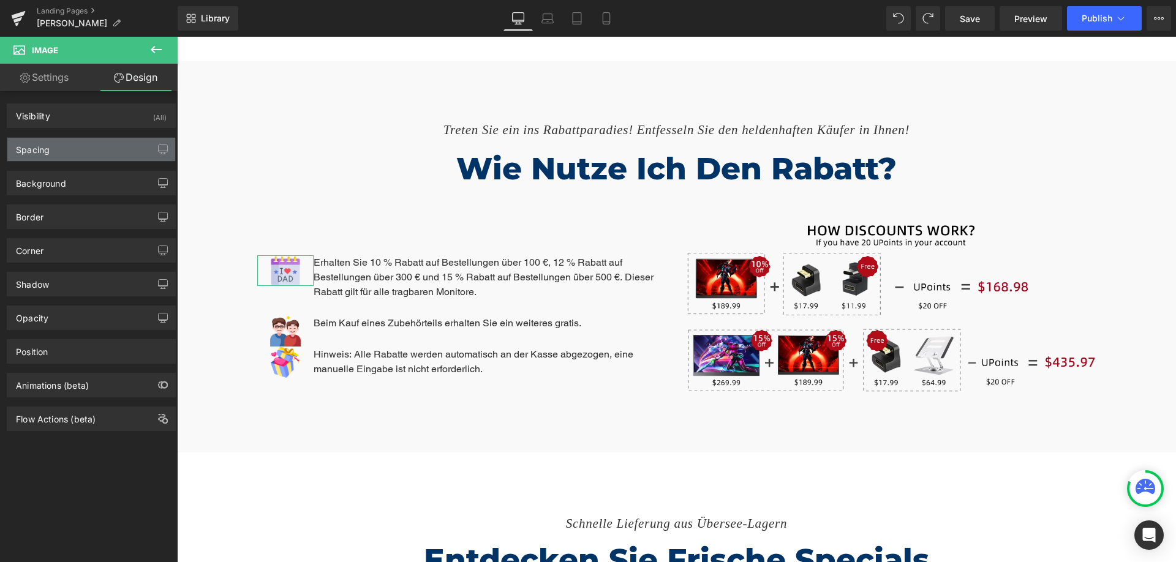
click at [97, 148] on div "Spacing" at bounding box center [91, 149] width 168 height 23
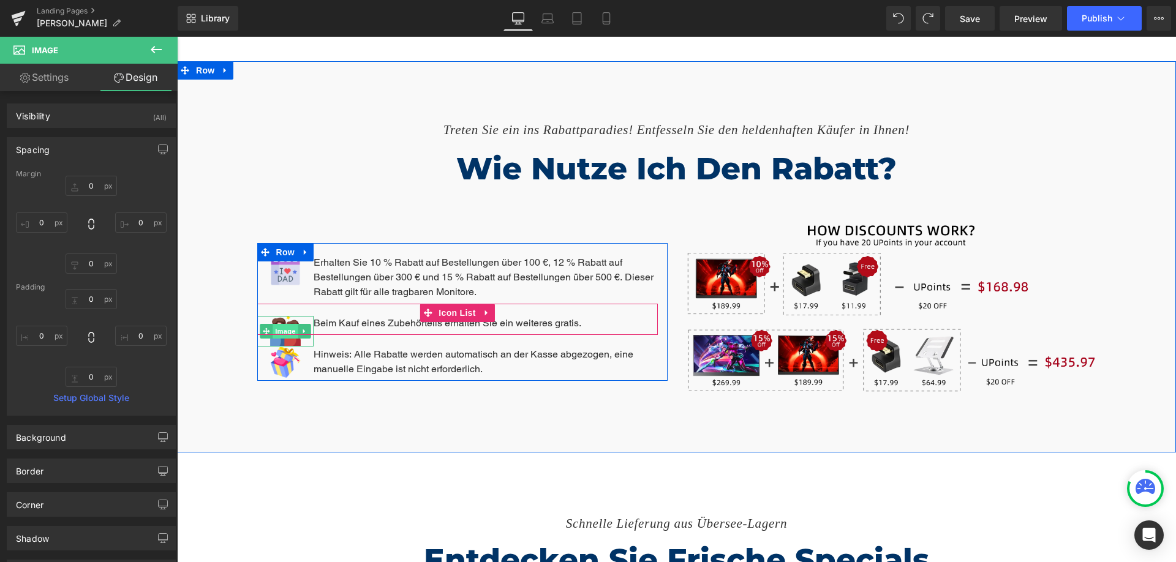
click at [285, 324] on span "Image" at bounding box center [286, 331] width 26 height 15
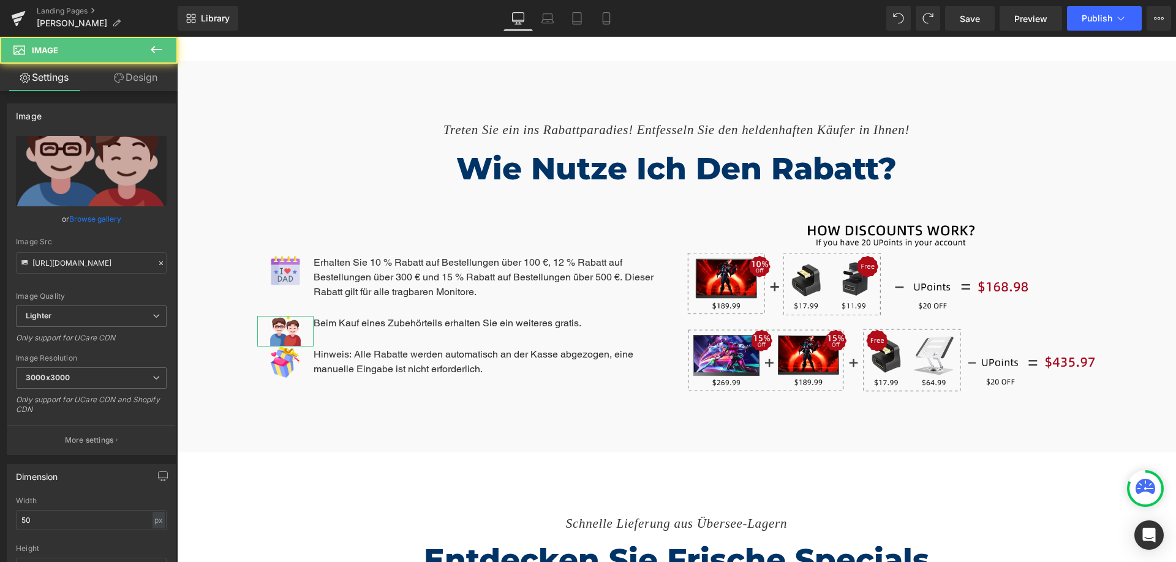
click at [132, 79] on link "Design" at bounding box center [135, 78] width 89 height 28
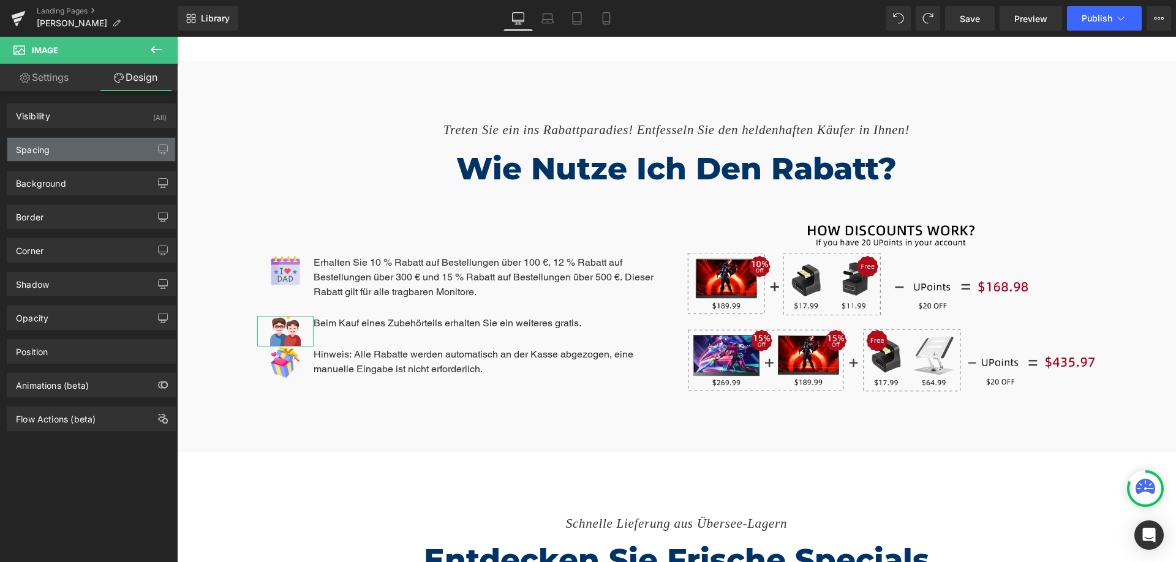
click at [83, 155] on div "Spacing" at bounding box center [91, 149] width 168 height 23
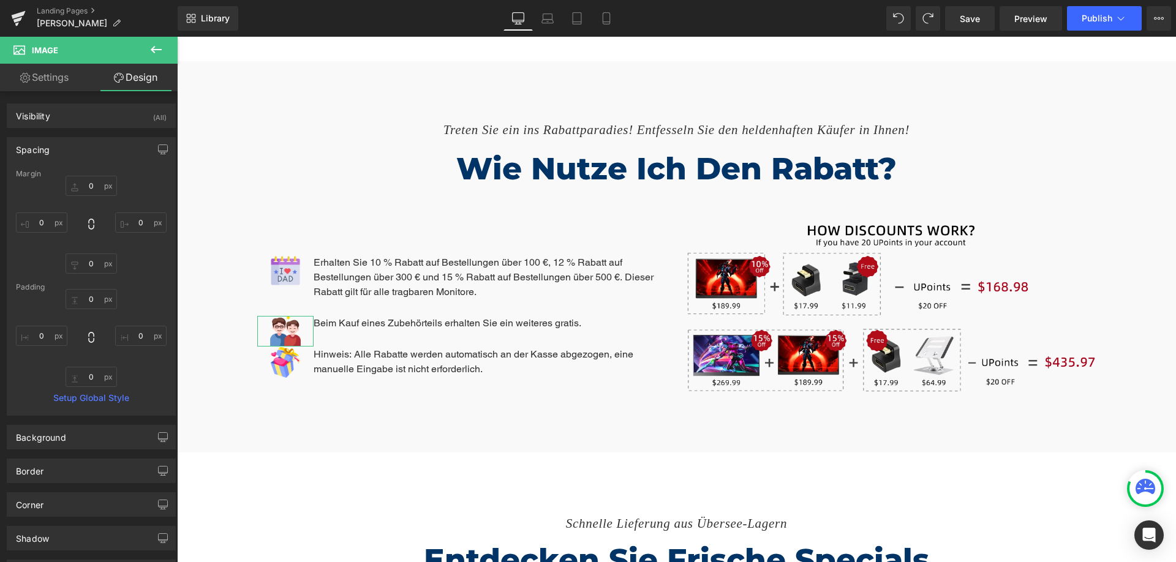
drag, startPoint x: 146, startPoint y: 289, endPoint x: 116, endPoint y: 244, distance: 54.2
click at [146, 289] on div "Padding" at bounding box center [91, 287] width 151 height 9
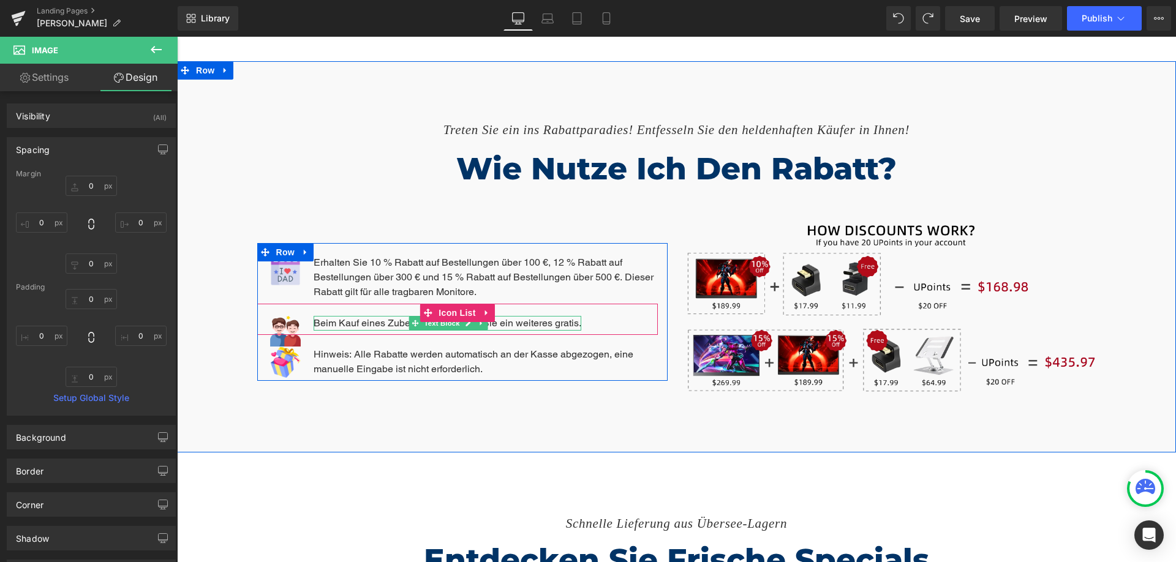
drag, startPoint x: 445, startPoint y: 276, endPoint x: 317, endPoint y: 194, distance: 152.4
click at [445, 316] on span "Text Block" at bounding box center [442, 323] width 40 height 15
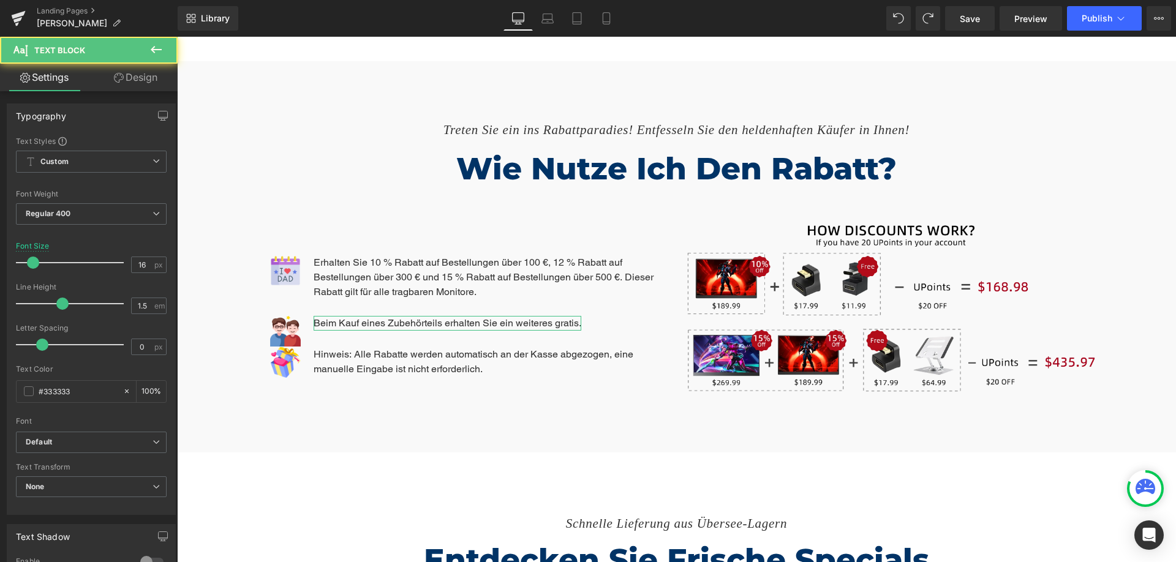
click at [135, 80] on link "Design" at bounding box center [135, 78] width 89 height 28
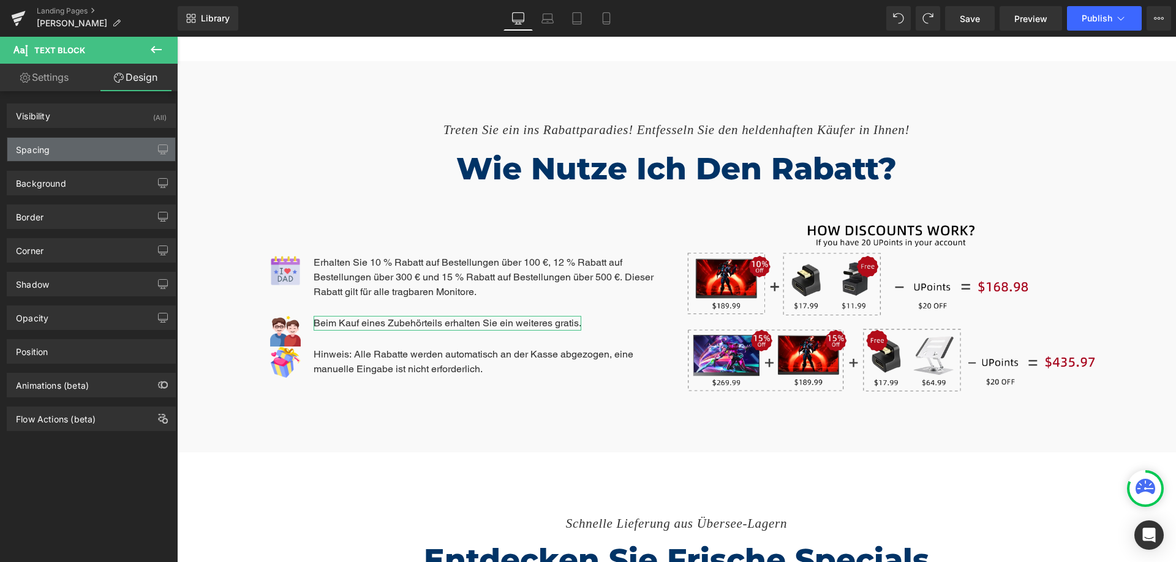
click at [104, 146] on div "Spacing" at bounding box center [91, 149] width 168 height 23
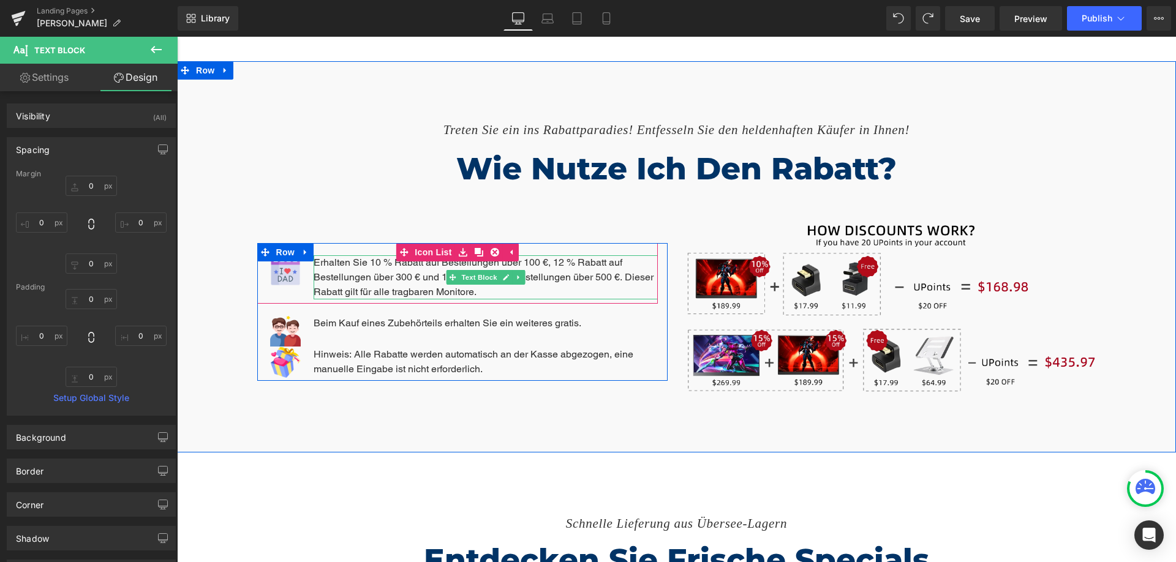
drag, startPoint x: 472, startPoint y: 227, endPoint x: 471, endPoint y: 214, distance: 12.9
click at [472, 270] on span "Text Block" at bounding box center [479, 277] width 40 height 15
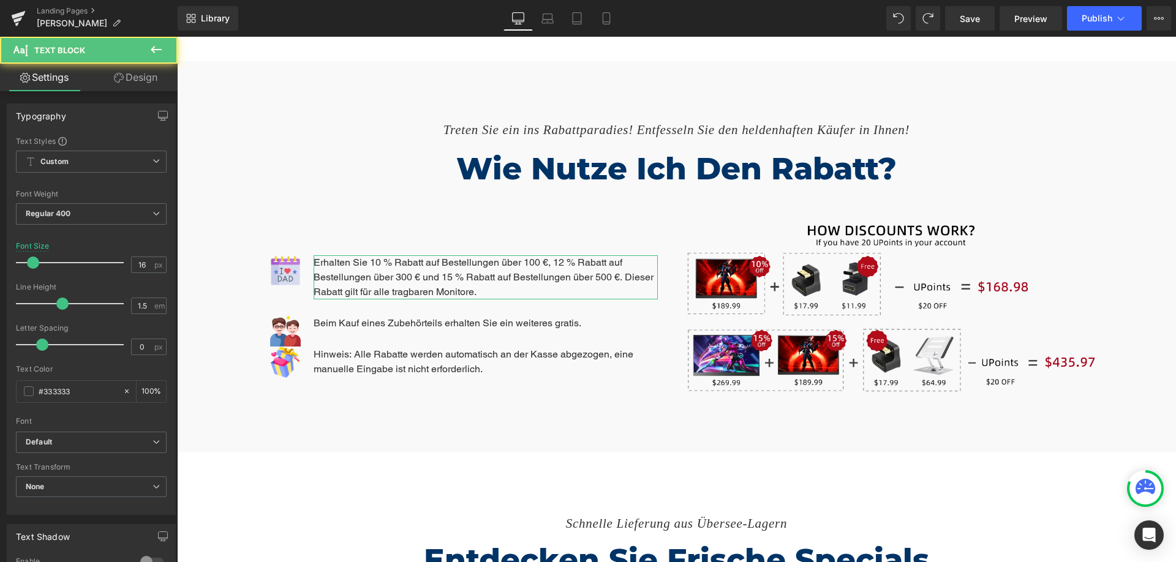
drag, startPoint x: 134, startPoint y: 74, endPoint x: 80, endPoint y: 154, distance: 96.2
click at [134, 74] on link "Design" at bounding box center [135, 78] width 89 height 28
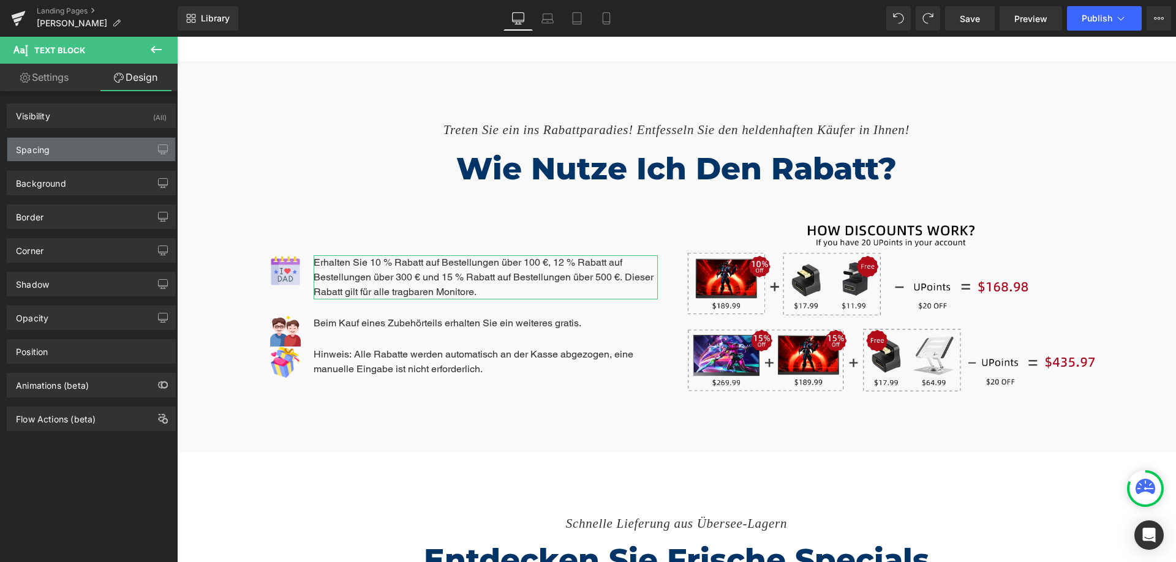
click at [81, 154] on div "Spacing" at bounding box center [91, 149] width 168 height 23
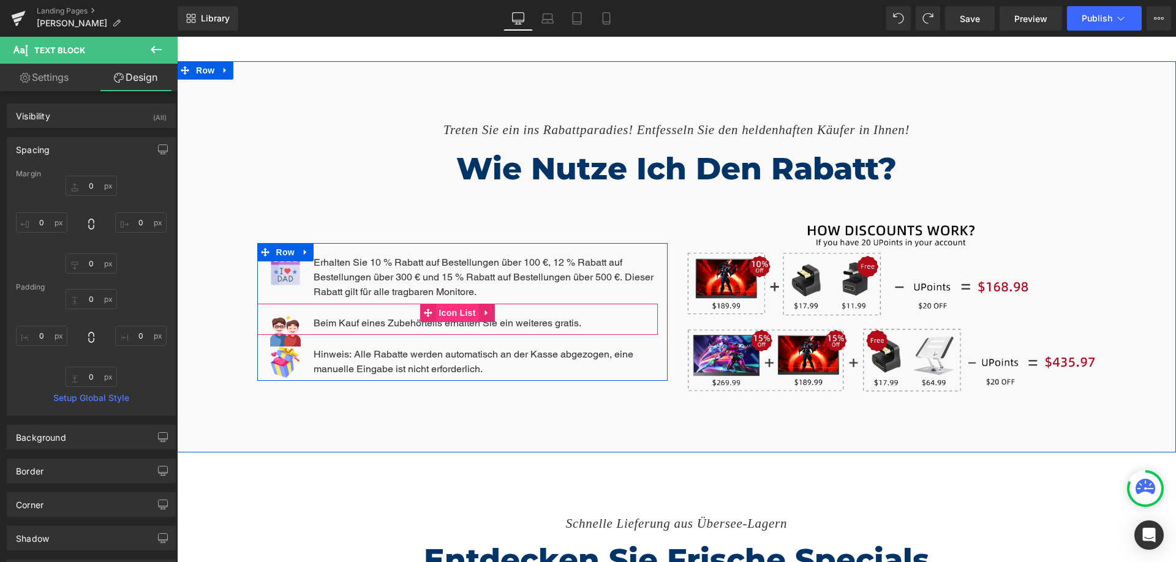
click at [459, 304] on span "Icon List" at bounding box center [457, 313] width 43 height 18
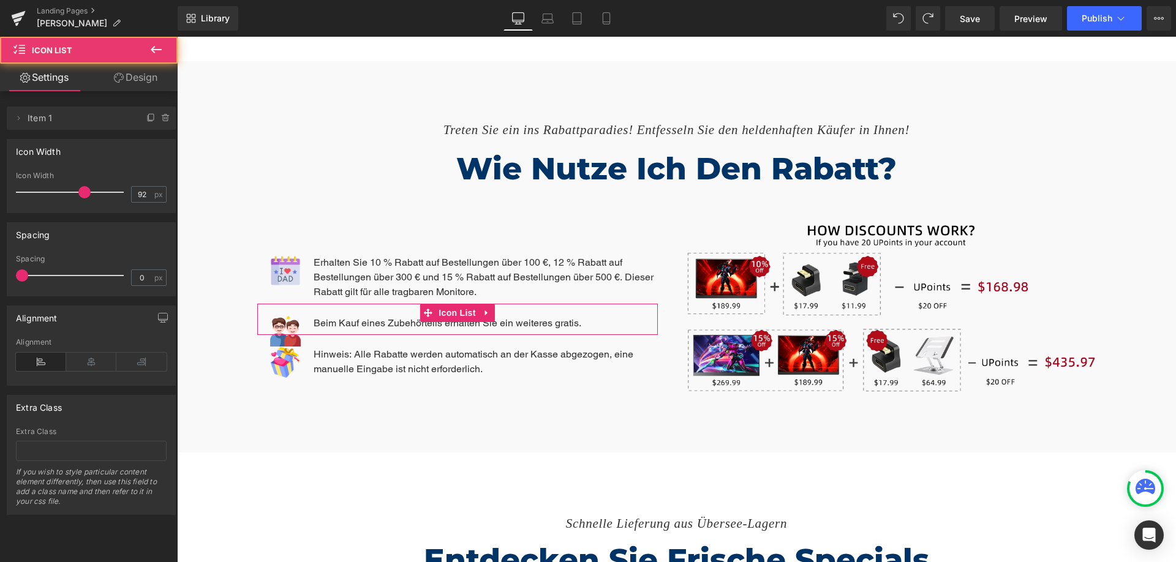
drag, startPoint x: 129, startPoint y: 70, endPoint x: 111, endPoint y: 146, distance: 77.9
click at [129, 70] on link "Design" at bounding box center [135, 78] width 89 height 28
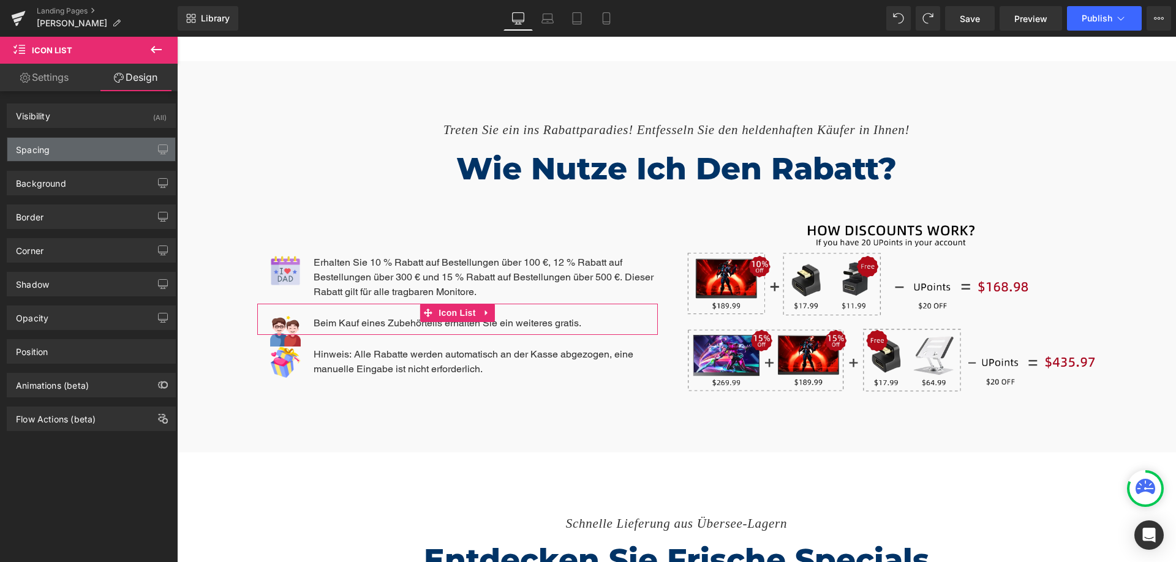
drag, startPoint x: 109, startPoint y: 152, endPoint x: 136, endPoint y: 132, distance: 33.7
click at [109, 152] on div "Spacing" at bounding box center [91, 149] width 168 height 23
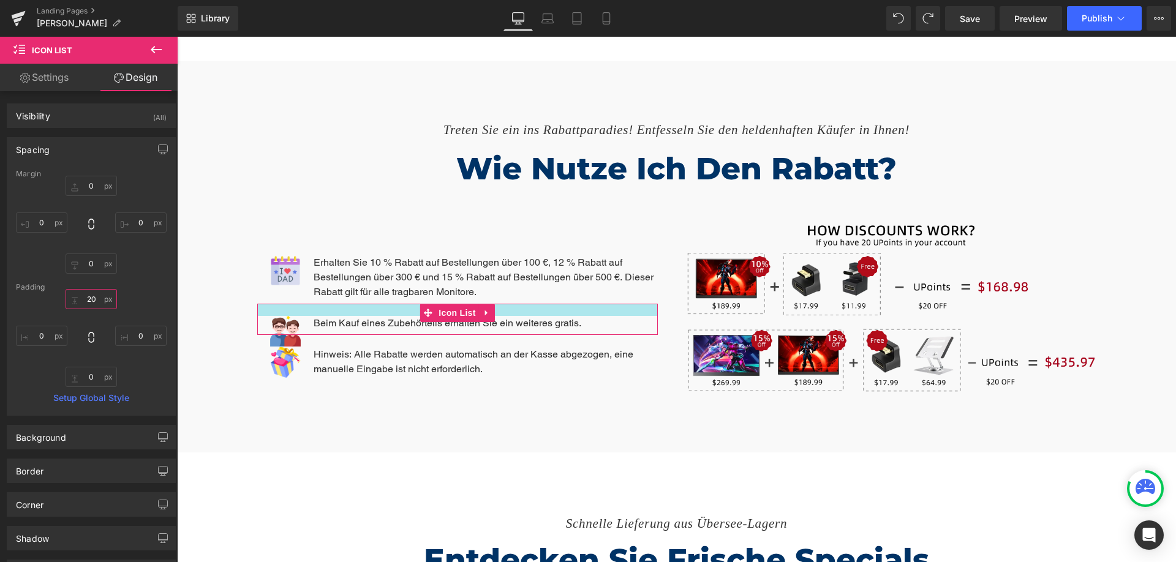
click at [89, 300] on input "text" at bounding box center [91, 299] width 51 height 20
type input "20"
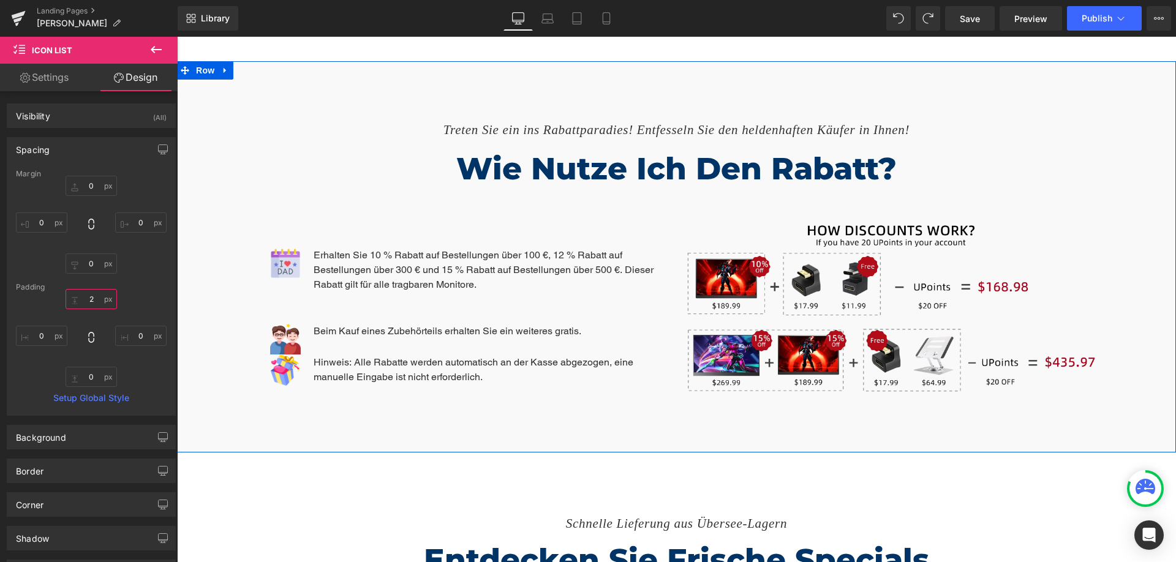
type input "20"
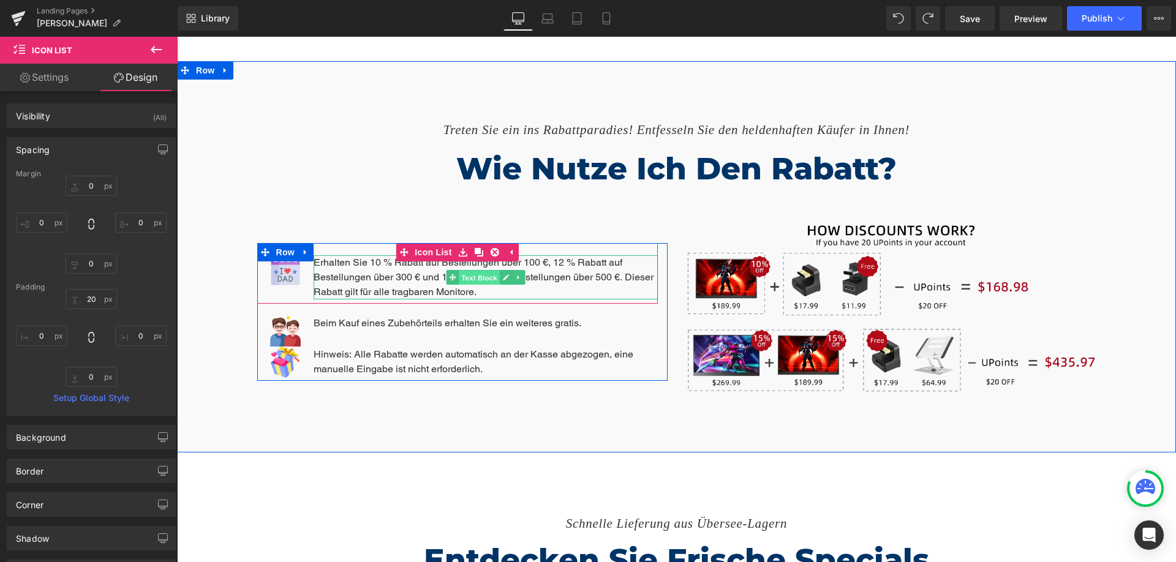
click at [459, 271] on span "Text Block" at bounding box center [479, 278] width 40 height 15
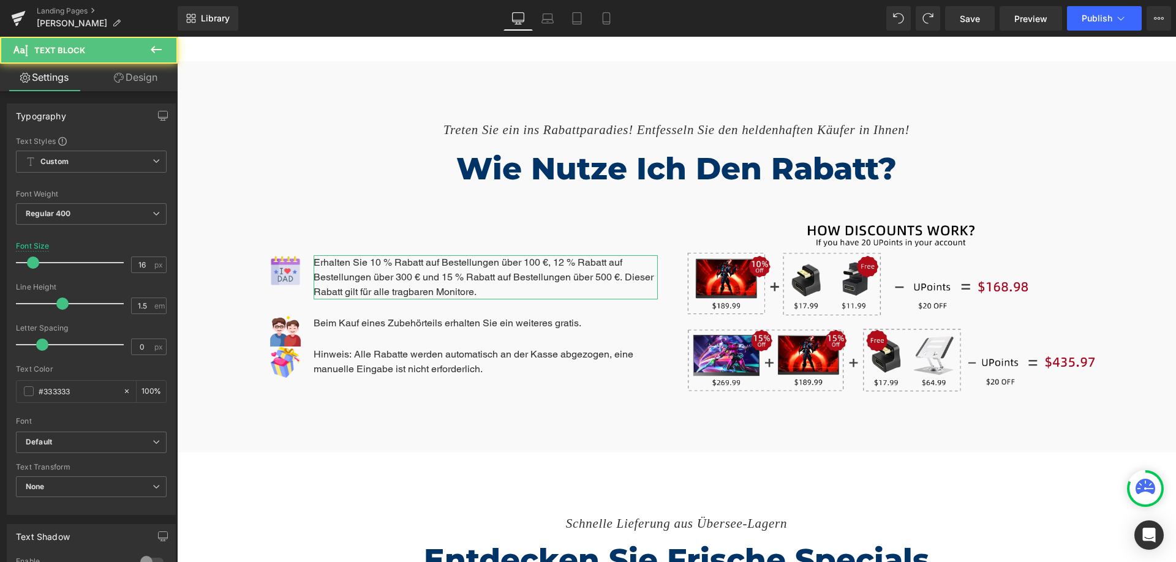
click at [119, 75] on icon at bounding box center [119, 78] width 10 height 10
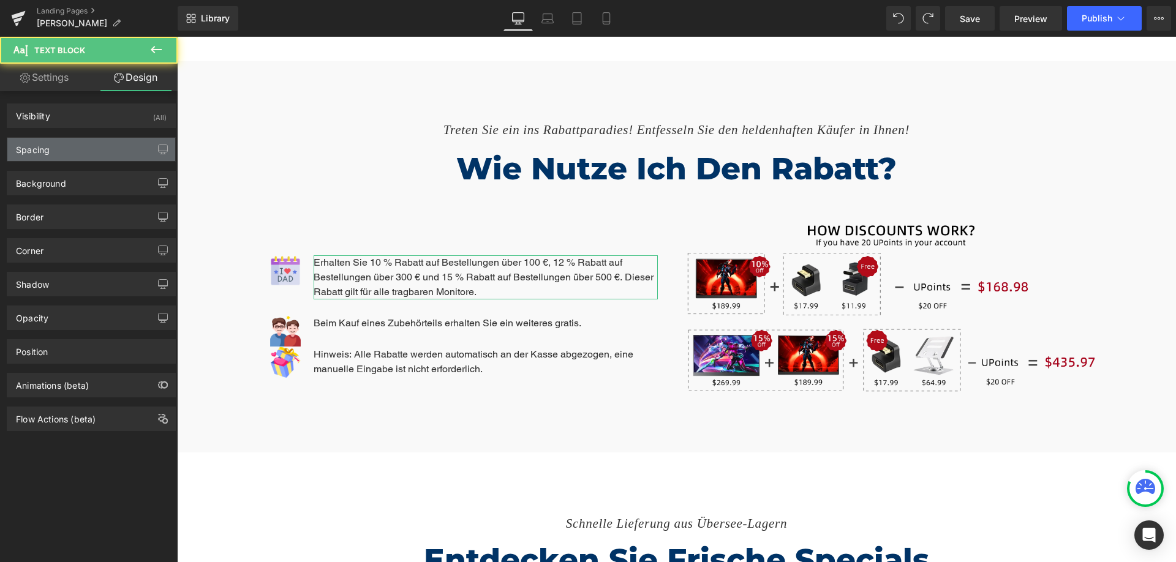
click at [64, 149] on div "Spacing" at bounding box center [91, 149] width 168 height 23
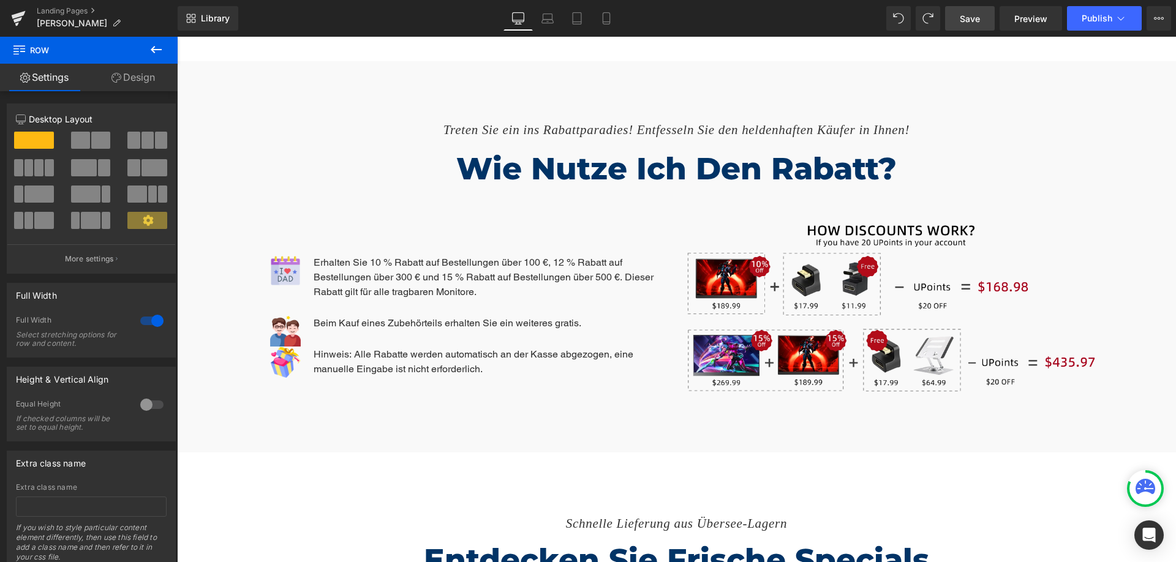
click at [977, 18] on span "Save" at bounding box center [970, 18] width 20 height 13
